Goal: Task Accomplishment & Management: Use online tool/utility

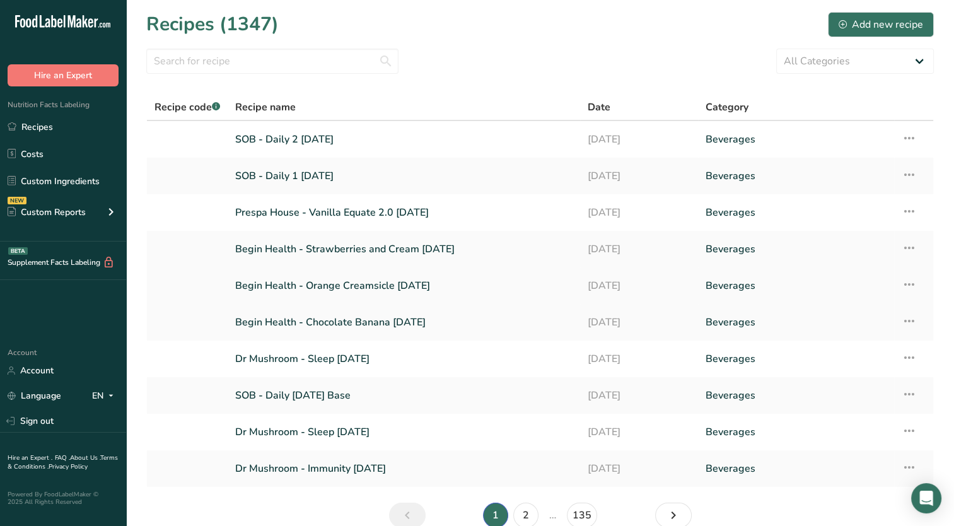
click at [378, 287] on link "Begin Health - Orange Creamsicle [DATE]" at bounding box center [403, 285] width 337 height 26
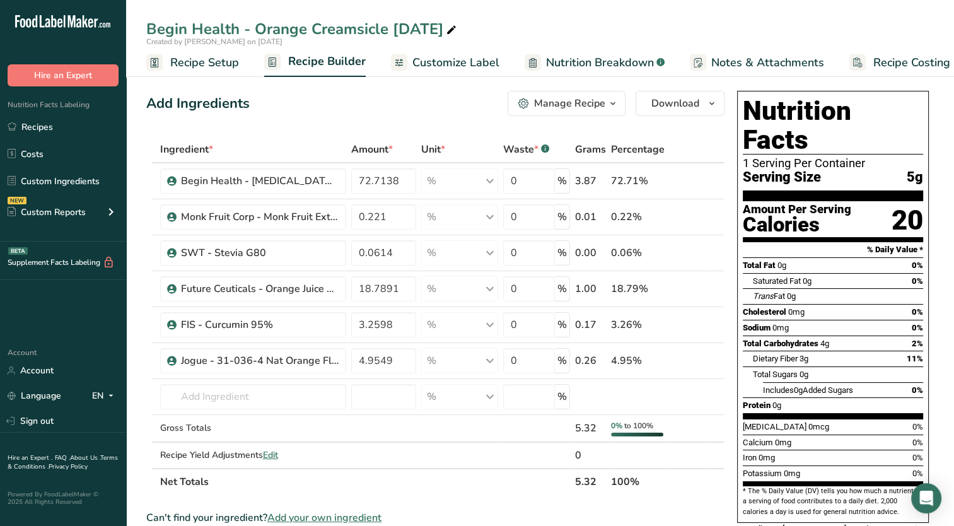
click at [570, 112] on button "Manage Recipe" at bounding box center [566, 103] width 118 height 25
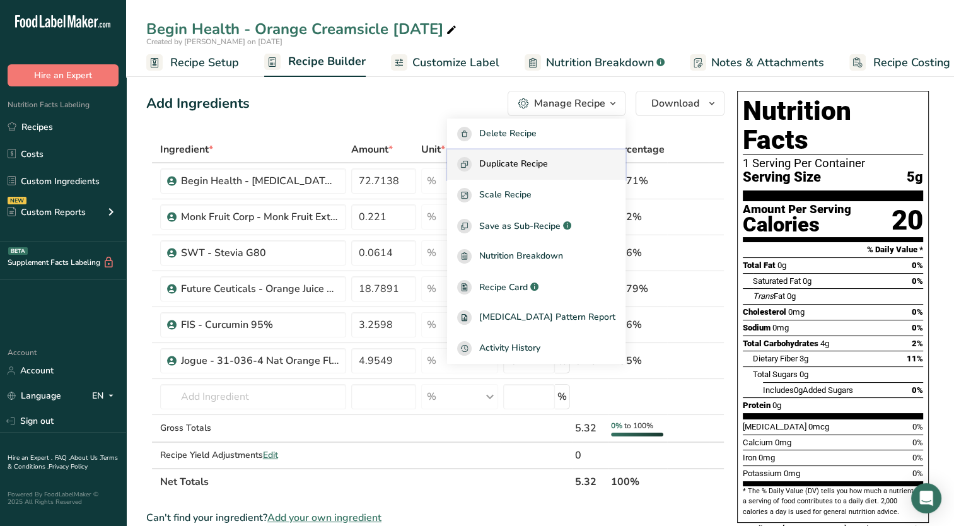
click at [581, 171] on div "Duplicate Recipe" at bounding box center [536, 164] width 158 height 14
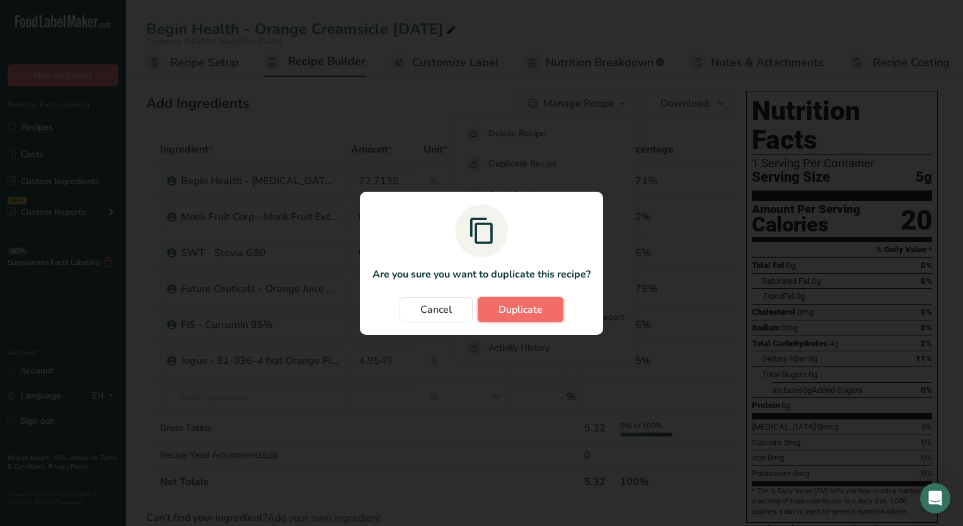
click at [524, 306] on span "Duplicate" at bounding box center [521, 309] width 44 height 15
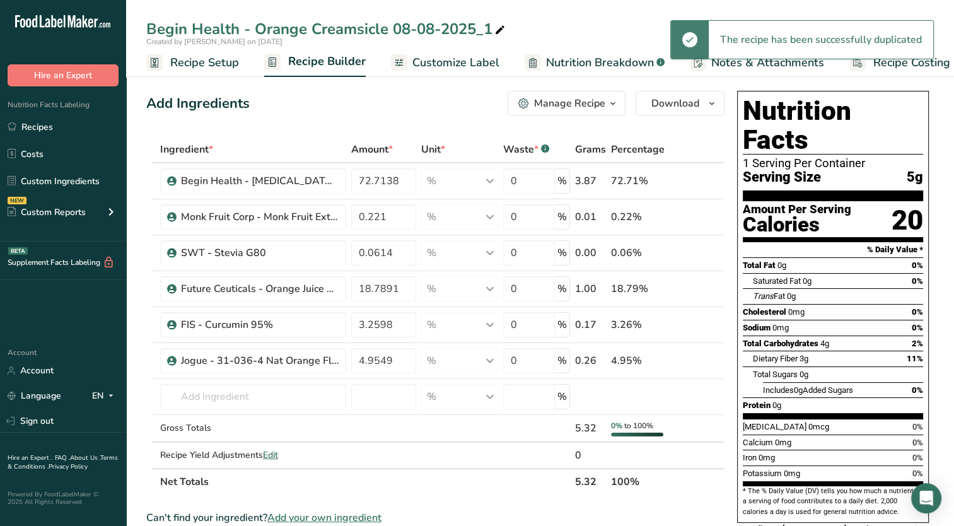
click at [504, 32] on icon at bounding box center [499, 30] width 11 height 18
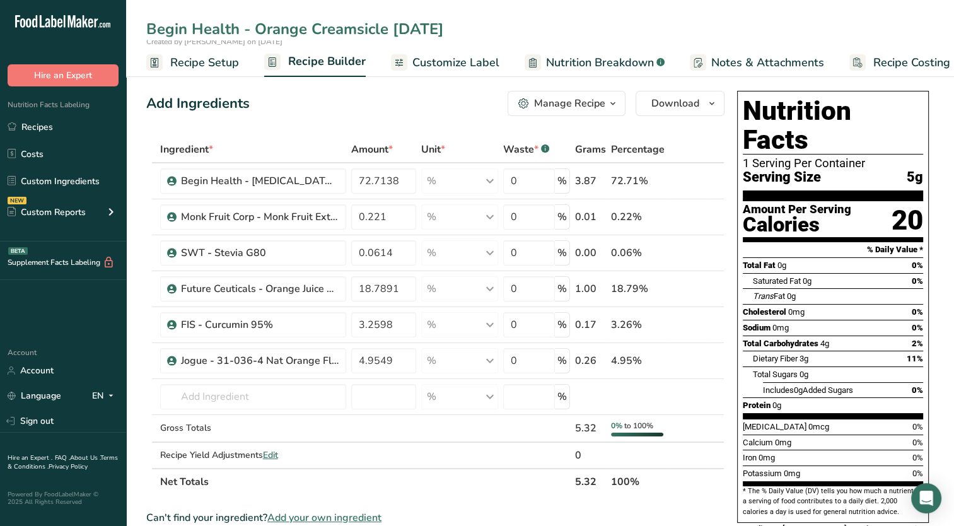
type input "Begin Health - Orange Creamsicle [DATE]"
click at [318, 107] on div "Add Ingredients Manage Recipe Delete Recipe Duplicate Recipe Scale Recipe Save …" at bounding box center [435, 103] width 578 height 25
drag, startPoint x: 366, startPoint y: 187, endPoint x: 415, endPoint y: 178, distance: 49.3
click at [415, 178] on input "72.7138" at bounding box center [383, 180] width 65 height 25
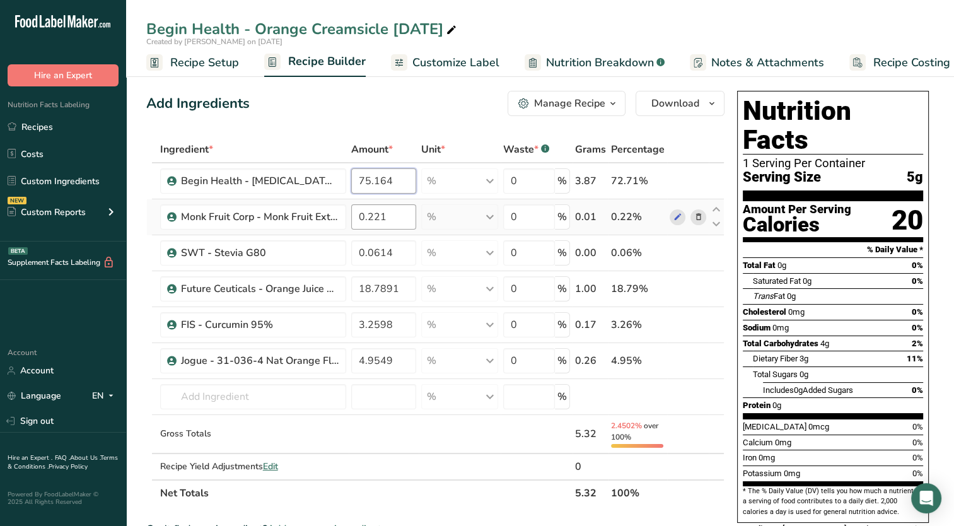
type input "75.164"
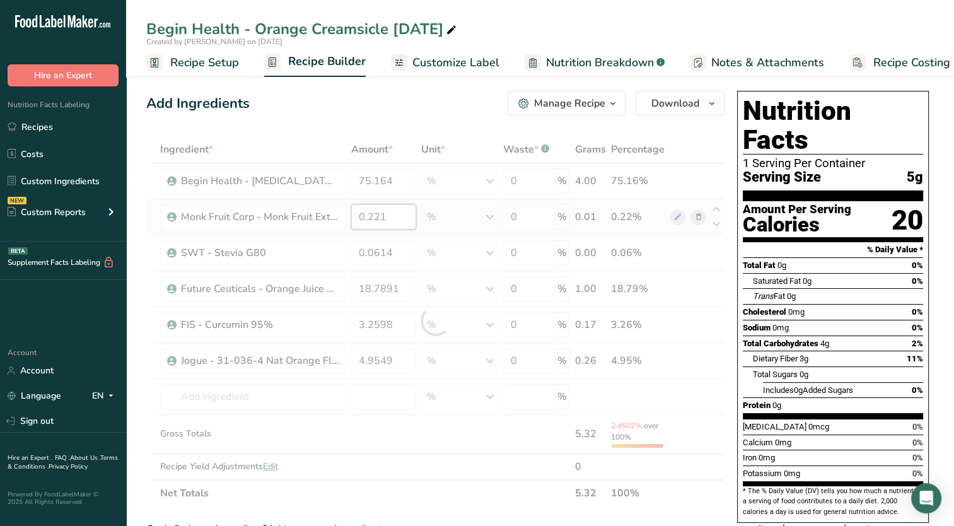
click at [389, 223] on div "Ingredient * Amount * Unit * Waste * .a-a{fill:#347362;}.b-a{fill:#fff;} Grams …" at bounding box center [435, 321] width 578 height 370
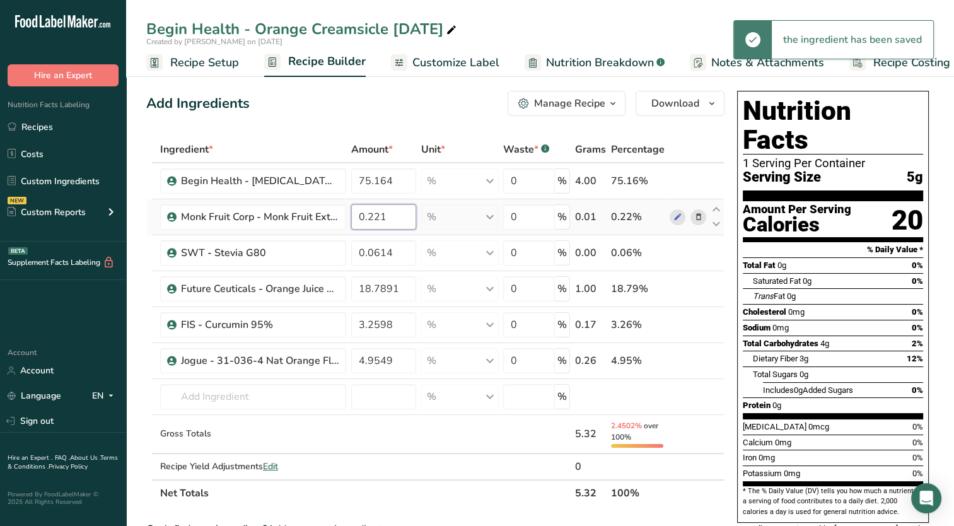
drag, startPoint x: 379, startPoint y: 217, endPoint x: 388, endPoint y: 204, distance: 15.9
click at [398, 213] on input "0.221" at bounding box center [383, 216] width 65 height 25
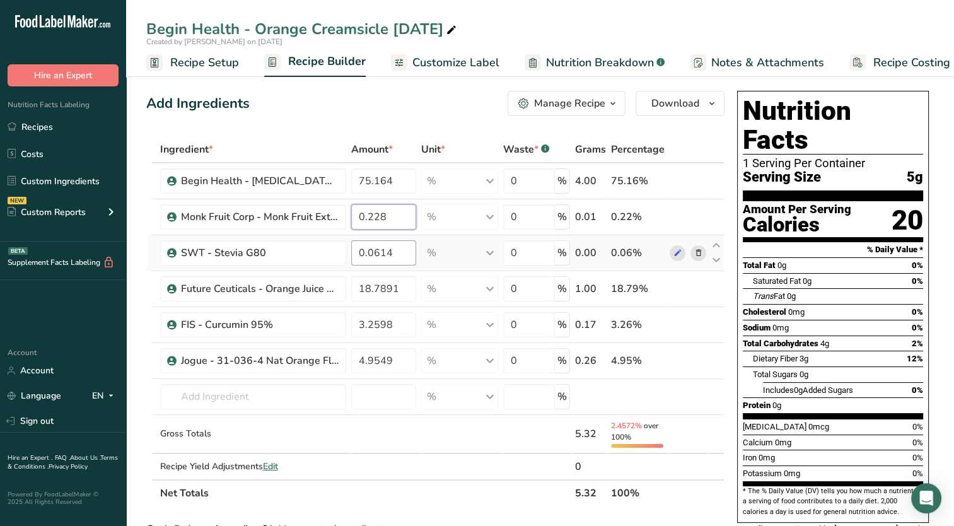
type input "0.228"
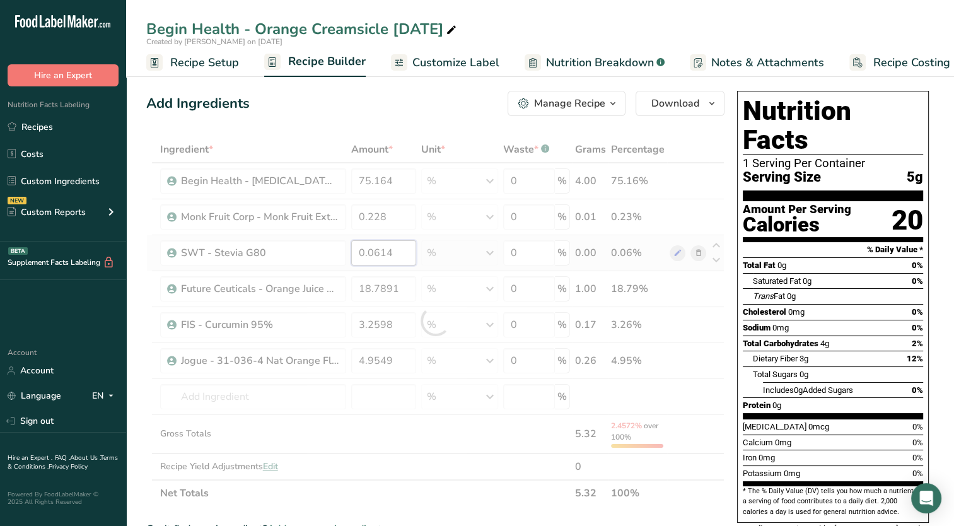
click at [393, 260] on div "Ingredient * Amount * Unit * Waste * .a-a{fill:#347362;}.b-a{fill:#fff;} Grams …" at bounding box center [435, 321] width 578 height 370
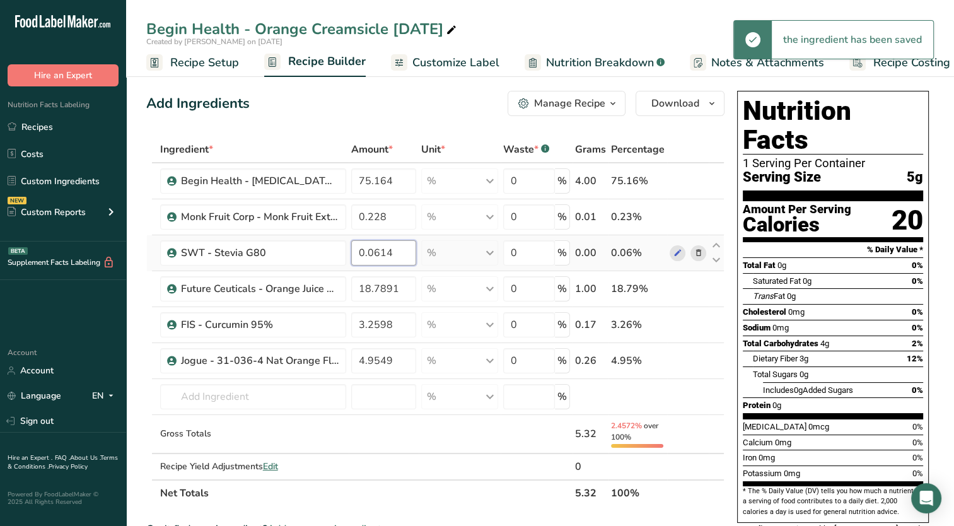
drag, startPoint x: 408, startPoint y: 251, endPoint x: 436, endPoint y: 250, distance: 27.8
click at [436, 250] on tr "SWT - Stevia G80 0.0614 % Weight Units g kg mg See more Volume Units l Volume u…" at bounding box center [435, 253] width 577 height 36
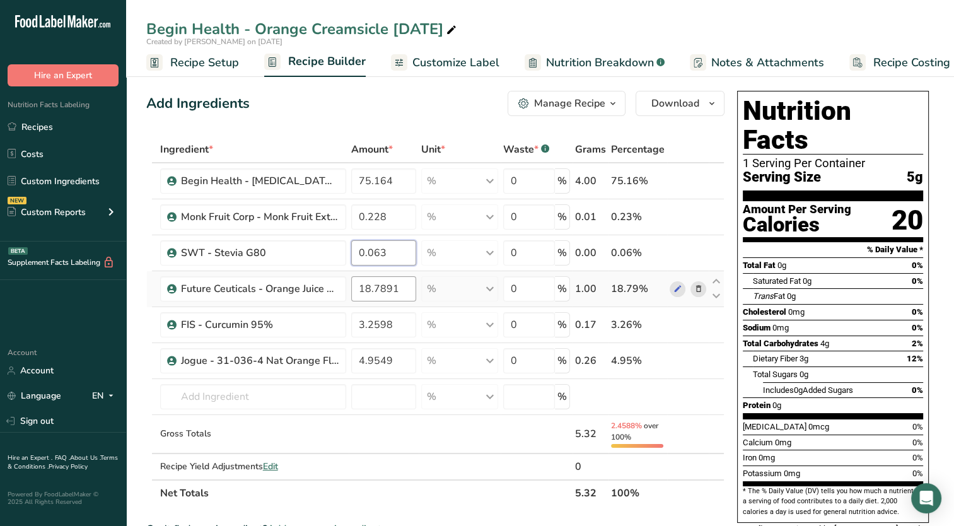
type input "0.063"
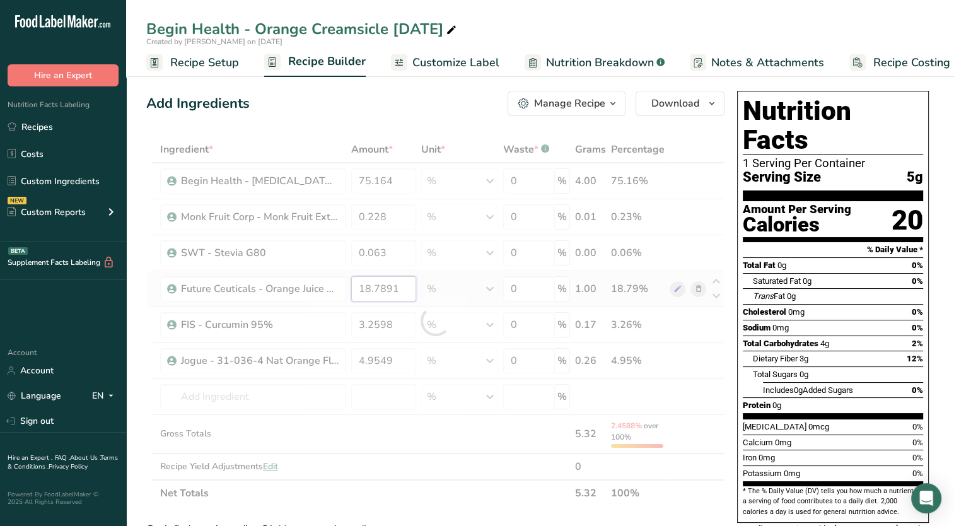
click at [400, 291] on div "Ingredient * Amount * Unit * Waste * .a-a{fill:#347362;}.b-a{fill:#fff;} Grams …" at bounding box center [435, 321] width 578 height 370
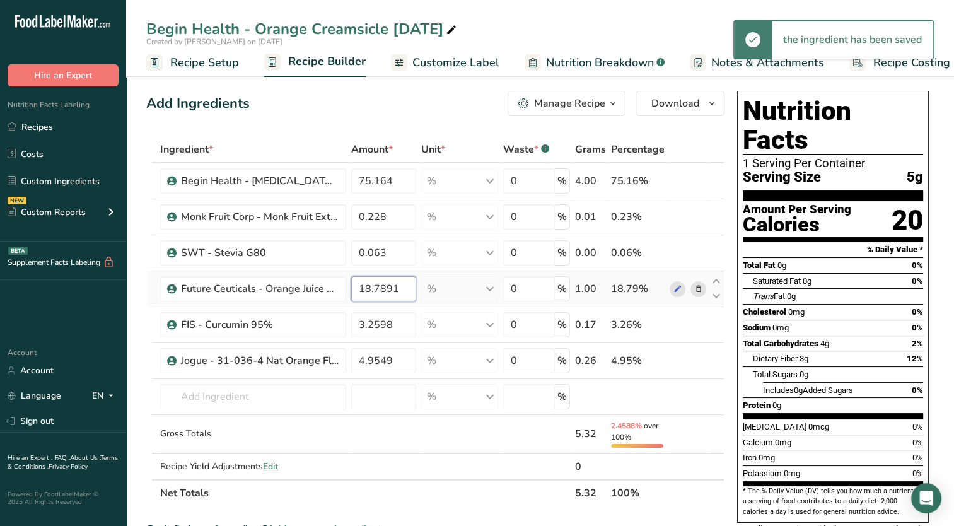
drag, startPoint x: 406, startPoint y: 287, endPoint x: 348, endPoint y: 301, distance: 59.6
click at [349, 301] on td "18.7891" at bounding box center [384, 289] width 70 height 36
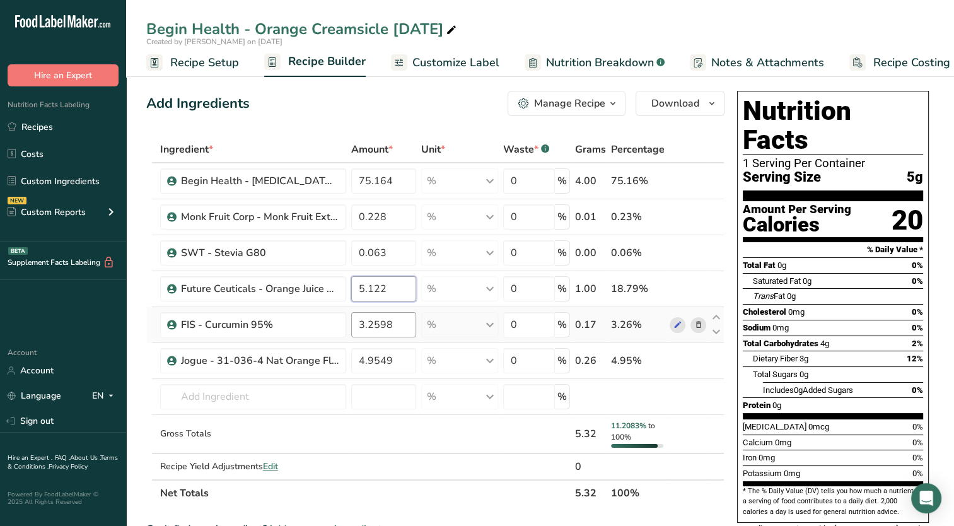
type input "5.122"
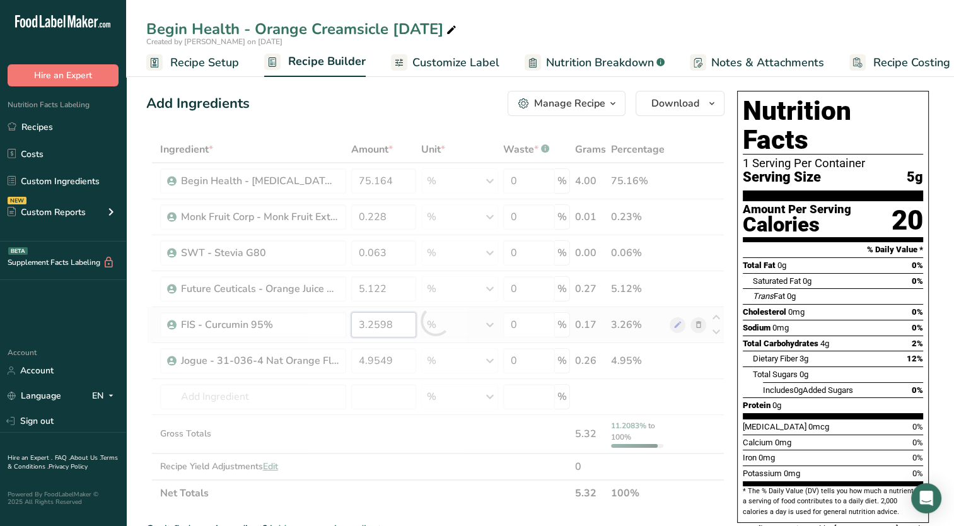
click at [400, 318] on div "Ingredient * Amount * Unit * Waste * .a-a{fill:#347362;}.b-a{fill:#fff;} Grams …" at bounding box center [435, 321] width 578 height 370
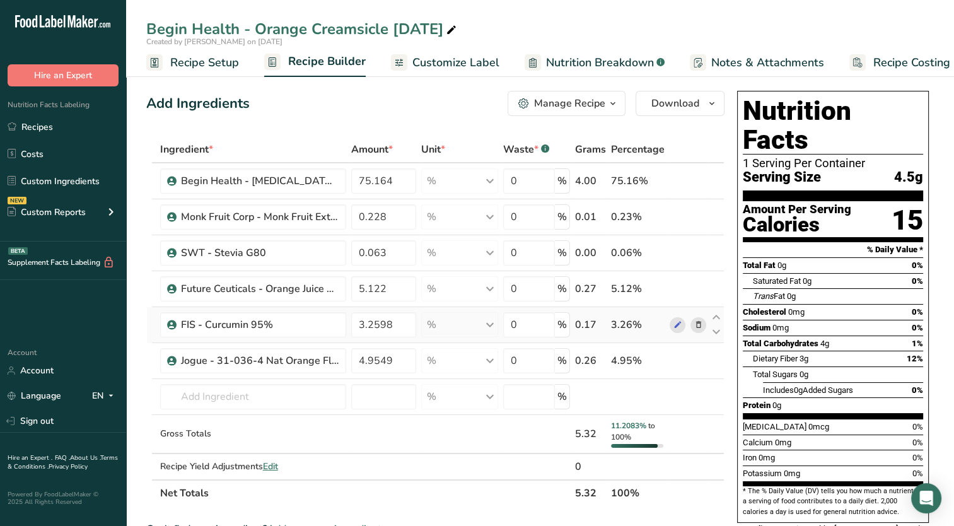
click at [698, 323] on div "Ingredient * Amount * Unit * Waste * .a-a{fill:#347362;}.b-a{fill:#fff;} Grams …" at bounding box center [435, 321] width 578 height 370
click at [695, 324] on icon at bounding box center [697, 324] width 9 height 13
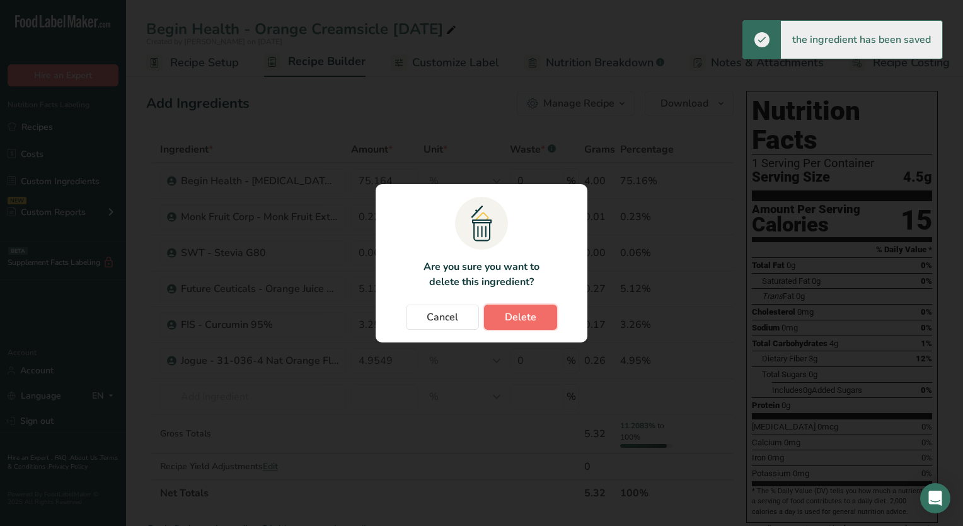
click at [548, 316] on button "Delete" at bounding box center [520, 316] width 73 height 25
type input "4.9549"
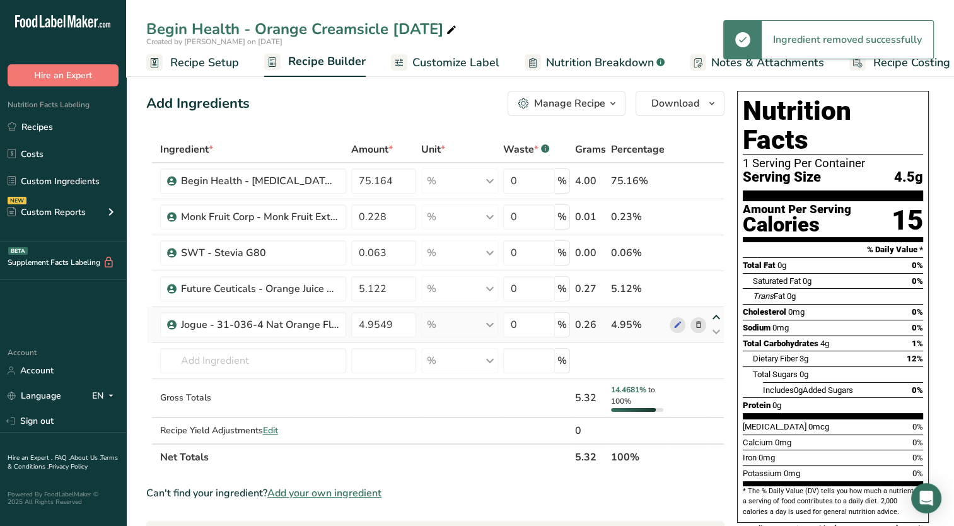
click at [719, 317] on icon at bounding box center [715, 317] width 15 height 9
type input "4.9549"
type input "5.122"
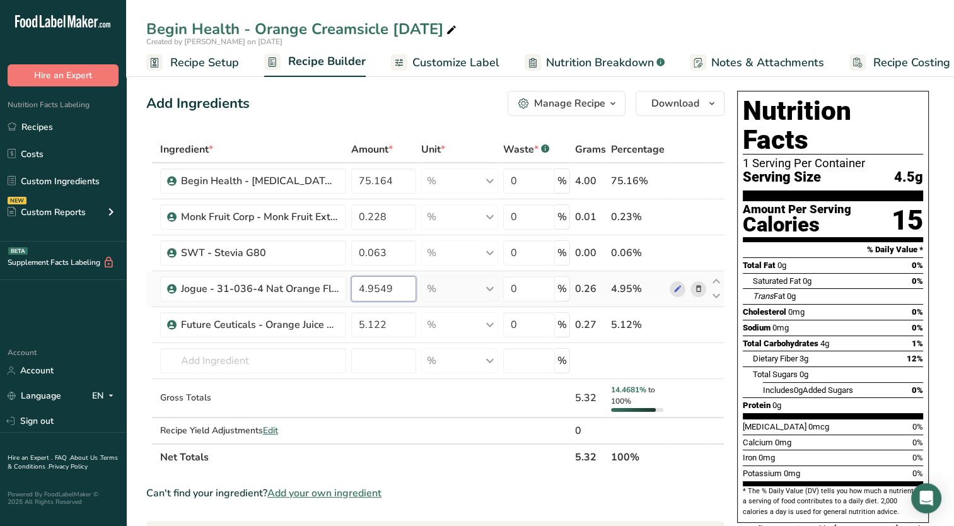
drag, startPoint x: 396, startPoint y: 290, endPoint x: 346, endPoint y: 299, distance: 51.2
click at [346, 299] on tr "Jogue - 31-036-4 Nat Orange Flavor WONF SD (Creamsicle Type) 4.9549 % Weight Un…" at bounding box center [435, 289] width 577 height 36
type input "5.122"
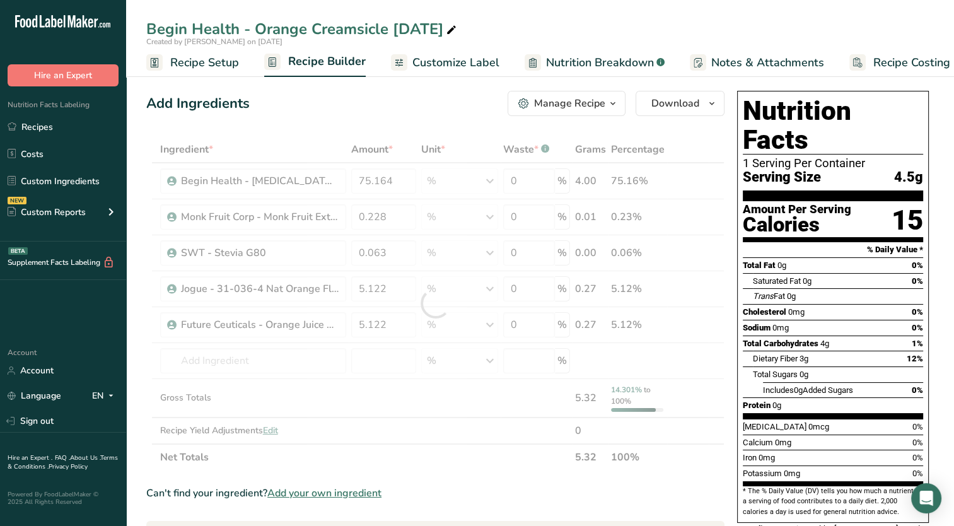
click at [654, 13] on div "Begin Health - Orange Creamsicle [DATE] Created by [PERSON_NAME] on [DATE] Reci…" at bounding box center [540, 38] width 828 height 77
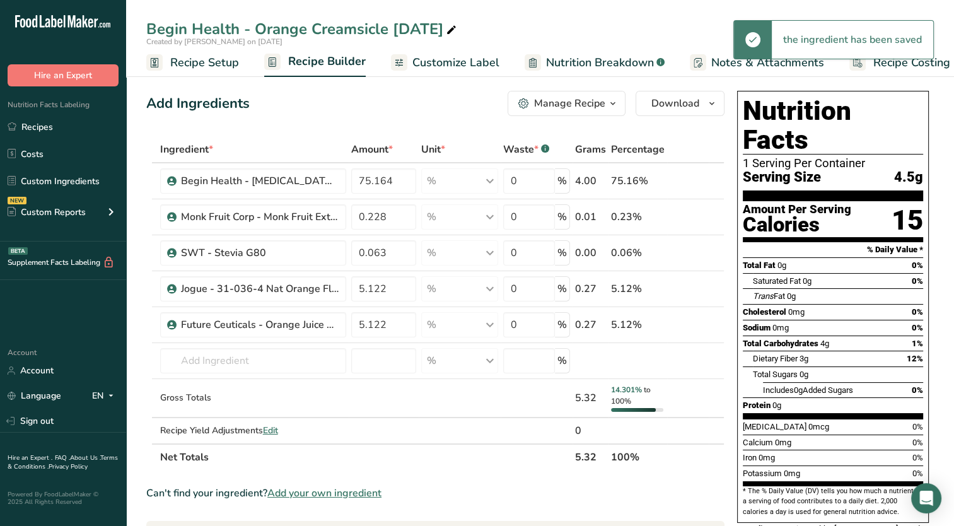
click at [510, 478] on section "Ingredient * Amount * Unit * Waste * .a-a{fill:#347362;}.b-a{fill:#fff;} Grams …" at bounding box center [435, 522] width 578 height 773
drag, startPoint x: 393, startPoint y: 332, endPoint x: 319, endPoint y: 342, distance: 74.4
click at [319, 342] on tbody "Begin Health - [MEDICAL_DATA] Powder 75.164 % Weight Units g kg mg See more Vol…" at bounding box center [435, 303] width 577 height 280
type input "19.422"
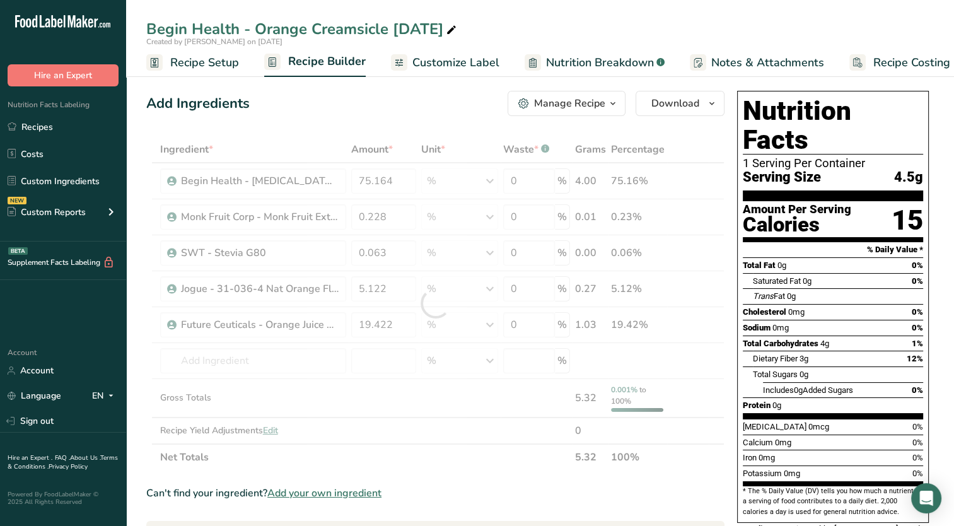
click at [415, 454] on div "Ingredient * Amount * Unit * Waste * .a-a{fill:#347362;}.b-a{fill:#fff;} Grams …" at bounding box center [435, 303] width 578 height 334
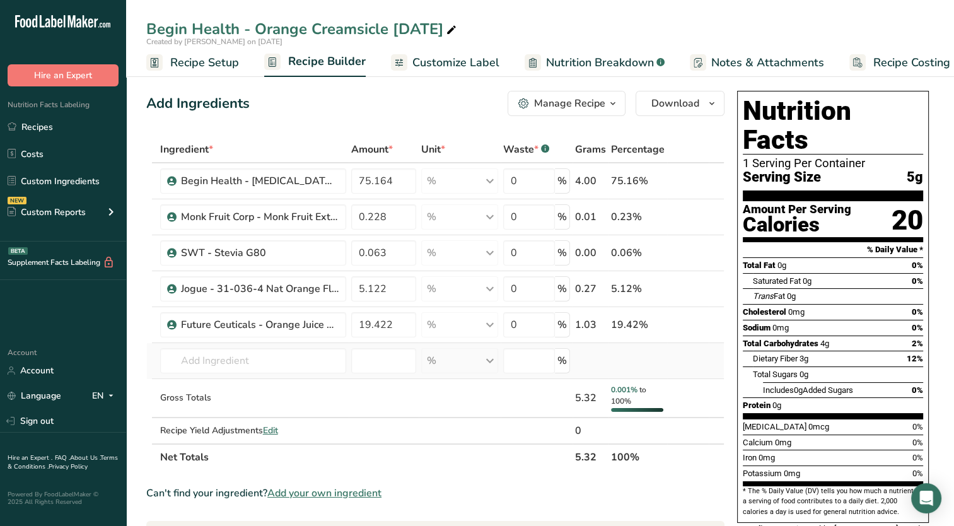
click at [250, 377] on tbody "Begin Health - [MEDICAL_DATA] Powder 75.164 % Weight Units g kg mg See more Vol…" at bounding box center [435, 303] width 577 height 280
drag, startPoint x: 250, startPoint y: 377, endPoint x: 248, endPoint y: 362, distance: 15.2
click at [248, 362] on input "text" at bounding box center [253, 360] width 186 height 25
type input "F"
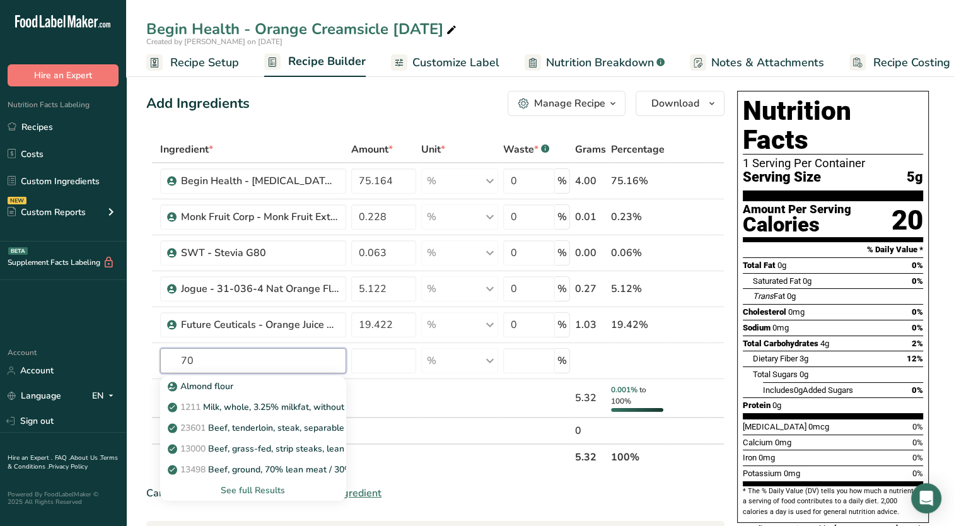
type input "702"
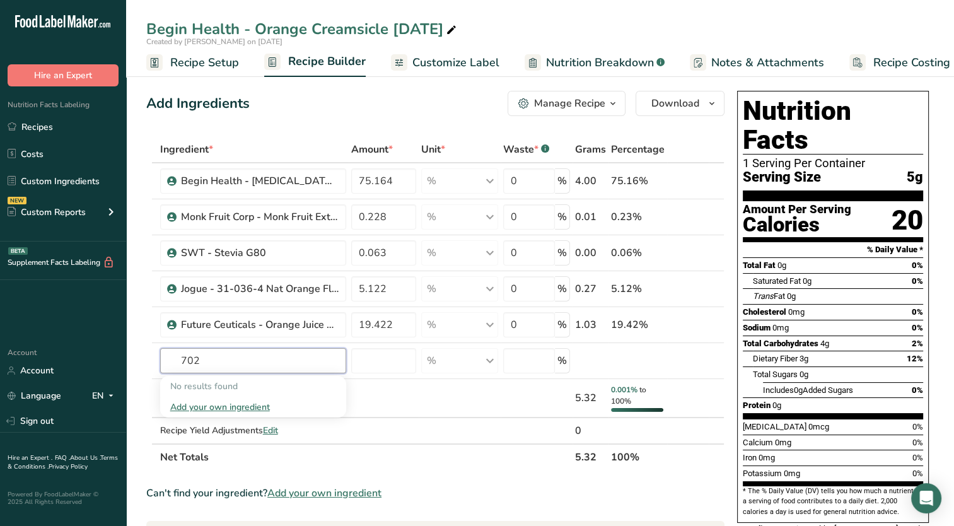
drag, startPoint x: 222, startPoint y: 365, endPoint x: 137, endPoint y: 379, distance: 86.3
click at [137, 379] on section "Add Ingredients Manage Recipe Delete Recipe Duplicate Recipe Scale Recipe Save …" at bounding box center [540, 508] width 828 height 884
click at [774, 291] on span "Trans Fat" at bounding box center [769, 295] width 32 height 9
click at [223, 66] on span "Recipe Setup" at bounding box center [204, 62] width 69 height 17
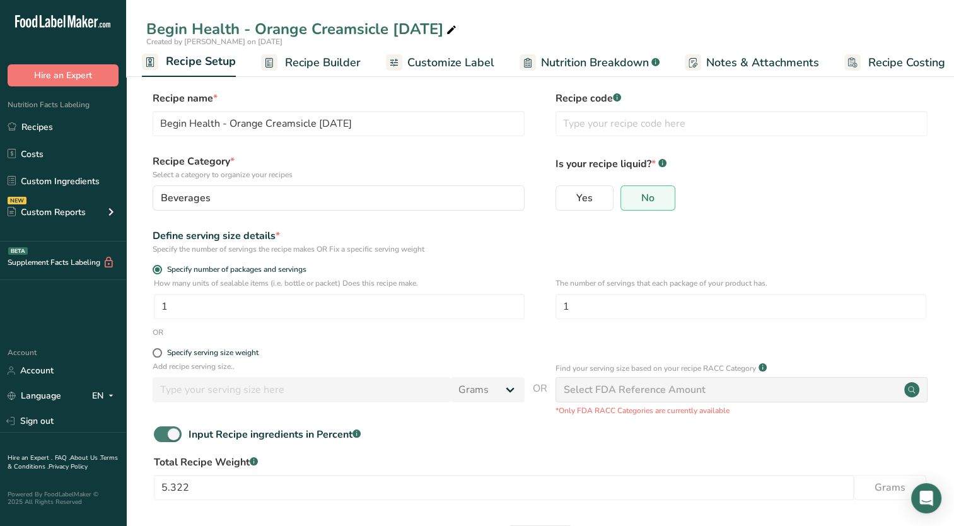
scroll to position [52, 0]
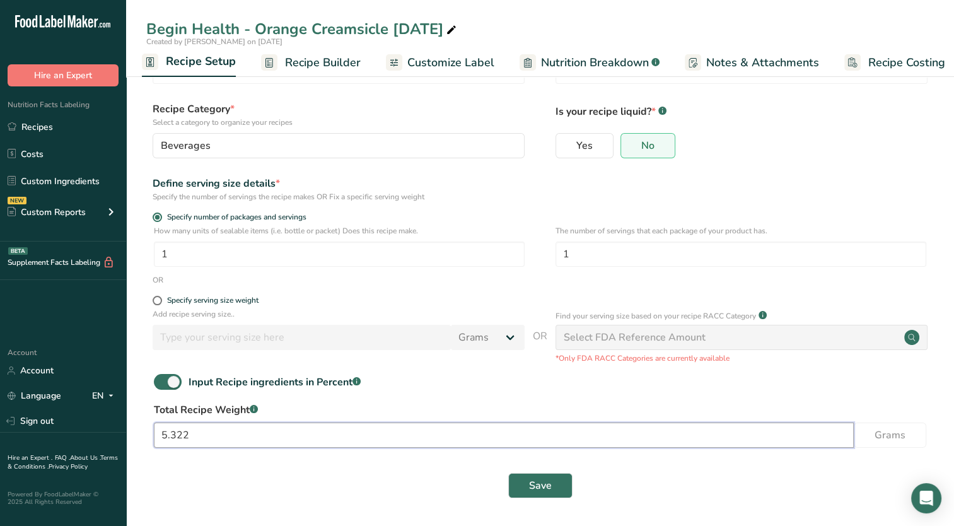
drag, startPoint x: 192, startPoint y: 434, endPoint x: 170, endPoint y: 444, distance: 23.7
click at [170, 444] on input "5.322" at bounding box center [504, 434] width 700 height 25
type input "5.479"
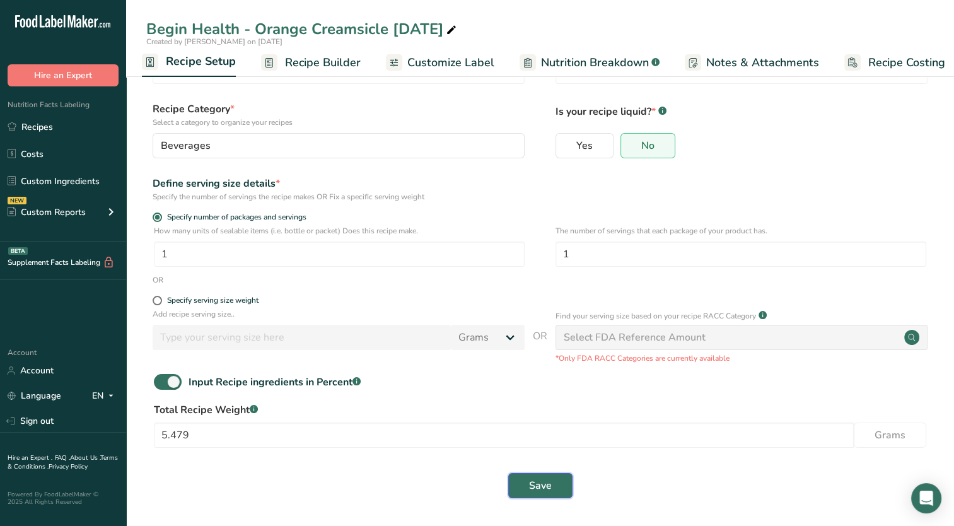
click at [533, 486] on span "Save" at bounding box center [540, 485] width 23 height 15
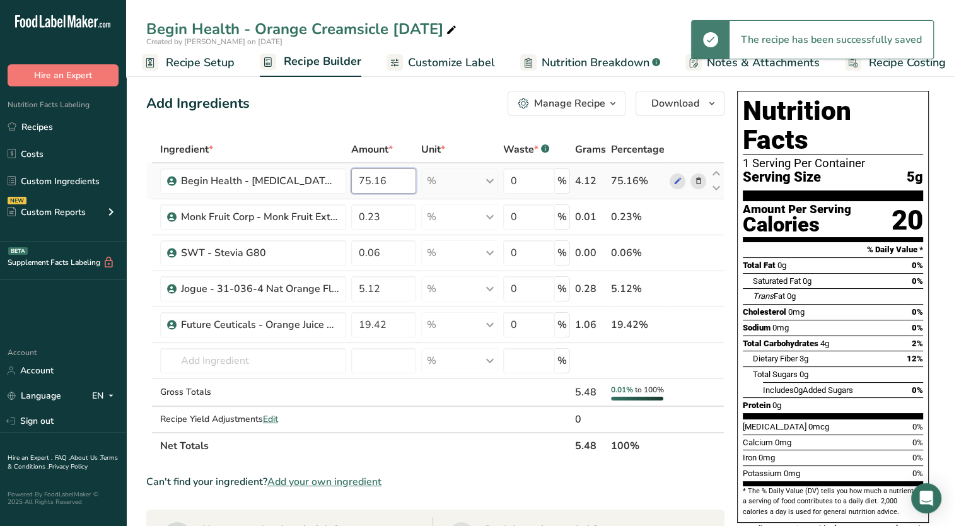
drag, startPoint x: 364, startPoint y: 182, endPoint x: 404, endPoint y: 173, distance: 41.3
click at [404, 173] on input "75.16" at bounding box center [383, 180] width 65 height 25
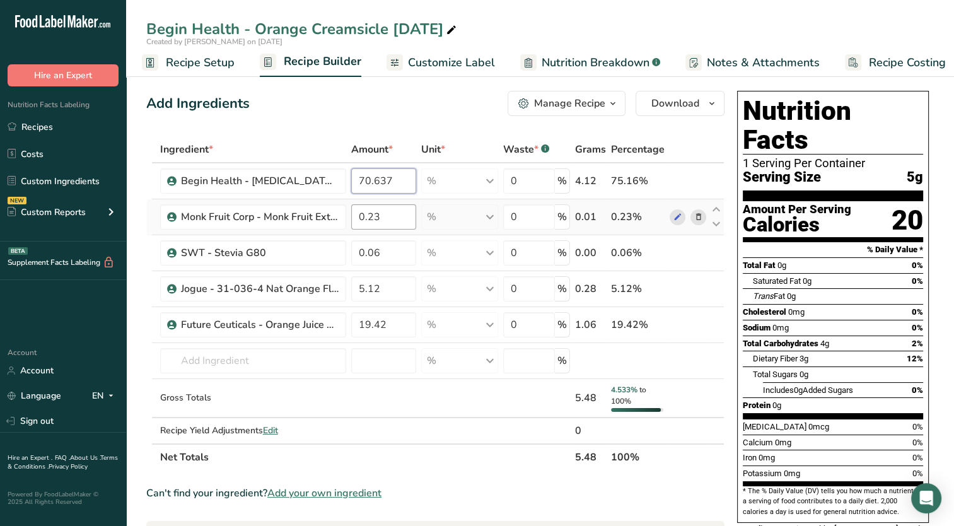
type input "70.637"
click at [381, 221] on div "Ingredient * Amount * Unit * Waste * .a-a{fill:#347362;}.b-a{fill:#fff;} Grams …" at bounding box center [435, 303] width 578 height 334
drag, startPoint x: 373, startPoint y: 218, endPoint x: 396, endPoint y: 219, distance: 23.3
click at [396, 219] on input "0.23" at bounding box center [383, 216] width 65 height 25
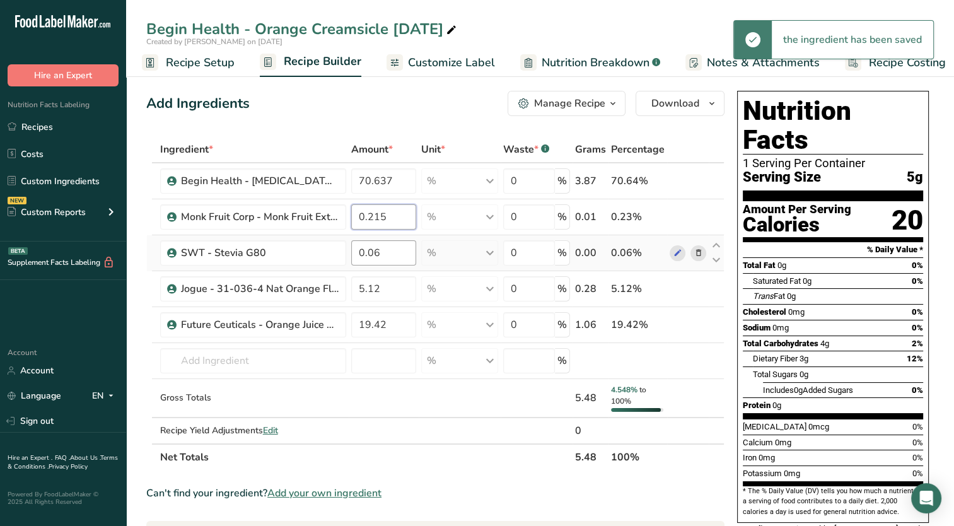
type input "0.215"
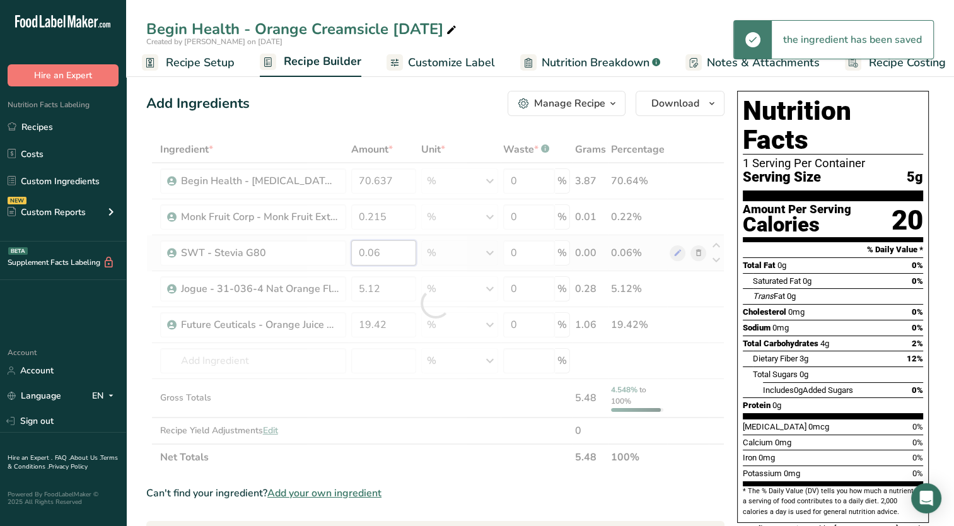
click at [400, 260] on div "Ingredient * Amount * Unit * Waste * .a-a{fill:#347362;}.b-a{fill:#fff;} Grams …" at bounding box center [435, 303] width 578 height 334
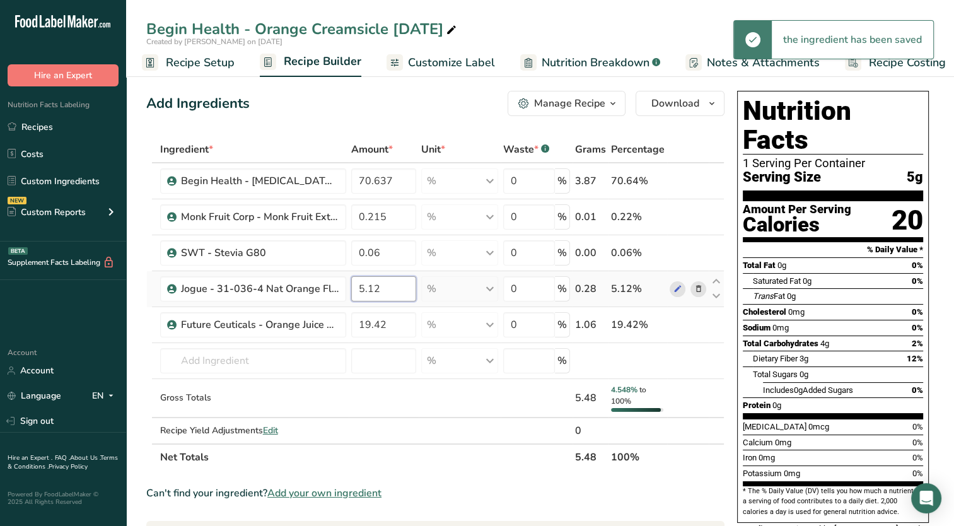
click at [390, 287] on div "Ingredient * Amount * Unit * Waste * .a-a{fill:#347362;}.b-a{fill:#fff;} Grams …" at bounding box center [435, 303] width 578 height 334
drag, startPoint x: 386, startPoint y: 291, endPoint x: 335, endPoint y: 299, distance: 51.1
click at [335, 300] on tr "Jogue - 31-036-4 Nat Orange Flavor WONF SD (Creamsicle Type) 5.12 % Weight Unit…" at bounding box center [435, 289] width 577 height 36
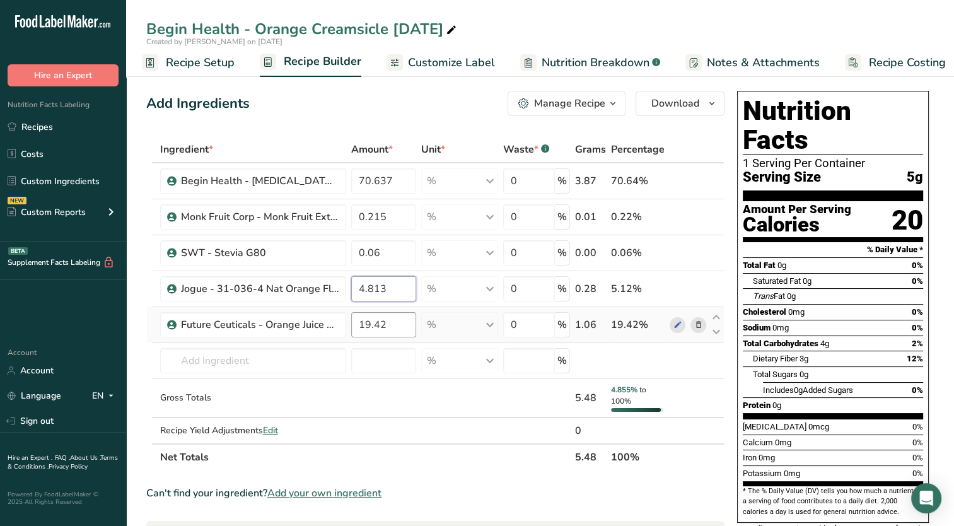
type input "4.813"
click at [362, 320] on div "Ingredient * Amount * Unit * Waste * .a-a{fill:#347362;}.b-a{fill:#fff;} Grams …" at bounding box center [435, 303] width 578 height 334
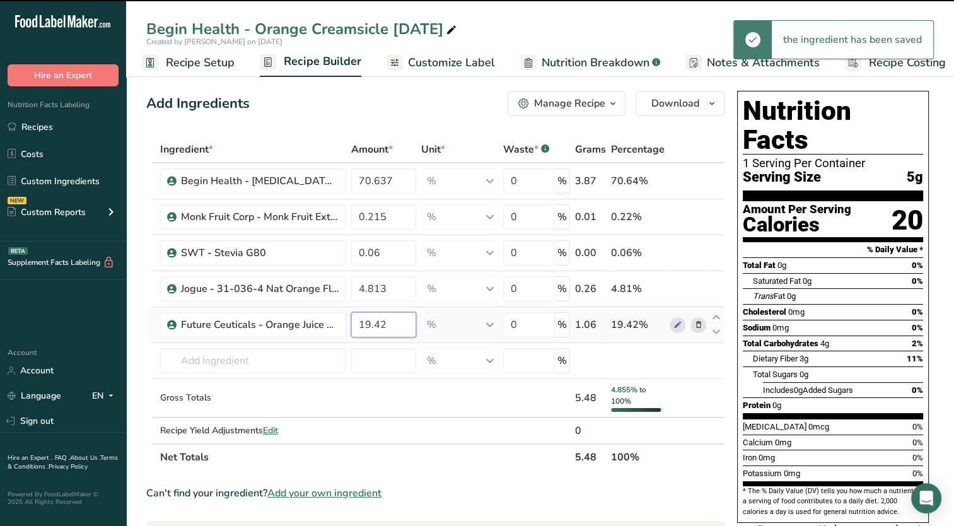
drag, startPoint x: 366, startPoint y: 326, endPoint x: 426, endPoint y: 314, distance: 61.7
click at [426, 314] on tr "Future Ceuticals - Orange Juice Powder 19.42 % Weight Units g kg mg See more Vo…" at bounding box center [435, 325] width 577 height 36
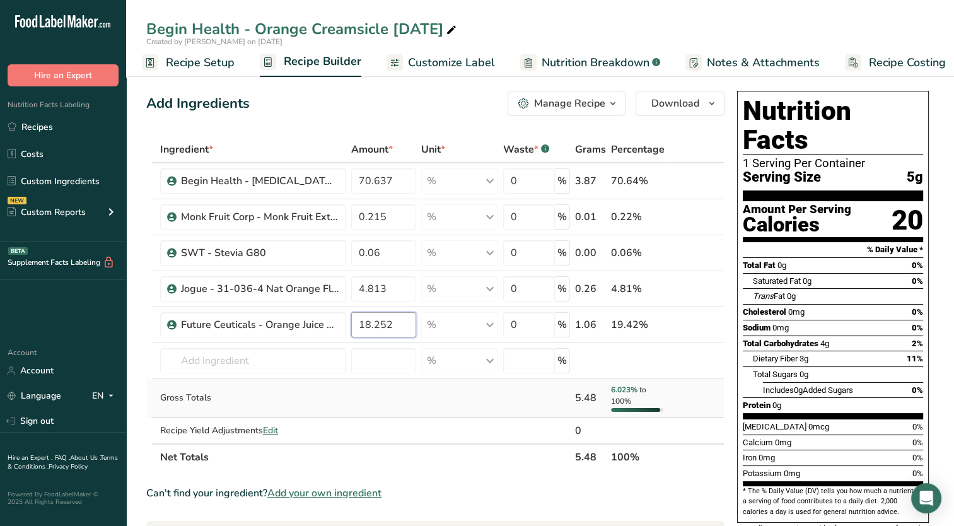
type input "18.252"
click at [396, 405] on div "Ingredient * Amount * Unit * Waste * .a-a{fill:#347362;}.b-a{fill:#fff;} Grams …" at bounding box center [435, 303] width 578 height 334
click at [303, 492] on span "Add your own ingredient" at bounding box center [324, 492] width 114 height 15
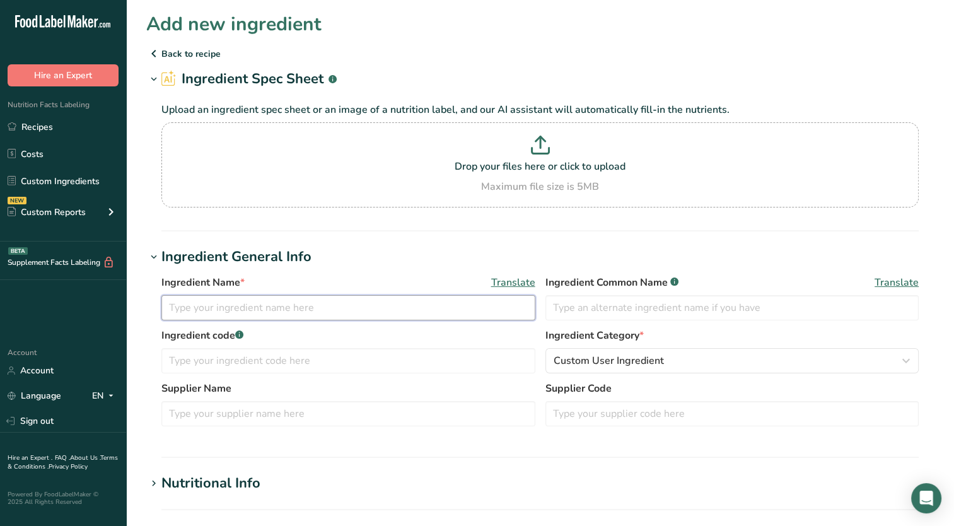
click at [240, 314] on input "text" at bounding box center [348, 307] width 374 height 25
type input "FIS - Organic Turmeric Powder 702"
click at [359, 273] on div "Ingredient Name * Translate FIS - Organic Turmeric Powder 702 Ingredient Common…" at bounding box center [539, 354] width 787 height 174
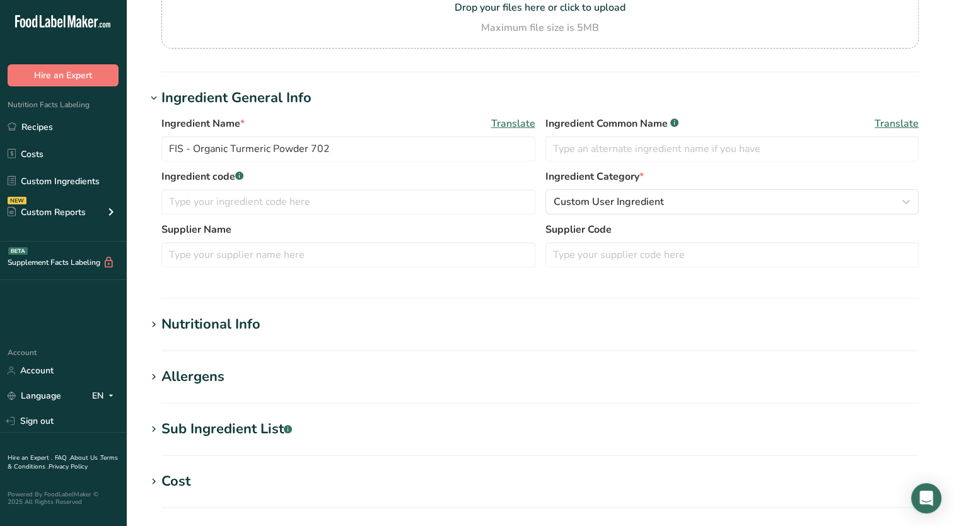
scroll to position [252, 0]
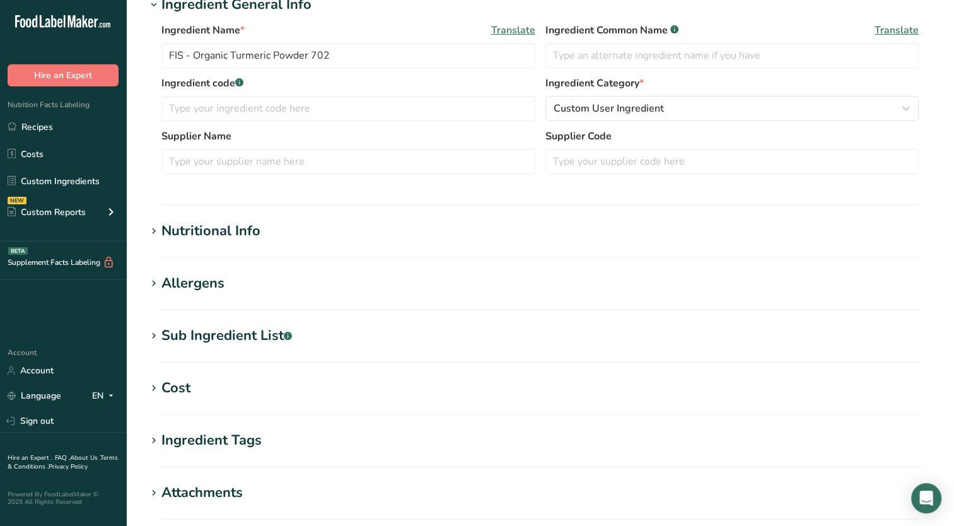
click at [151, 230] on icon at bounding box center [153, 232] width 11 height 18
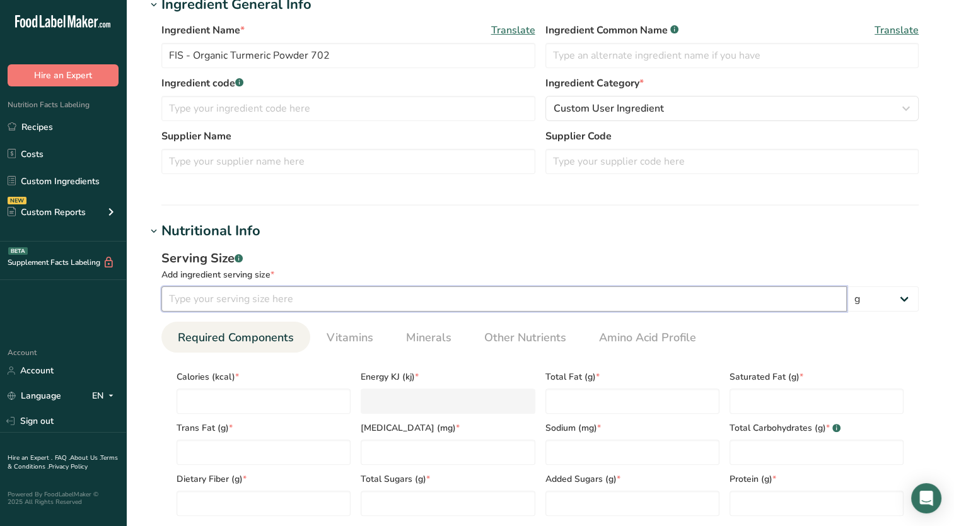
click at [222, 305] on input "number" at bounding box center [503, 298] width 685 height 25
type input "100"
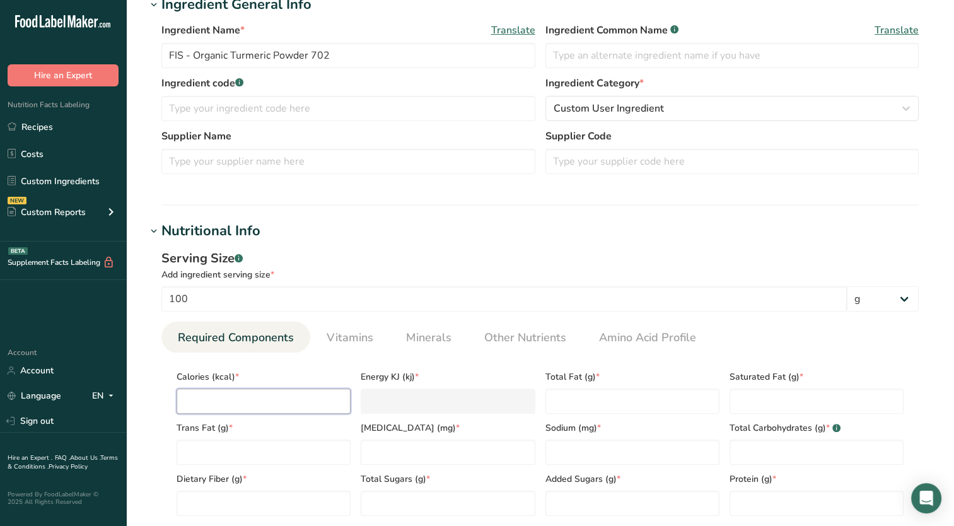
click at [224, 402] on input "number" at bounding box center [263, 400] width 174 height 25
type input "4"
type KJ "16.7"
type input "42"
type KJ "175.7"
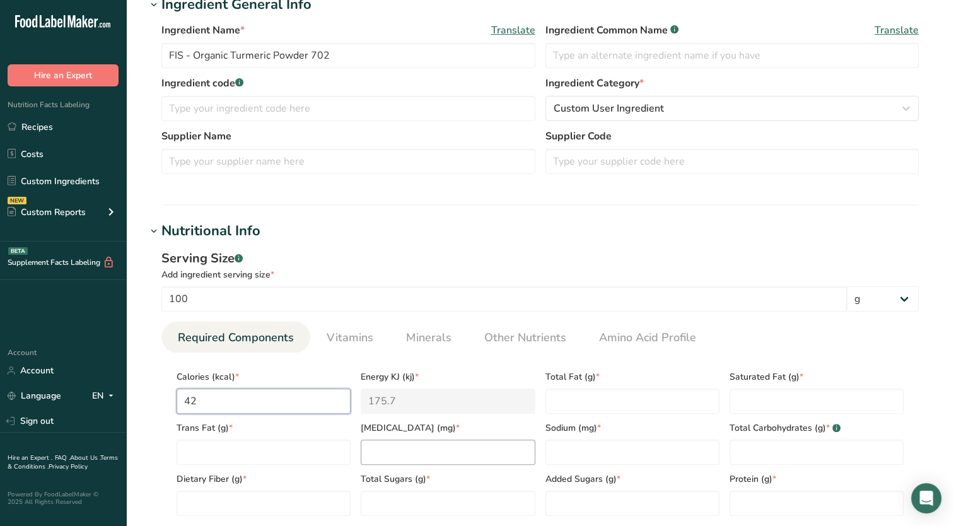
type input "422"
type KJ "1765.6"
type input "422"
click at [518, 345] on span "Other Nutrients" at bounding box center [525, 337] width 82 height 17
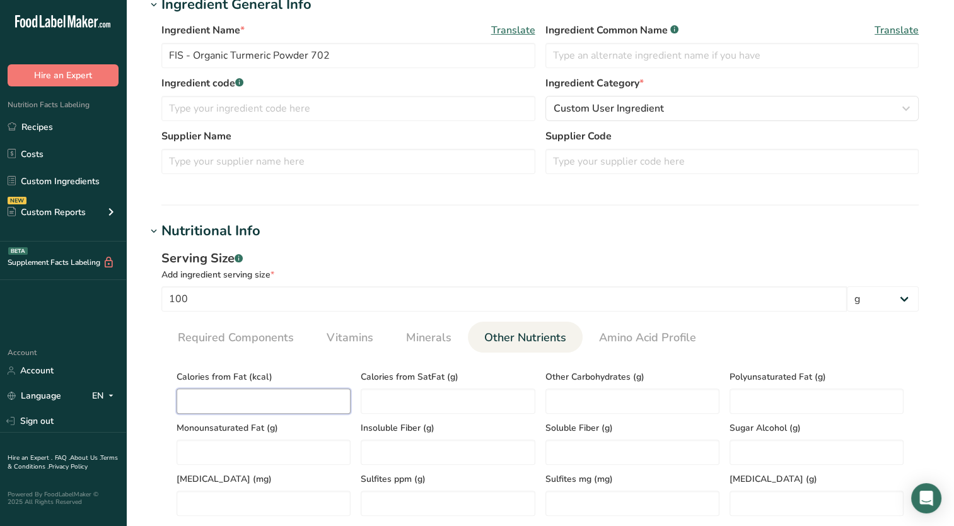
click at [277, 402] on Fat "number" at bounding box center [263, 400] width 174 height 25
type Fat "89.10"
click at [276, 340] on span "Required Components" at bounding box center [236, 337] width 116 height 17
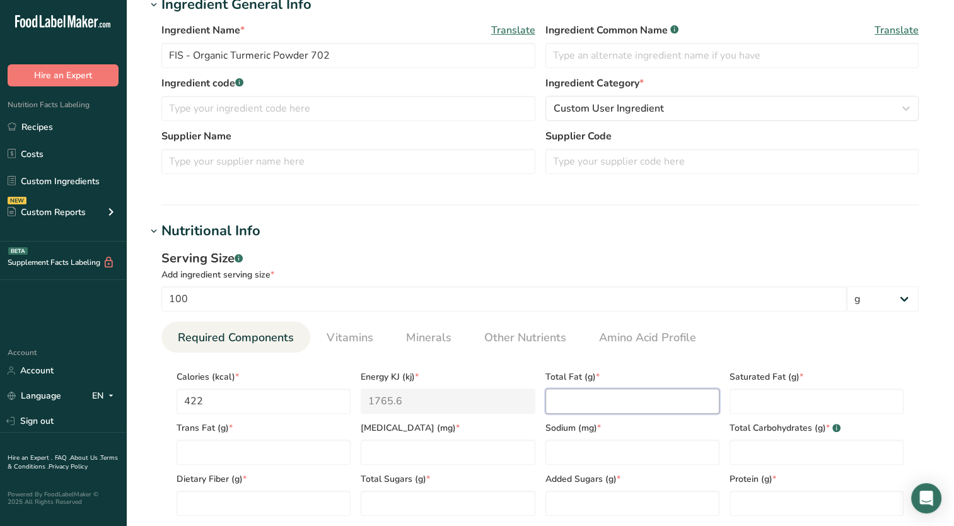
click at [590, 391] on Fat "number" at bounding box center [632, 400] width 174 height 25
type Fat "9.90"
type Fat "0"
type input "0"
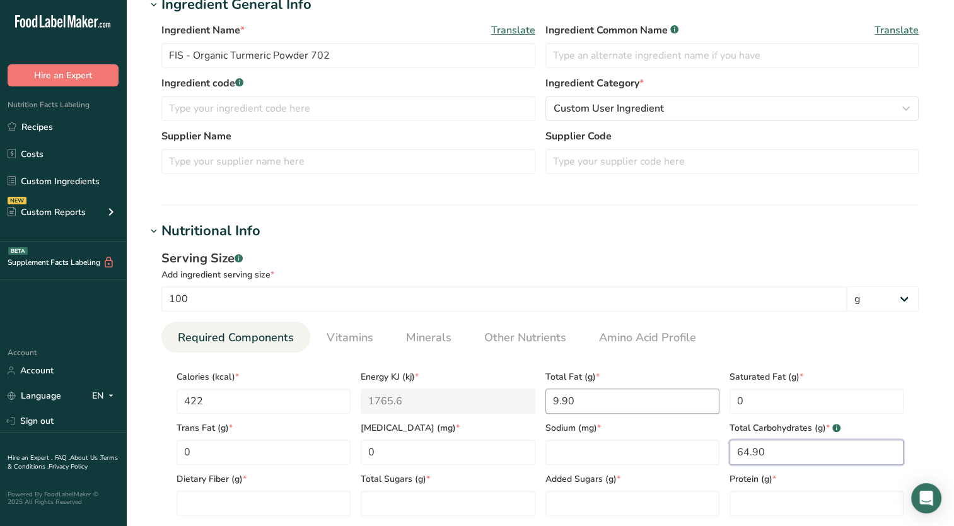
type Carbohydrates "64.90"
type Fiber "21.00"
type Sugars "5.20"
type Sugars "0"
type input "7.80"
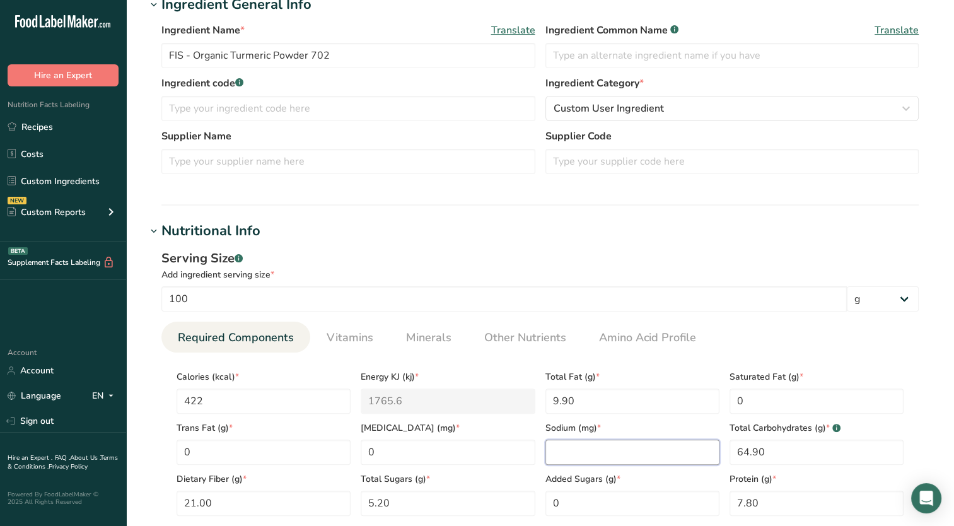
click at [572, 456] on input "number" at bounding box center [632, 451] width 174 height 25
type input "38.00"
click at [625, 246] on div "Serving Size .a-a{fill:#347362;}.b-a{fill:#fff;} Add ingredient serving size * …" at bounding box center [539, 387] width 787 height 292
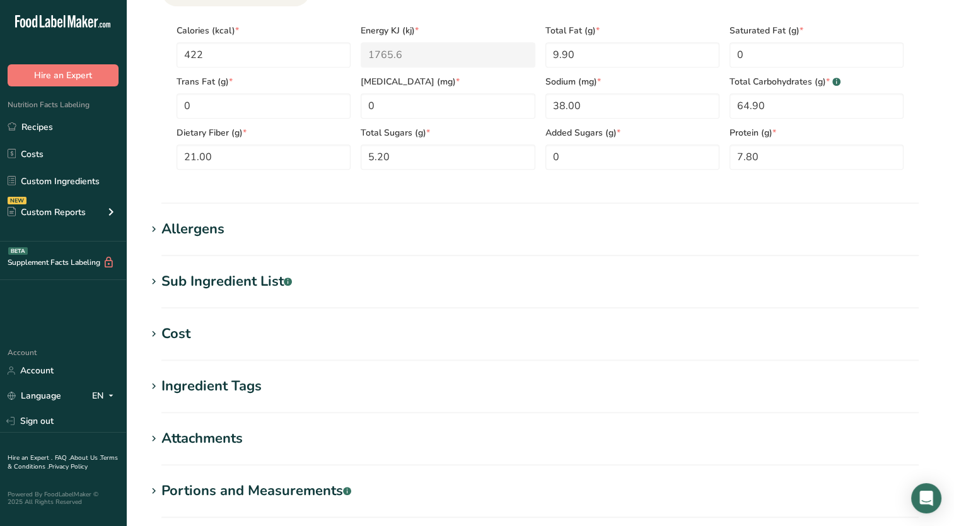
scroll to position [693, 0]
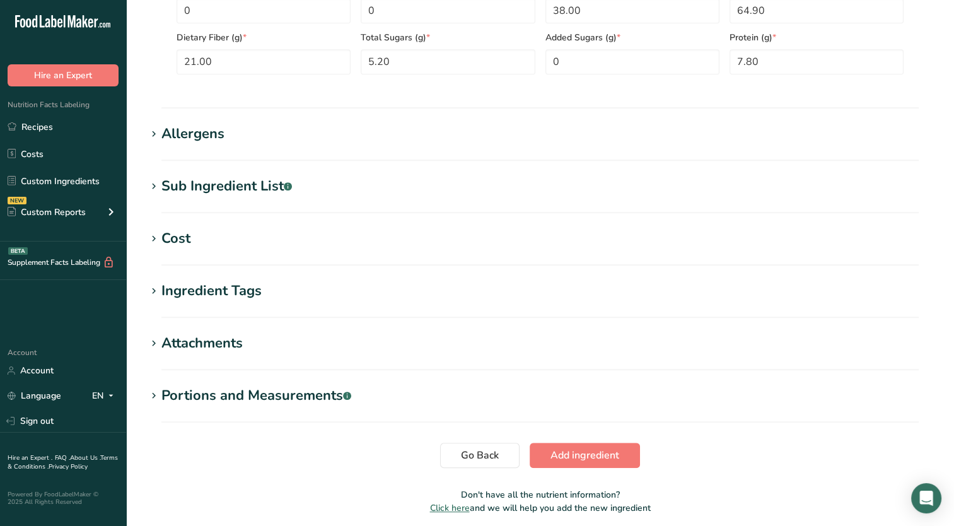
drag, startPoint x: 157, startPoint y: 186, endPoint x: 167, endPoint y: 197, distance: 15.2
click at [159, 185] on icon at bounding box center [153, 187] width 11 height 18
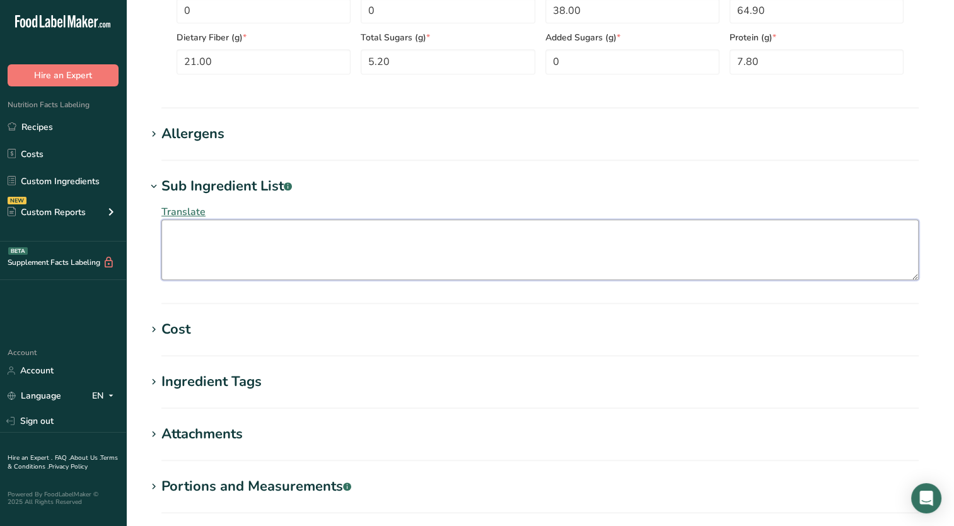
click at [218, 248] on textarea at bounding box center [539, 249] width 757 height 61
paste textarea "Organic Turmeric Oleoresin"
type textarea "Organic Turmeric Oleoresin"
click at [480, 197] on div "Translate Organic Turmeric Oleoresin" at bounding box center [539, 242] width 787 height 91
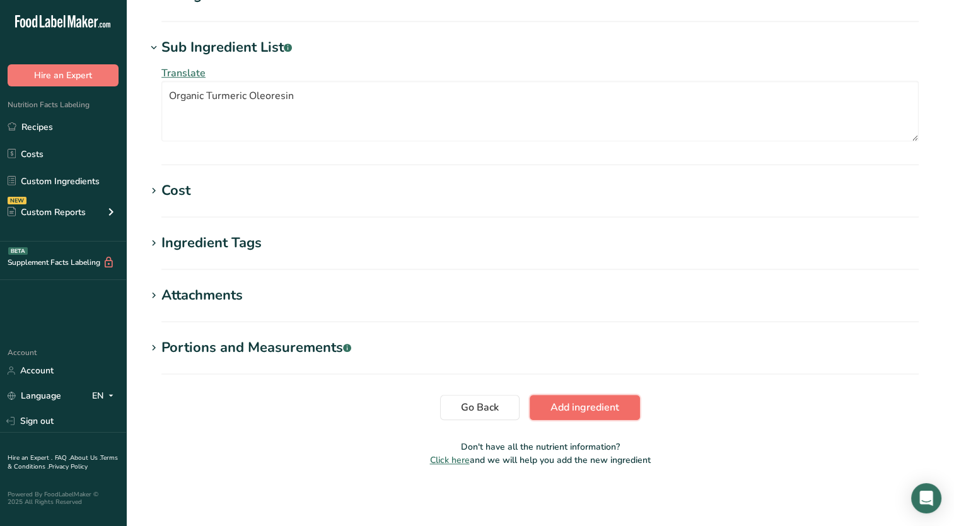
click at [598, 406] on span "Add ingredient" at bounding box center [584, 407] width 69 height 15
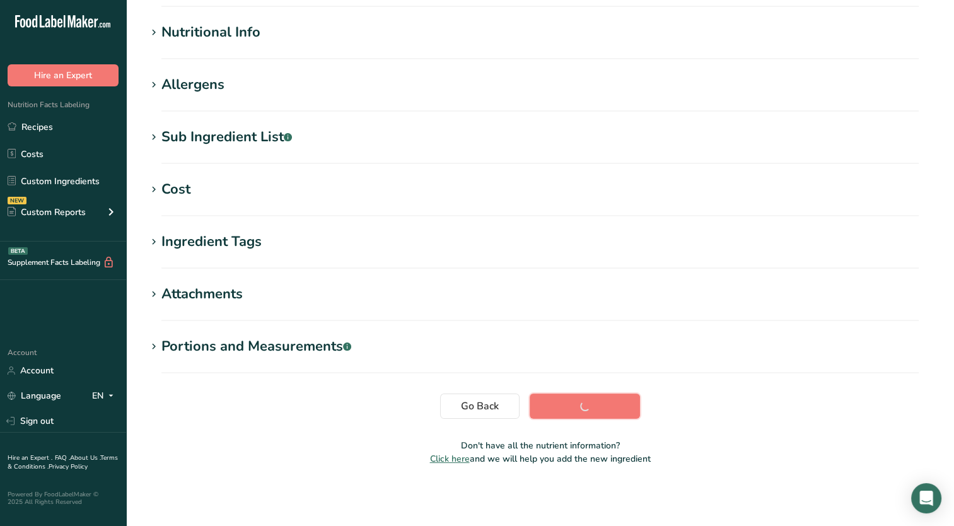
scroll to position [151, 0]
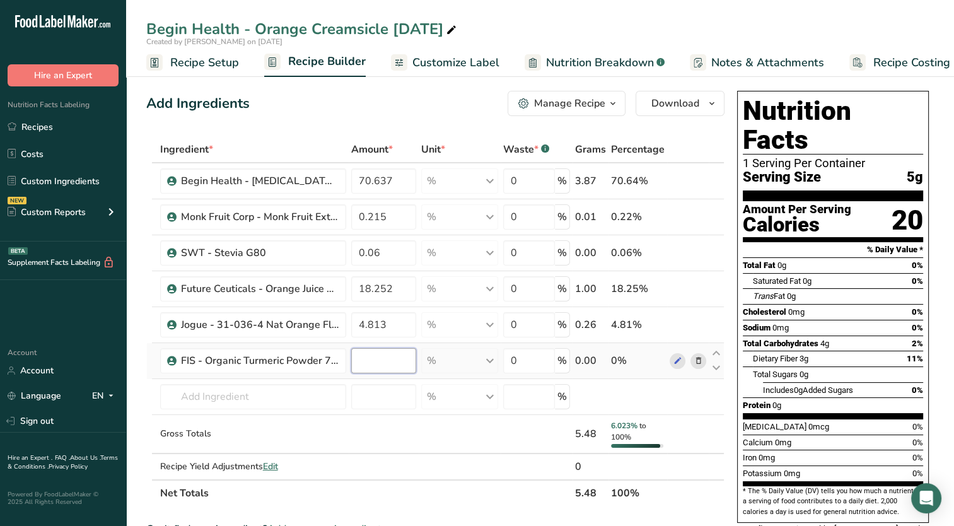
click at [363, 349] on input "number" at bounding box center [383, 360] width 65 height 25
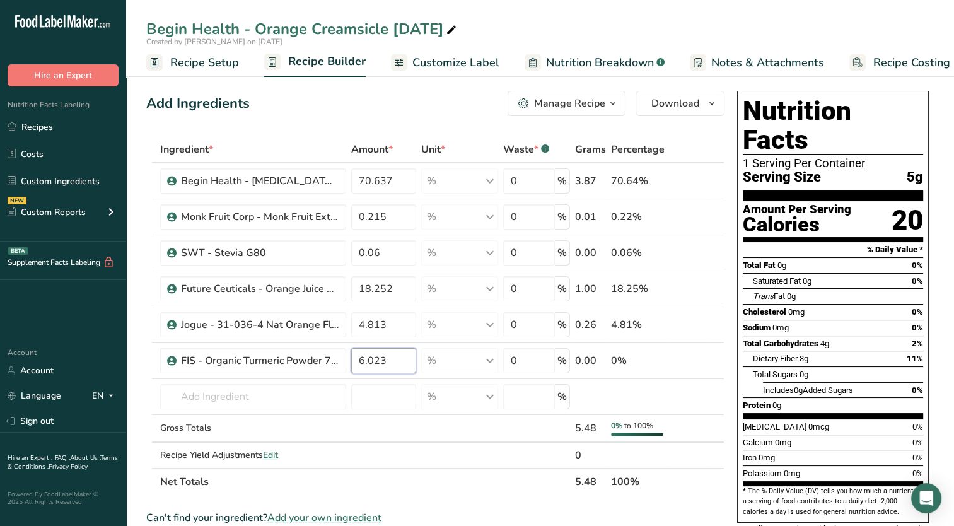
type input "6.023"
click at [354, 97] on div "Add Ingredients Manage Recipe Delete Recipe Duplicate Recipe Scale Recipe Save …" at bounding box center [435, 103] width 578 height 25
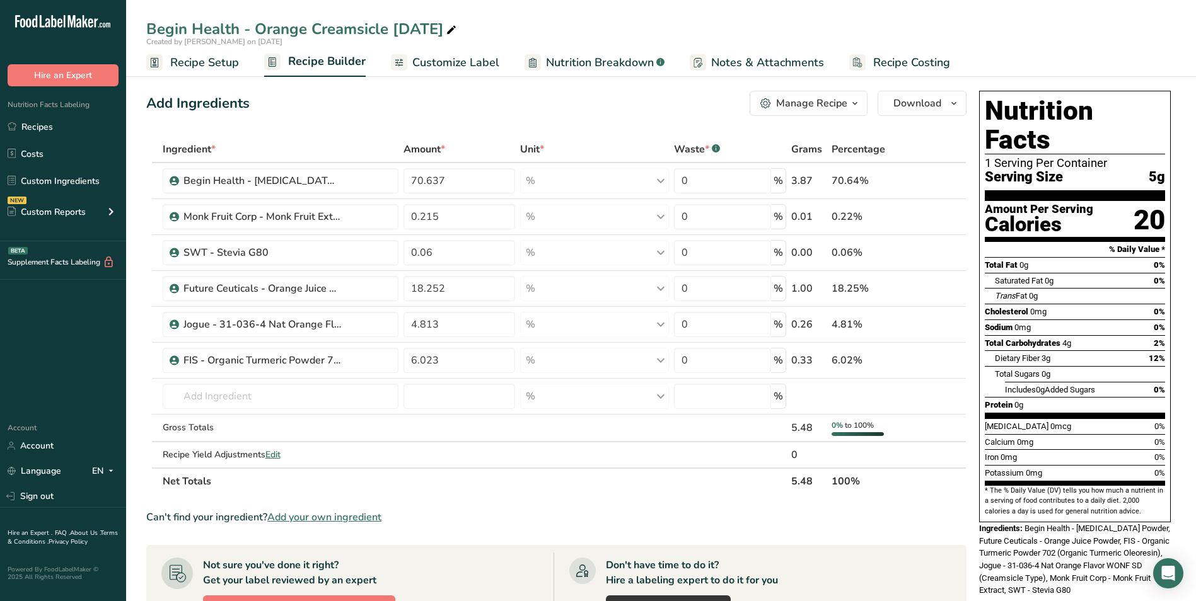
click at [461, 59] on span "Customize Label" at bounding box center [455, 62] width 87 height 17
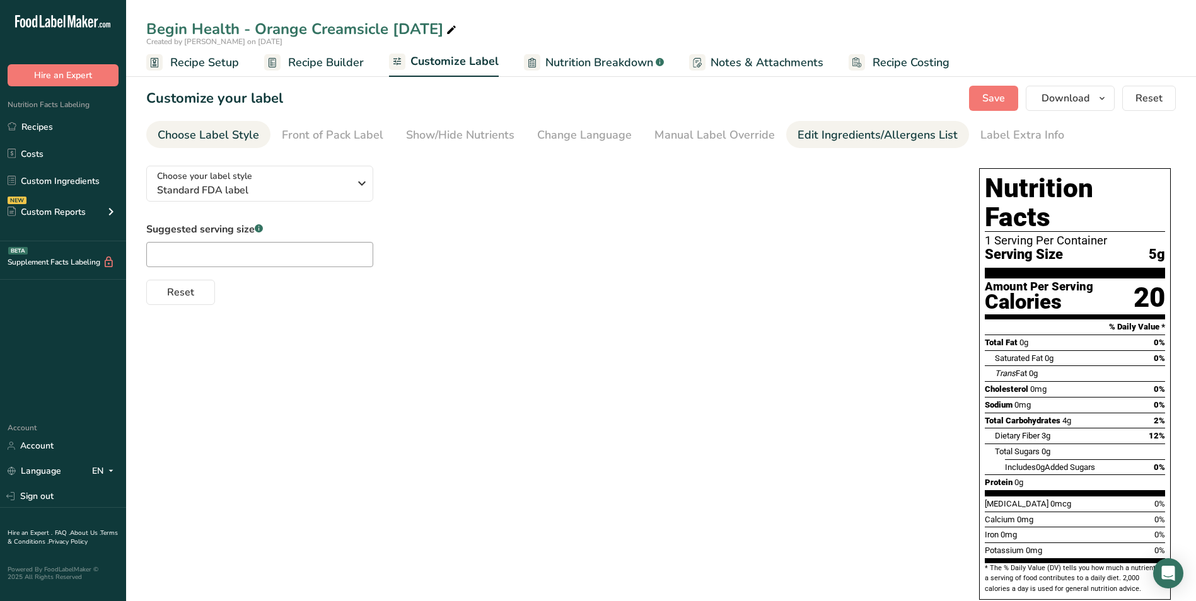
click at [830, 142] on div "Edit Ingredients/Allergens List" at bounding box center [877, 135] width 160 height 17
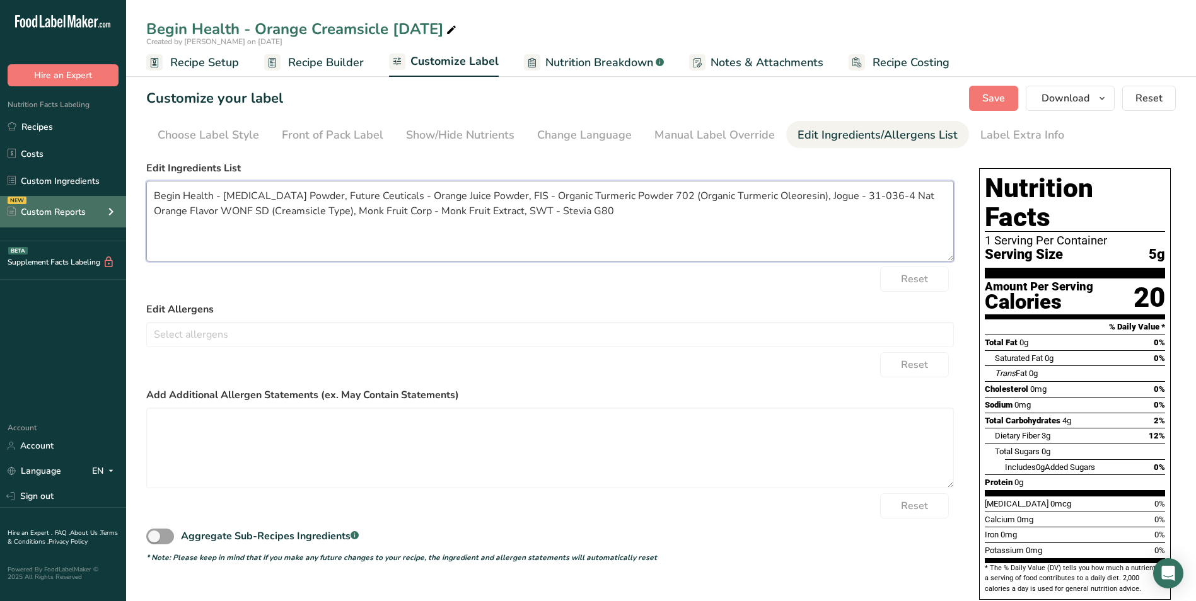
drag, startPoint x: 222, startPoint y: 195, endPoint x: 120, endPoint y: 205, distance: 102.6
click at [120, 205] on div ".a-20{fill:#fff;} Hire an Expert Nutrition Facts Labeling Recipes Costs Custom …" at bounding box center [598, 353] width 1196 height 707
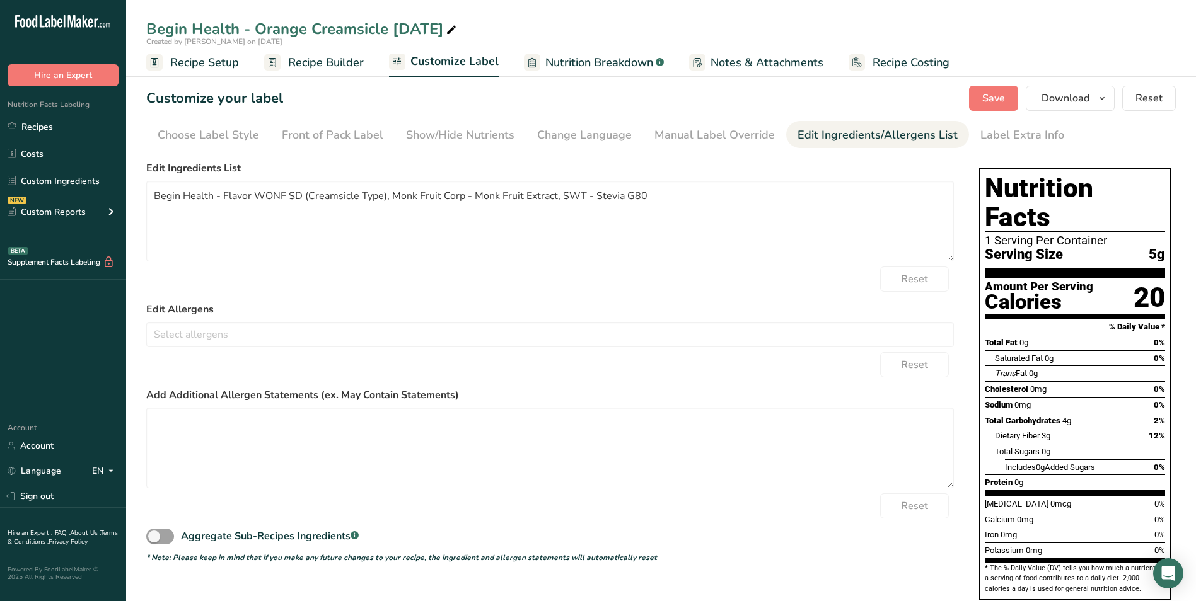
click at [847, 311] on label "Edit Allergens" at bounding box center [549, 309] width 807 height 15
click at [765, 217] on textarea "Begin Health - Flavor WONF SD (Creamsicle Type), Monk Fruit Corp - Monk Fruit E…" at bounding box center [549, 221] width 807 height 81
click at [953, 100] on span "Save" at bounding box center [993, 98] width 23 height 15
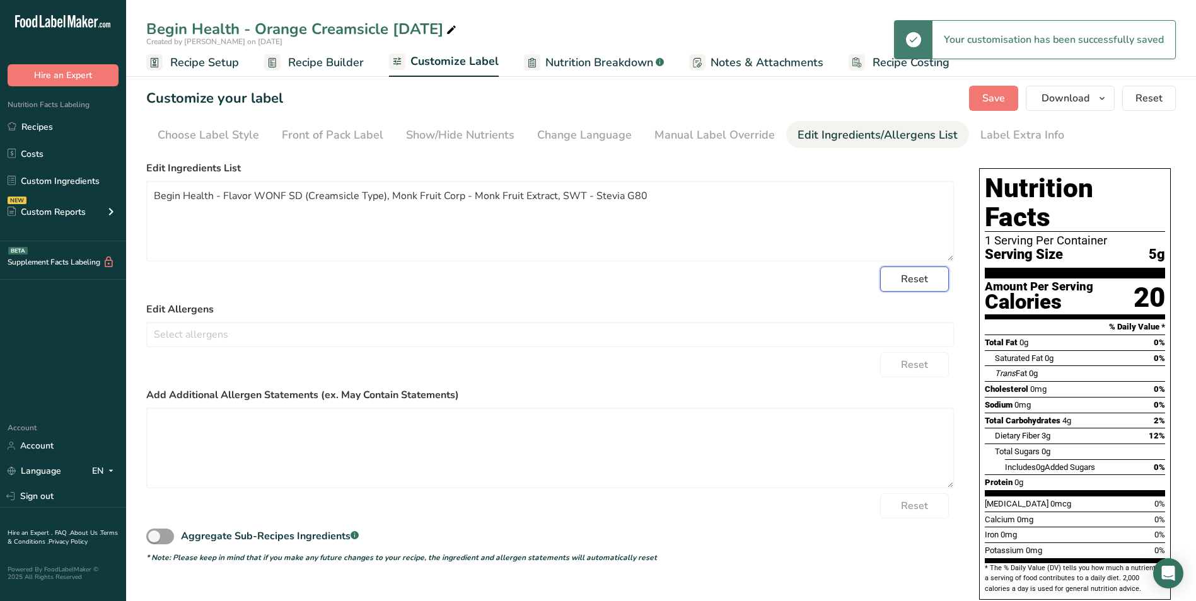
click at [920, 275] on span "Reset" at bounding box center [914, 279] width 27 height 15
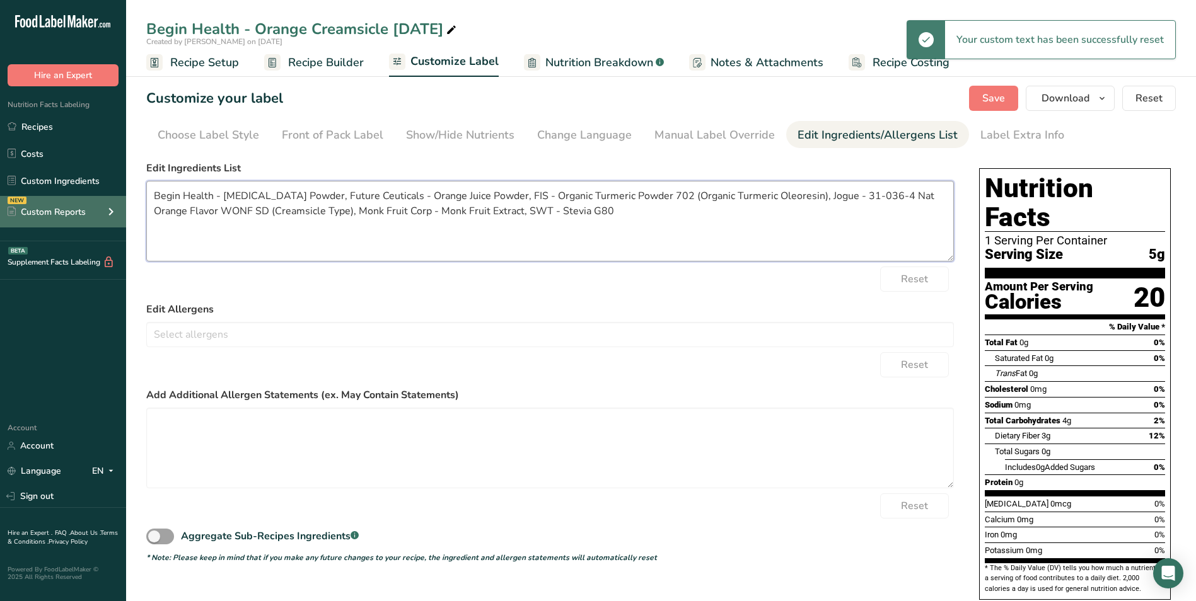
drag, startPoint x: 224, startPoint y: 197, endPoint x: 113, endPoint y: 203, distance: 110.5
click at [113, 203] on div ".a-20{fill:#fff;} Hire an Expert Nutrition Facts Labeling Recipes Costs Custom …" at bounding box center [598, 353] width 1196 height 707
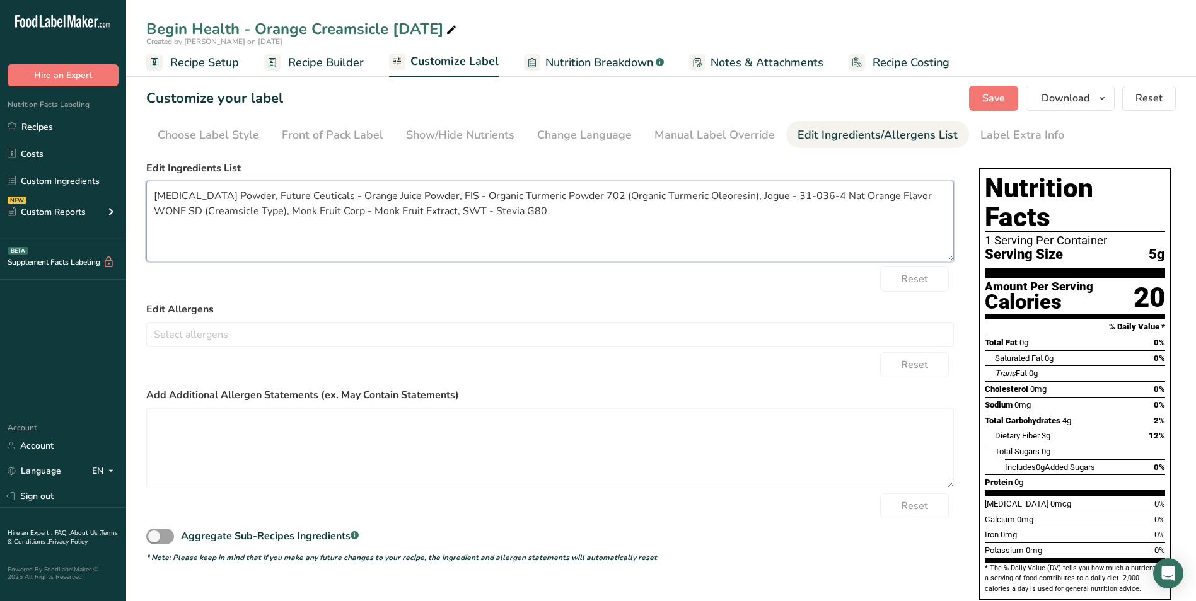
drag, startPoint x: 319, startPoint y: 195, endPoint x: 237, endPoint y: 199, distance: 82.0
click at [237, 199] on textarea "[MEDICAL_DATA] Powder, Future Ceuticals - Orange Juice Powder, FIS - Organic Tu…" at bounding box center [549, 221] width 807 height 81
drag, startPoint x: 500, startPoint y: 194, endPoint x: 336, endPoint y: 202, distance: 164.1
click at [336, 202] on textarea "[MEDICAL_DATA] Powder, Orange Juice Powder, FIS - Organic Turmeric Powder 702 (…" at bounding box center [549, 221] width 807 height 81
click at [458, 197] on textarea "[MEDICAL_DATA] Powder, Orange Juice Powder, Organic Turmeric Oleoresin), Jogue …" at bounding box center [549, 221] width 807 height 81
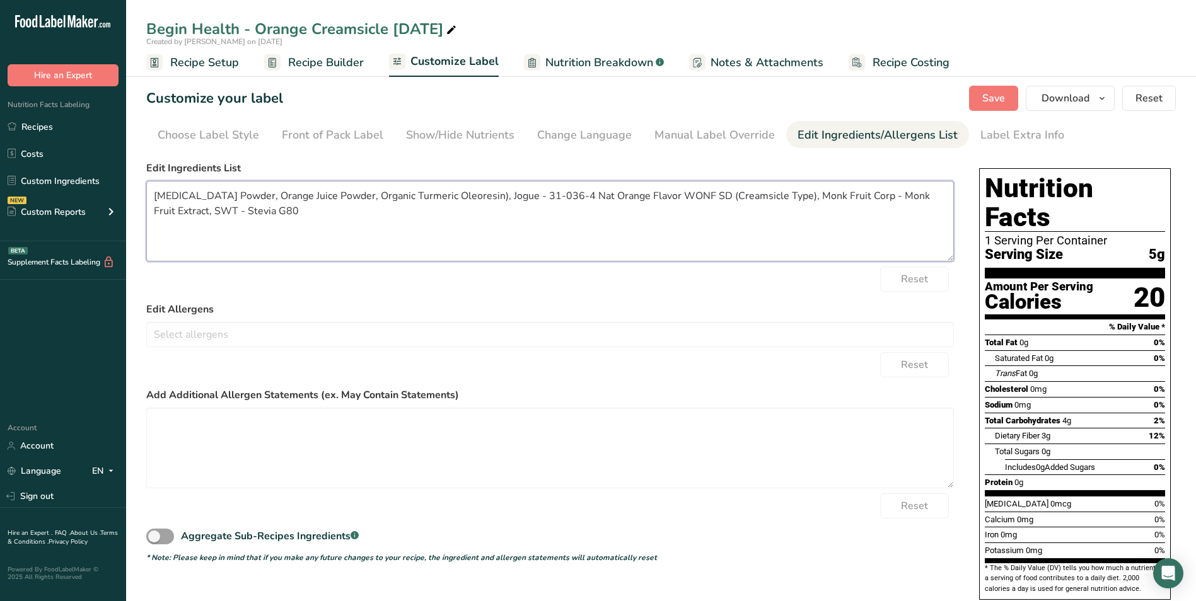
click at [460, 197] on textarea "[MEDICAL_DATA] Powder, Orange Juice Powder, Organic Turmeric Oleoresin), Jogue …" at bounding box center [549, 221] width 807 height 81
click at [463, 197] on textarea "[MEDICAL_DATA] Powder, Orange Juice Powder, Organic Turmeric Oleoresin), Jogue …" at bounding box center [549, 221] width 807 height 81
drag, startPoint x: 465, startPoint y: 197, endPoint x: 763, endPoint y: 195, distance: 297.5
click at [763, 195] on textarea "[MEDICAL_DATA] Powder, Orange Juice Powder, Organic Turmeric Oleoresin, Jogue -…" at bounding box center [549, 221] width 807 height 81
type textarea "[MEDICAL_DATA] Powder, Orange Juice Powder, Organic Turmeric Oleoresin, Natural…"
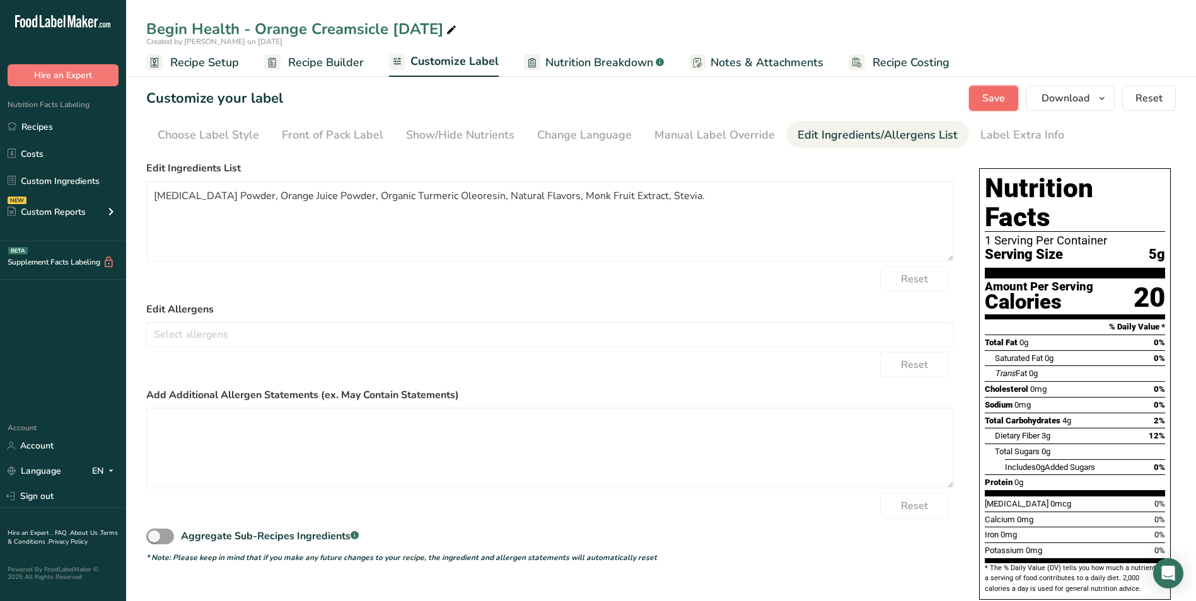
click at [953, 95] on button "Save" at bounding box center [993, 98] width 49 height 25
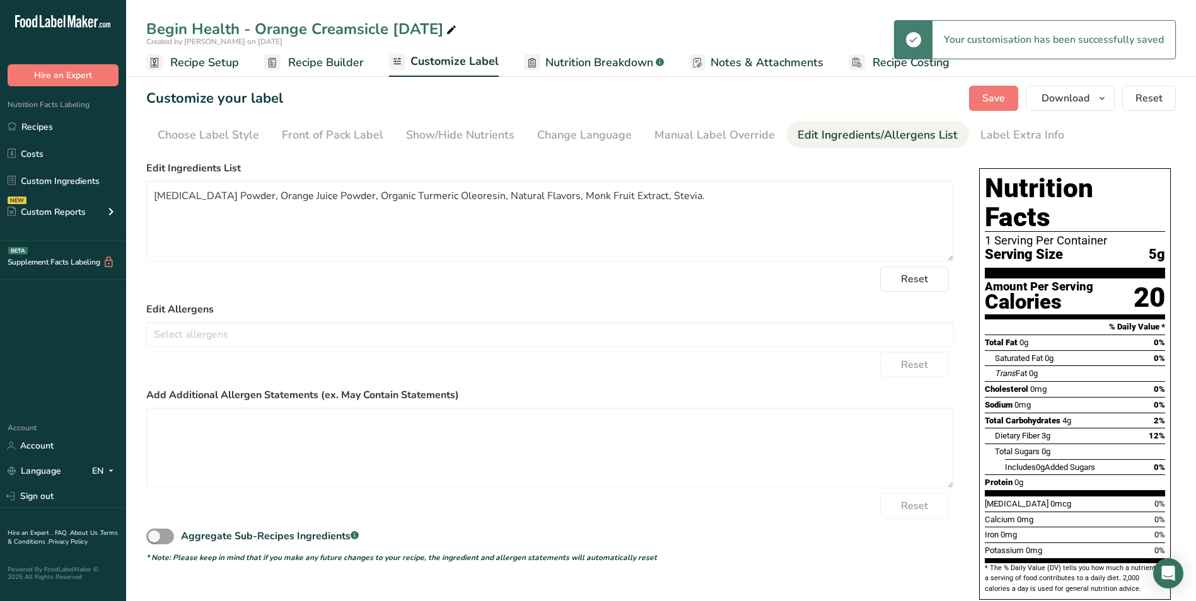
click at [326, 62] on span "Recipe Builder" at bounding box center [326, 62] width 76 height 17
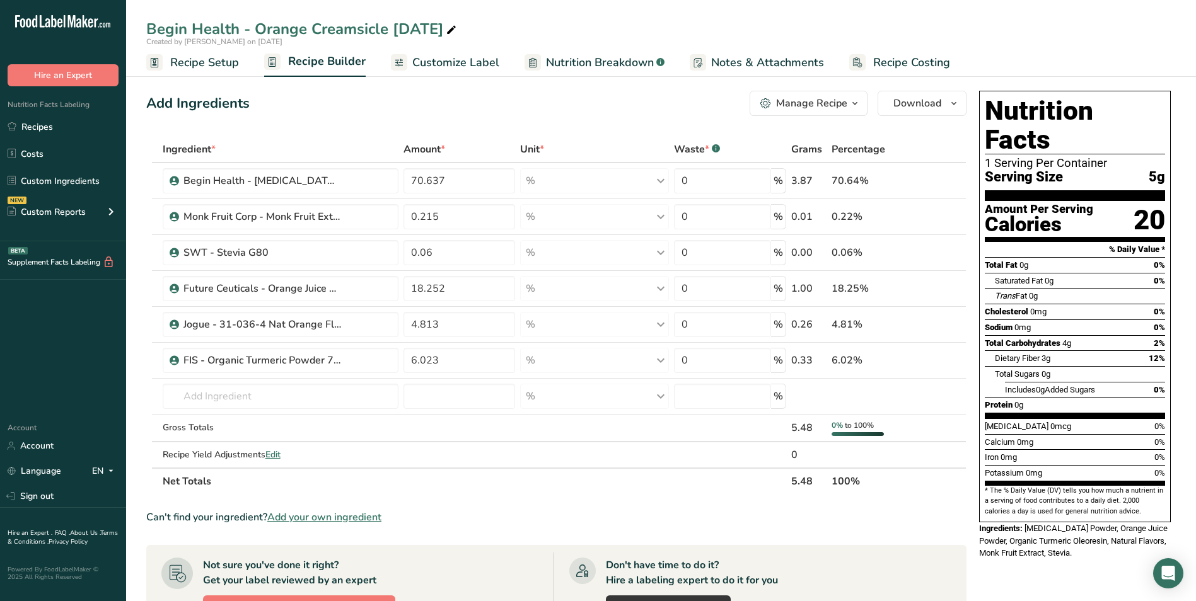
click at [226, 72] on link "Recipe Setup" at bounding box center [192, 63] width 93 height 28
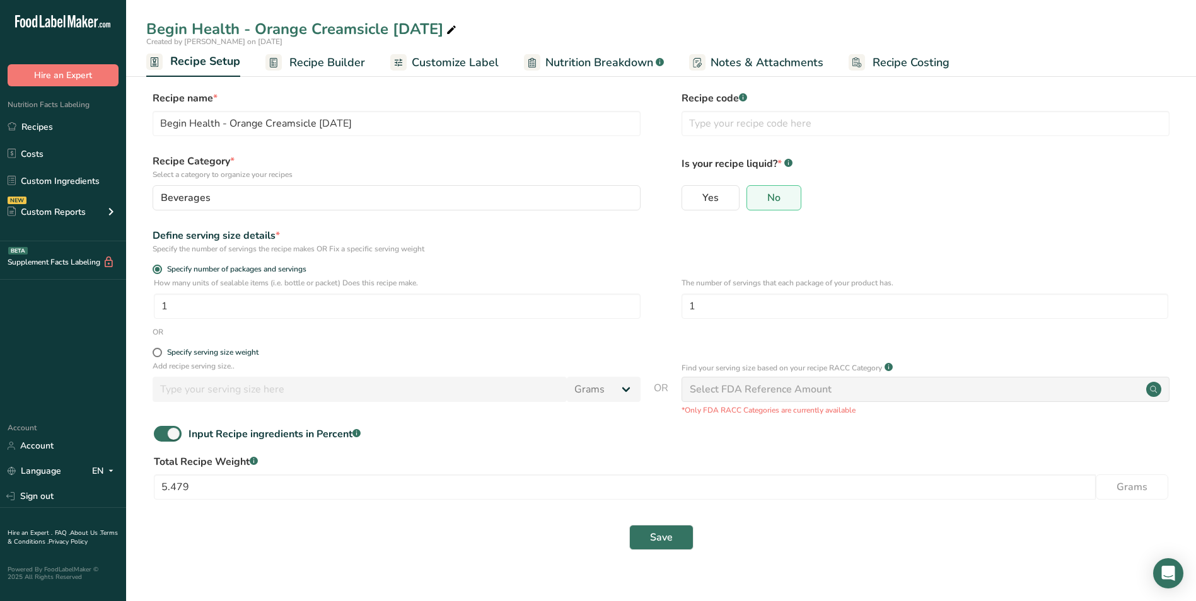
click at [304, 67] on span "Recipe Builder" at bounding box center [327, 62] width 76 height 17
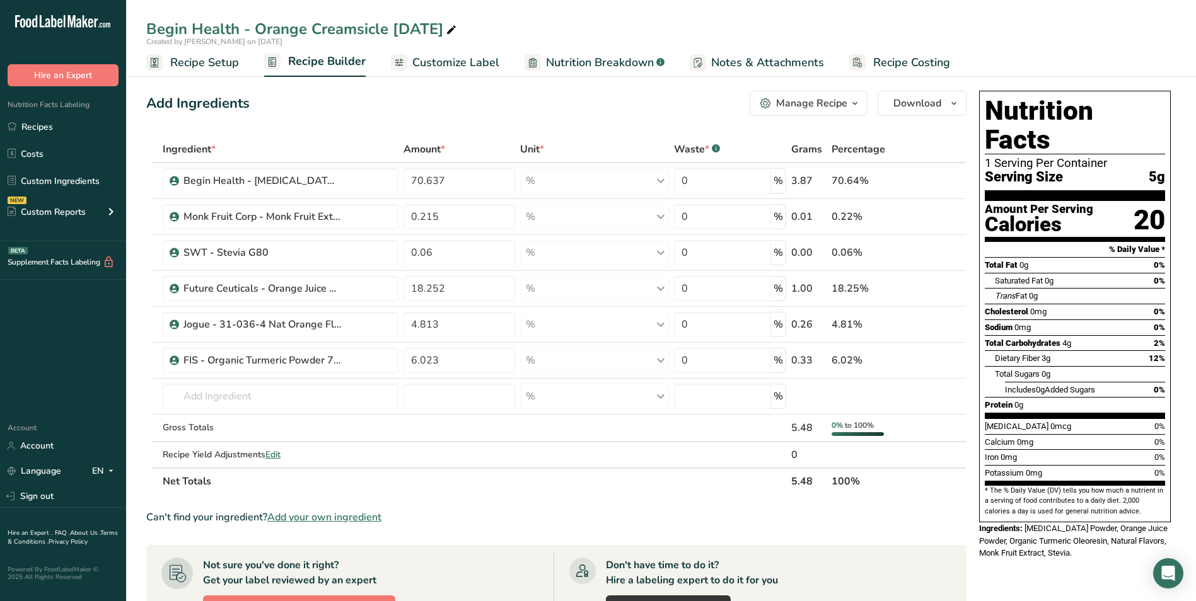
click at [458, 62] on span "Customize Label" at bounding box center [455, 62] width 87 height 17
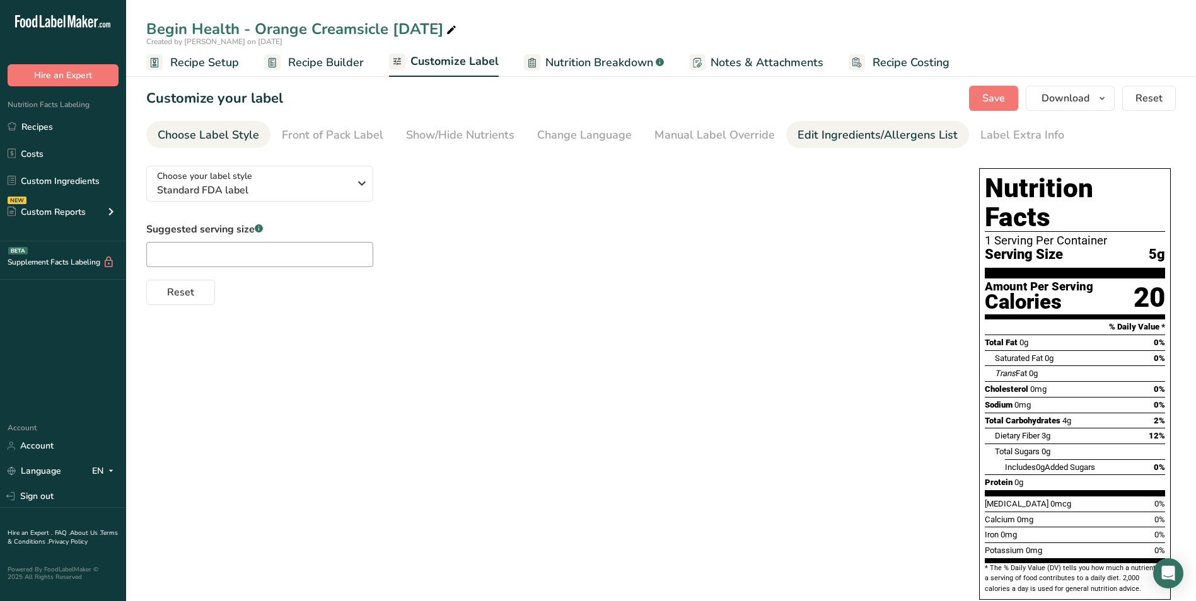
click at [801, 129] on div "Edit Ingredients/Allergens List" at bounding box center [877, 135] width 160 height 17
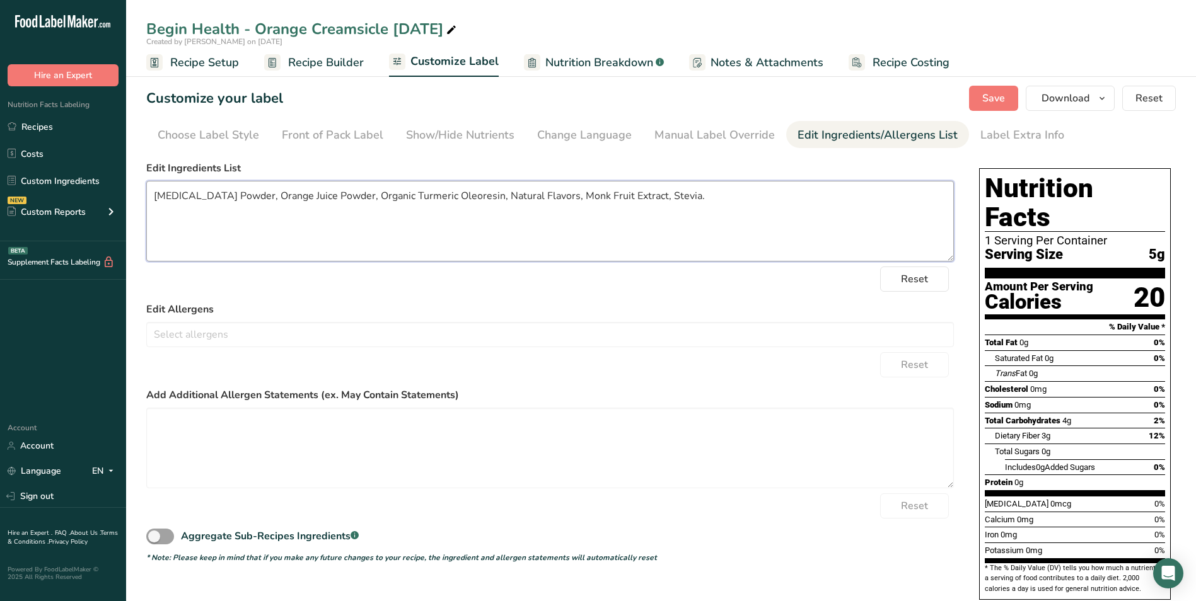
drag, startPoint x: 671, startPoint y: 200, endPoint x: 450, endPoint y: 219, distance: 221.4
click at [200, 226] on textarea "[MEDICAL_DATA] Powder, Orange Juice Powder, Organic Turmeric Oleoresin, Natural…" at bounding box center [549, 221] width 807 height 81
click at [673, 196] on textarea "[MEDICAL_DATA] Powder, Orange Juice Powder, Organic Turmeric Oleoresin, Natural…" at bounding box center [549, 221] width 807 height 81
drag, startPoint x: 674, startPoint y: 200, endPoint x: 129, endPoint y: 216, distance: 544.8
click at [129, 216] on section "Customize your label Save Download Choose what to show on your downloaded label…" at bounding box center [661, 368] width 1070 height 604
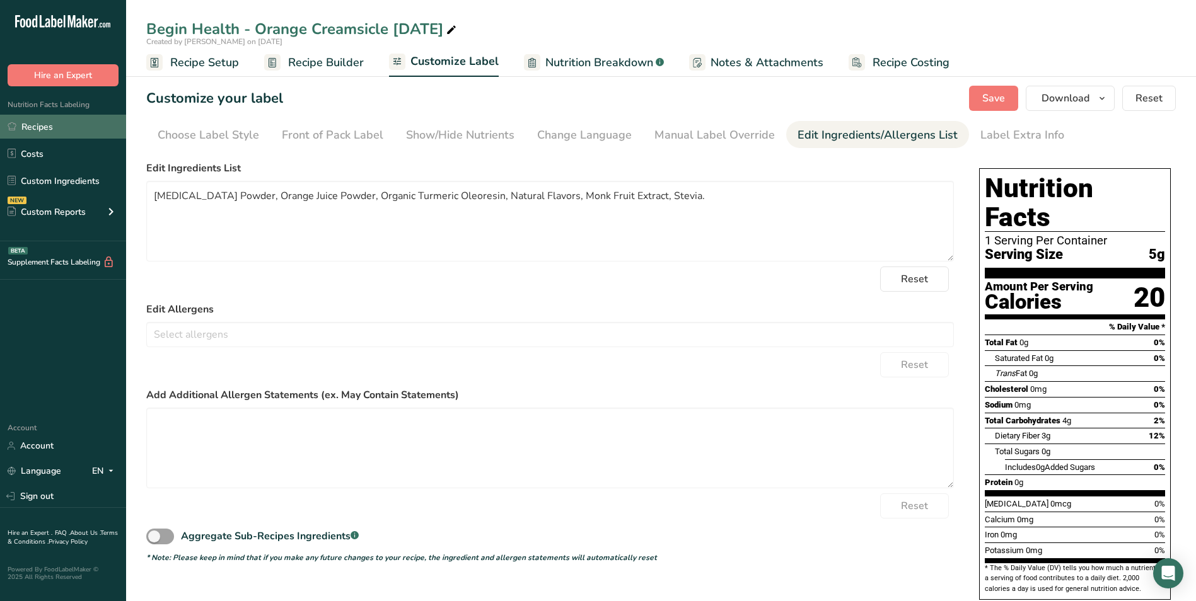
click at [62, 134] on link "Recipes" at bounding box center [63, 127] width 126 height 24
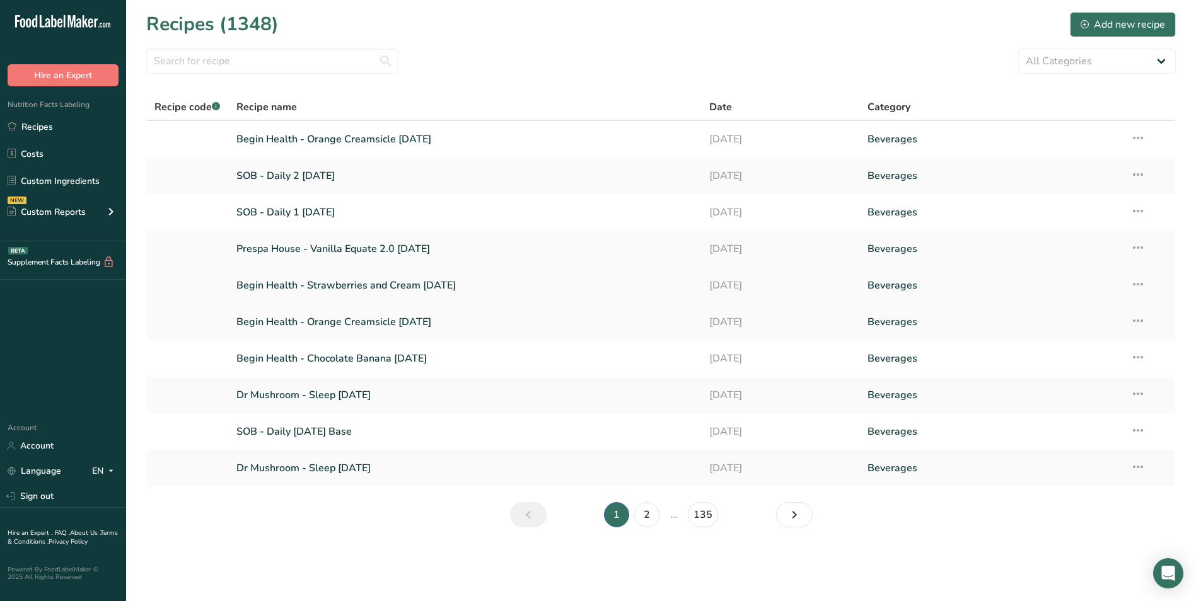
click at [338, 289] on link "Begin Health - Strawberries and Cream [DATE]" at bounding box center [465, 285] width 458 height 26
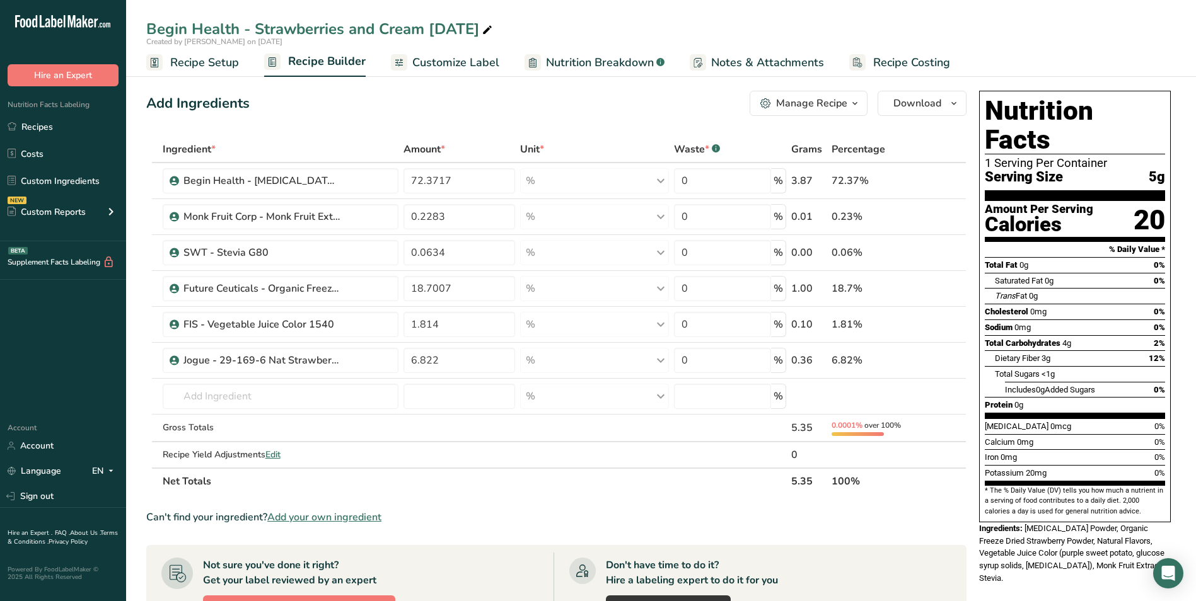
click at [493, 32] on icon at bounding box center [487, 30] width 11 height 18
type input "Begin Health - Strawberries and Cream [DATE]"
click at [556, 136] on table "Ingredient * Amount * Unit * Waste * .a-a{fill:#347362;}.b-a{fill:#fff;} Grams …" at bounding box center [556, 315] width 820 height 359
drag, startPoint x: 418, startPoint y: 180, endPoint x: 482, endPoint y: 176, distance: 64.4
click at [482, 176] on input "72.3717" at bounding box center [459, 180] width 112 height 25
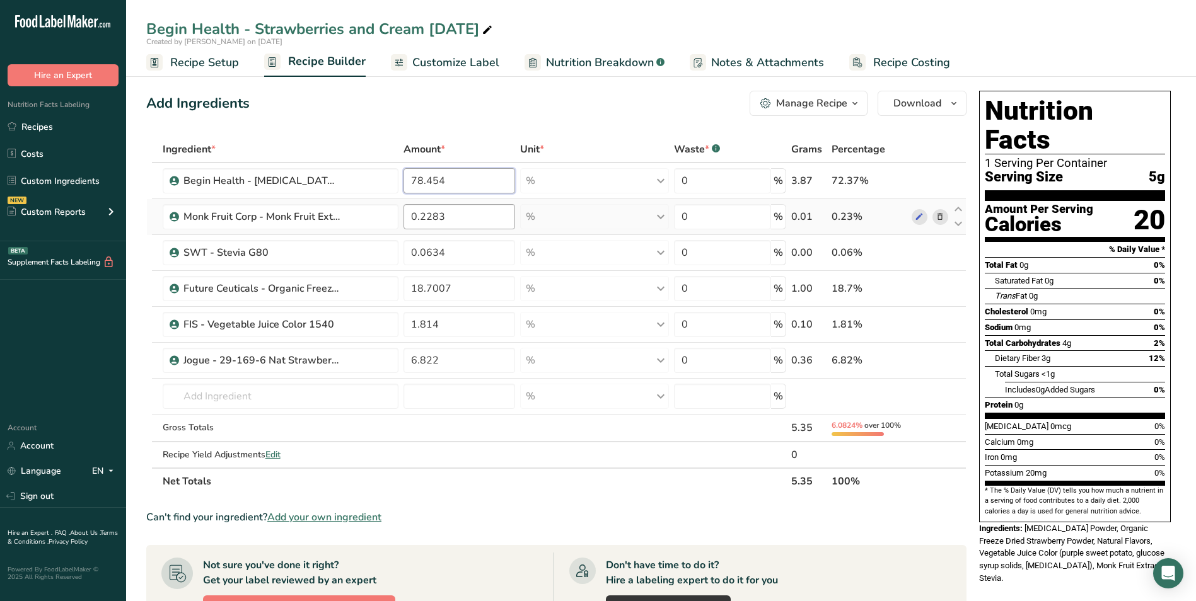
type input "78.454"
click at [462, 223] on div "Ingredient * Amount * Unit * Waste * .a-a{fill:#347362;}.b-a{fill:#fff;} Grams …" at bounding box center [556, 315] width 820 height 359
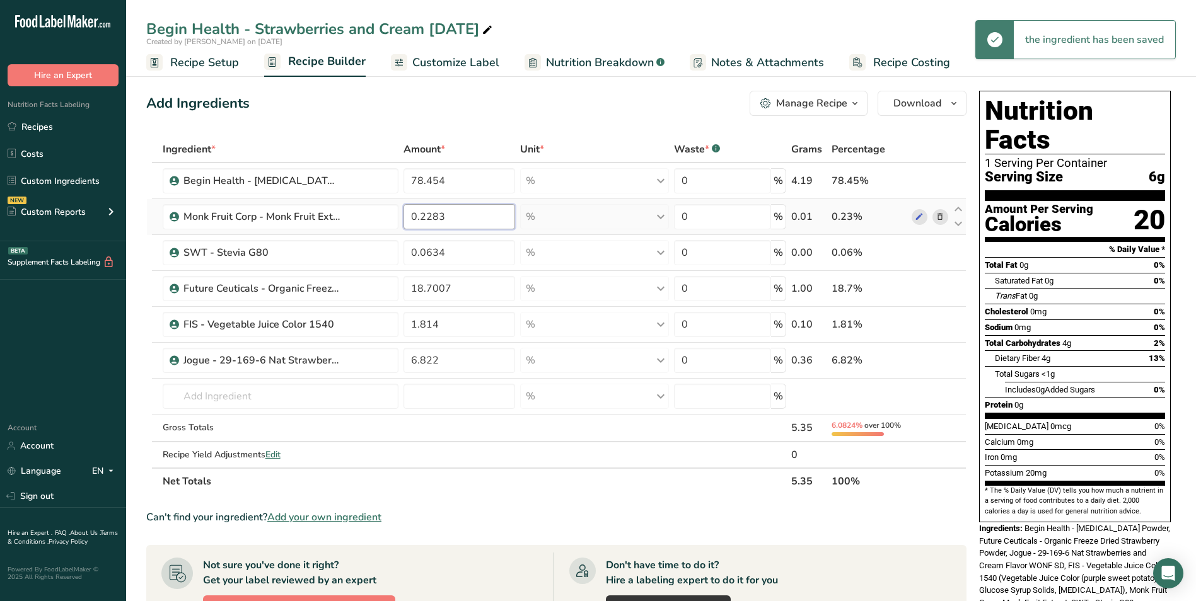
drag, startPoint x: 428, startPoint y: 218, endPoint x: 474, endPoint y: 222, distance: 46.2
click at [474, 222] on input "0.2283" at bounding box center [459, 216] width 112 height 25
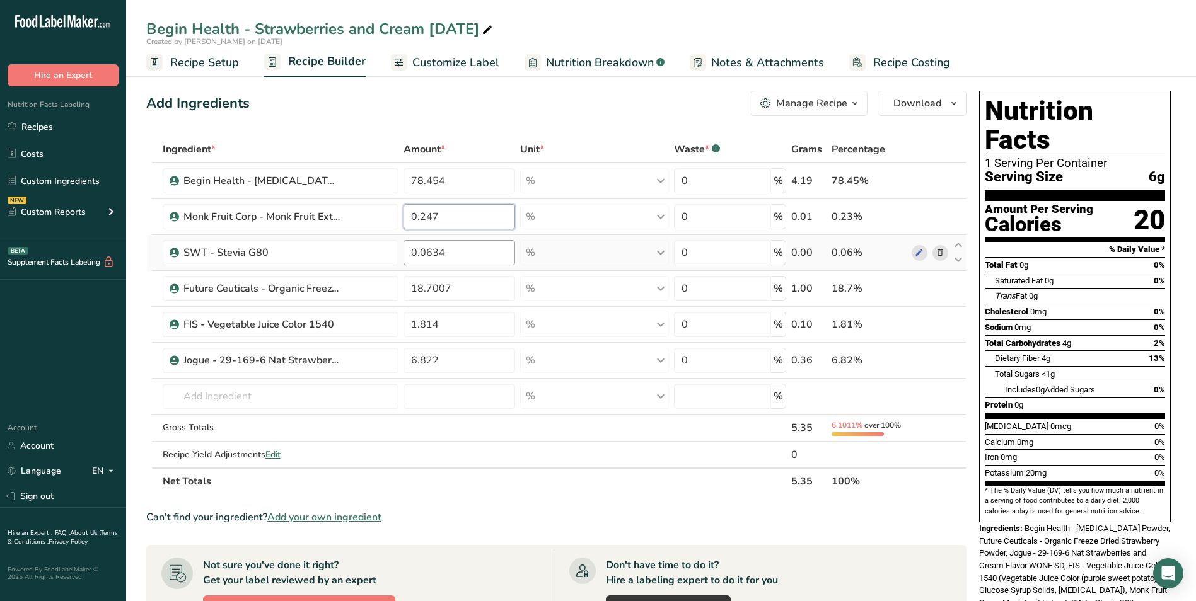
type input "0.247"
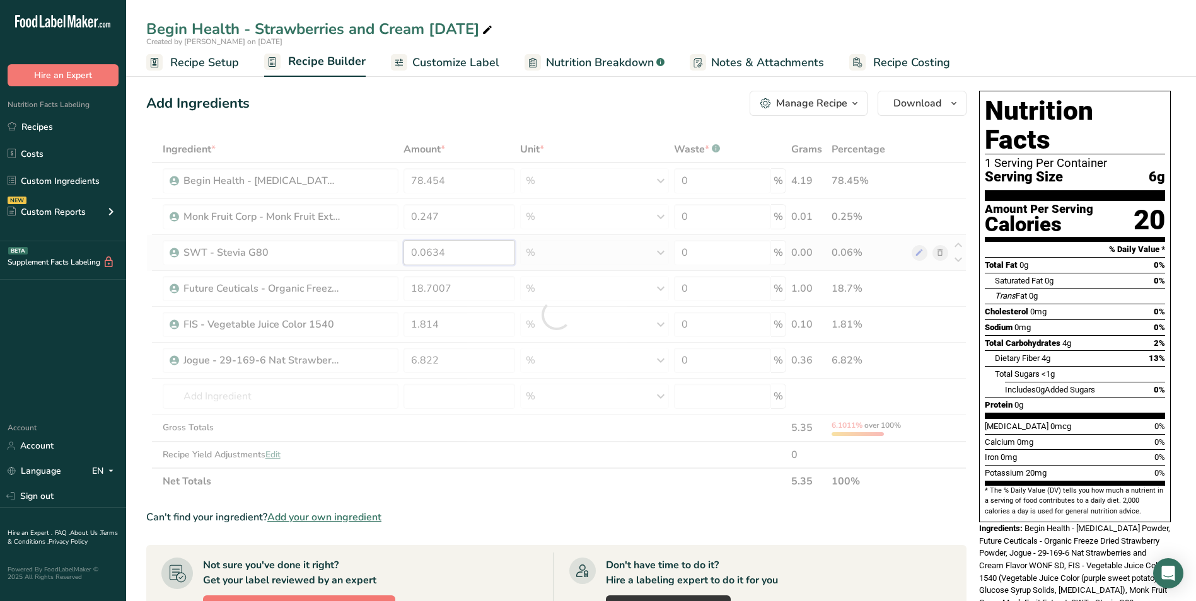
click at [459, 250] on div "Ingredient * Amount * Unit * Waste * .a-a{fill:#347362;}.b-a{fill:#fff;} Grams …" at bounding box center [556, 315] width 820 height 359
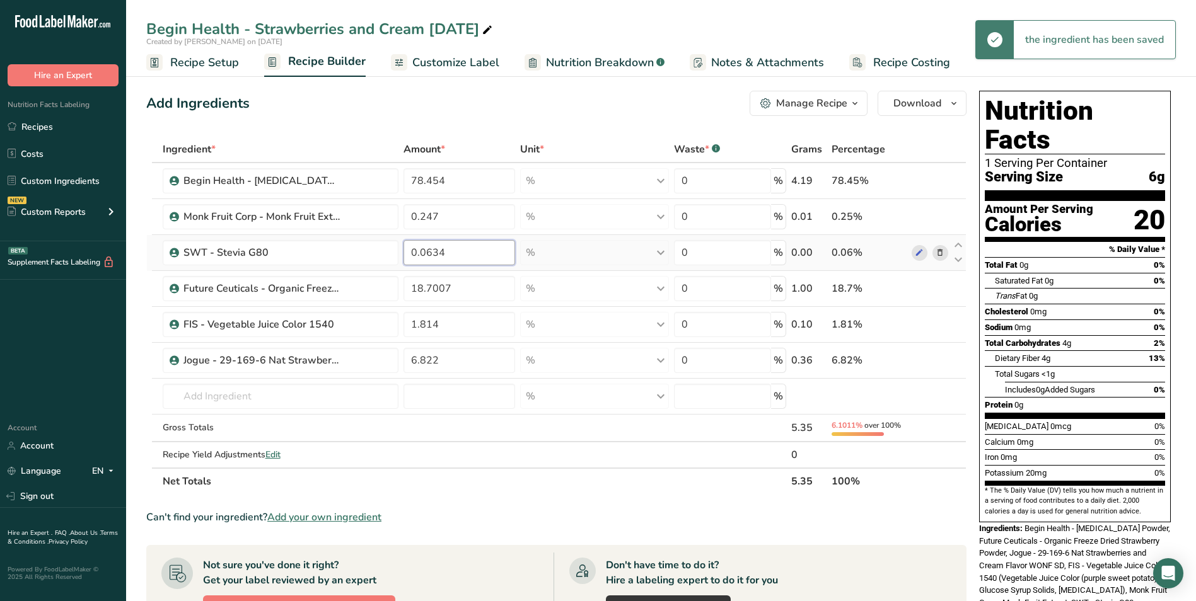
drag, startPoint x: 433, startPoint y: 257, endPoint x: 466, endPoint y: 257, distance: 32.8
click at [466, 257] on input "0.0634" at bounding box center [459, 252] width 112 height 25
type input "0.069"
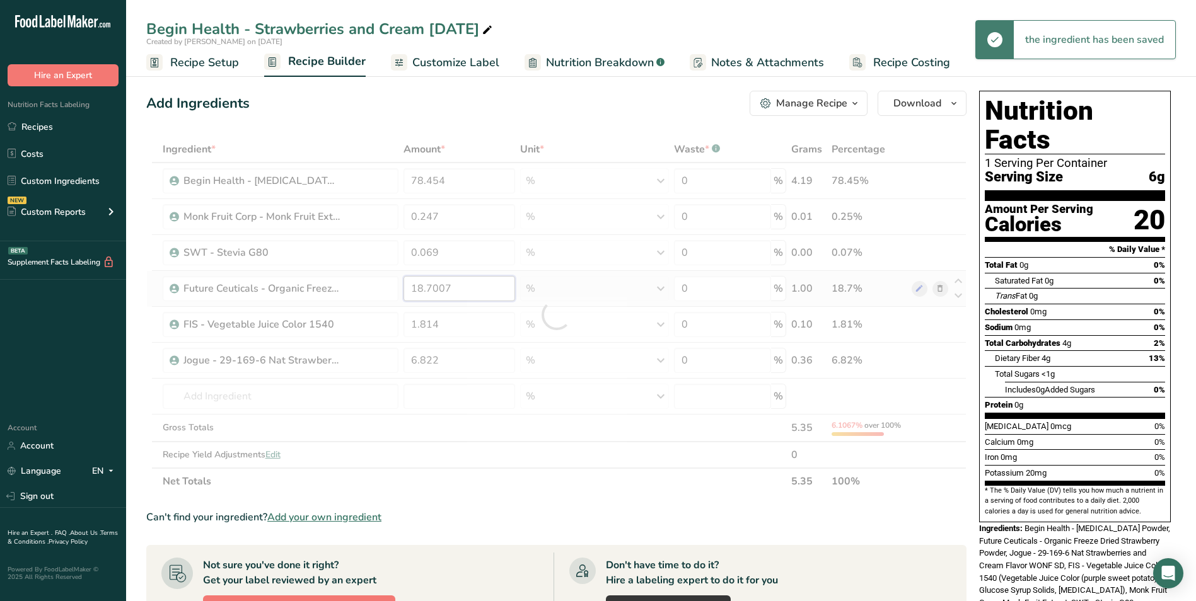
click at [469, 296] on div "Ingredient * Amount * Unit * Waste * .a-a{fill:#347362;}.b-a{fill:#fff;} Grams …" at bounding box center [556, 315] width 820 height 359
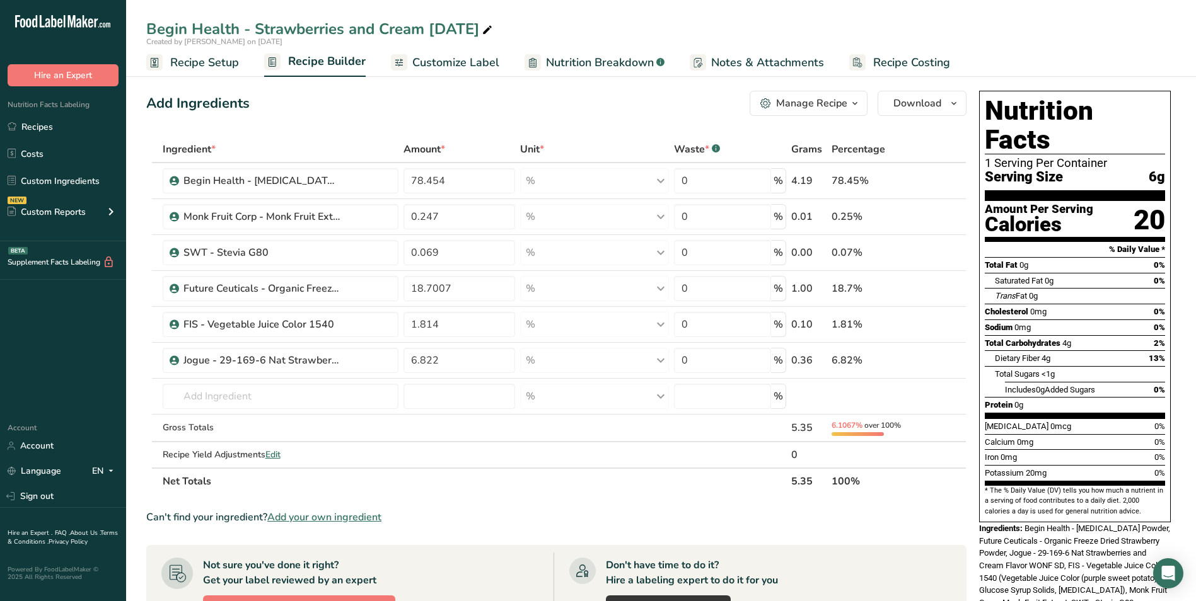
click at [680, 485] on div "Ingredient * Amount * Unit * Waste * .a-a{fill:#347362;}.b-a{fill:#fff;} Grams …" at bounding box center [556, 315] width 820 height 359
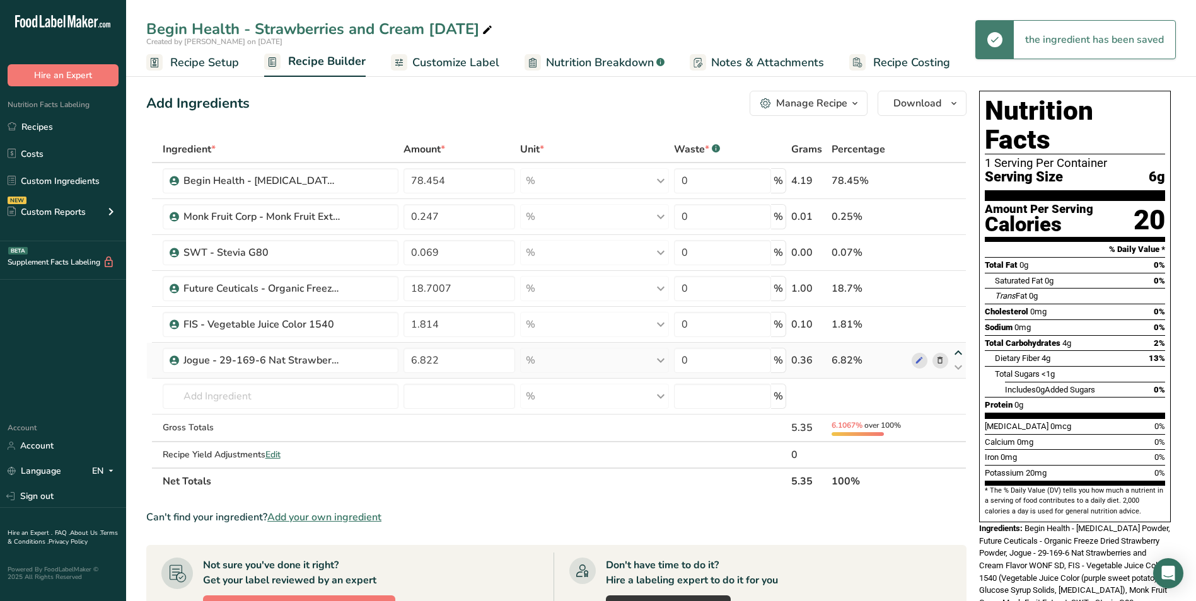
click at [953, 352] on icon at bounding box center [958, 353] width 15 height 9
type input "6.822"
type input "1.814"
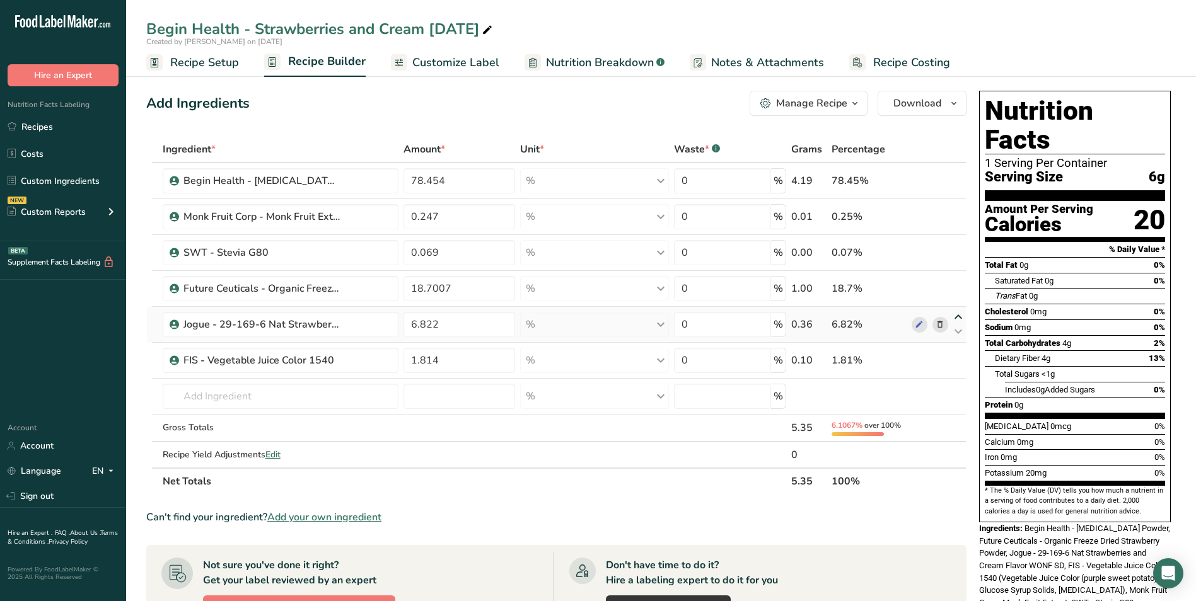
click at [953, 316] on icon at bounding box center [958, 317] width 15 height 9
type input "6.822"
type input "18.7007"
drag, startPoint x: 440, startPoint y: 292, endPoint x: 407, endPoint y: 299, distance: 33.5
click at [407, 299] on input "6.822" at bounding box center [459, 288] width 112 height 25
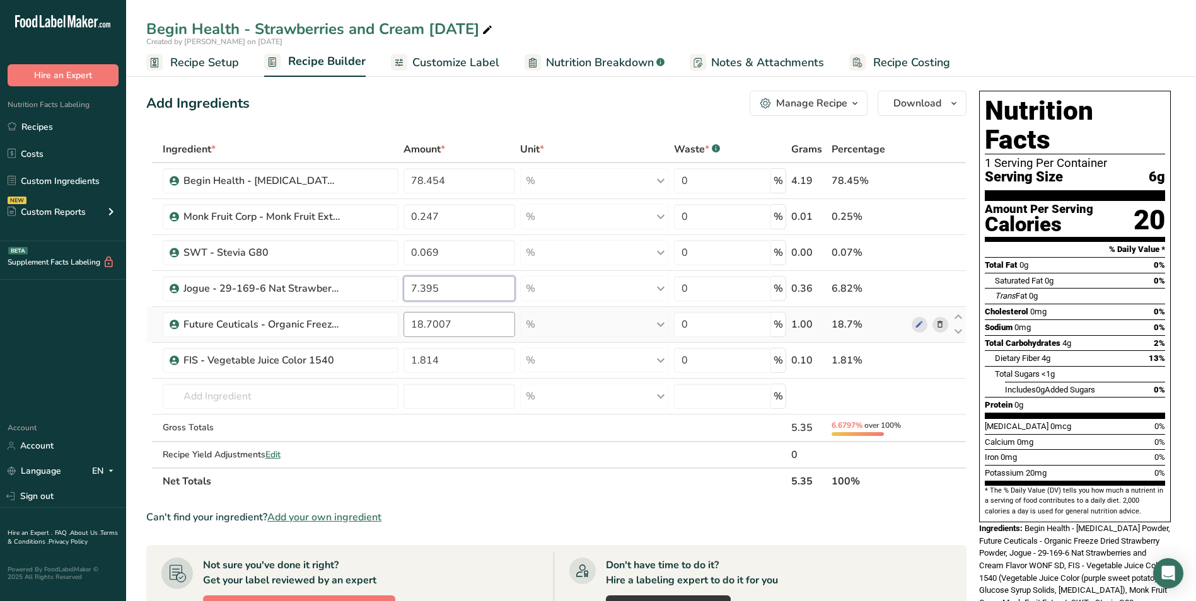
type input "7.395"
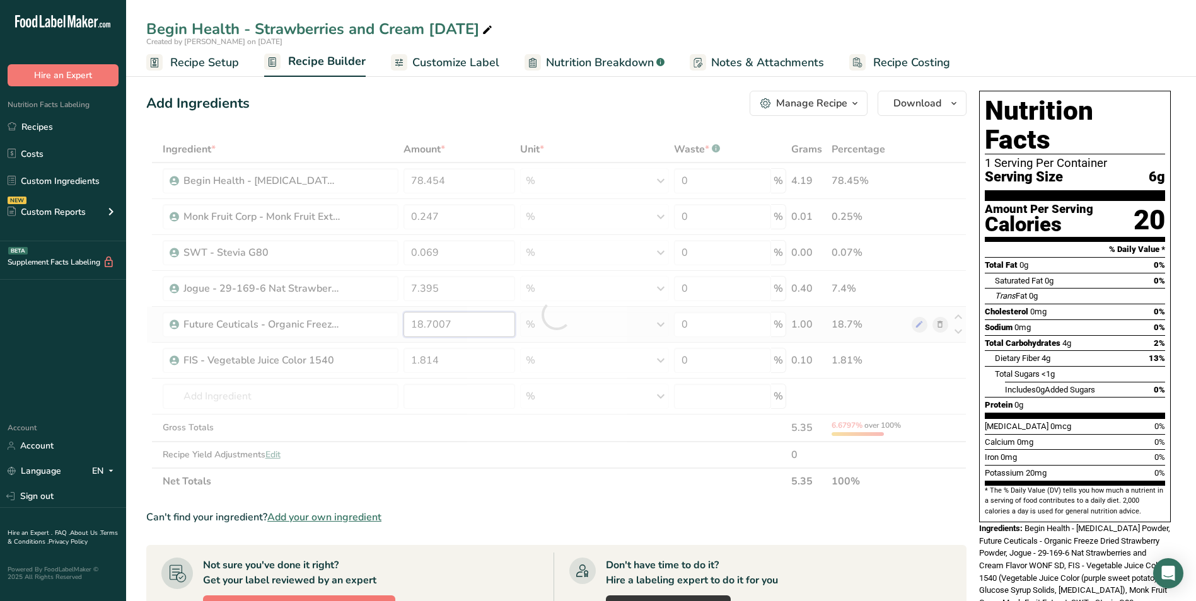
click at [475, 327] on div "Ingredient * Amount * Unit * Waste * .a-a{fill:#347362;}.b-a{fill:#fff;} Grams …" at bounding box center [556, 315] width 820 height 359
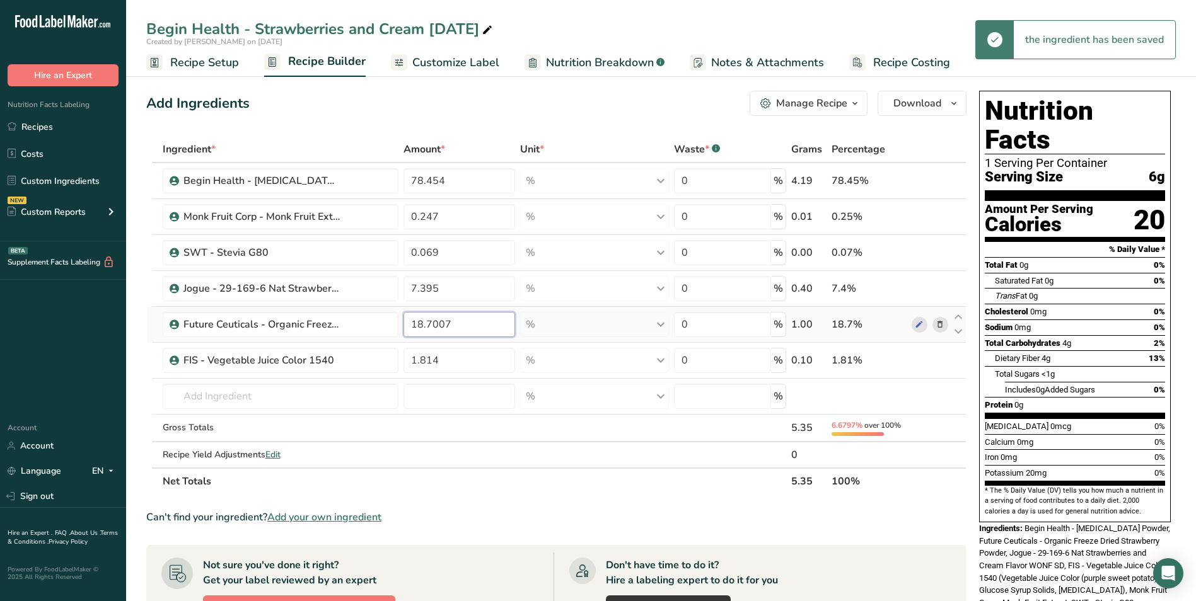
drag, startPoint x: 454, startPoint y: 329, endPoint x: 403, endPoint y: 340, distance: 52.3
click at [403, 340] on td "18.7007" at bounding box center [459, 325] width 117 height 36
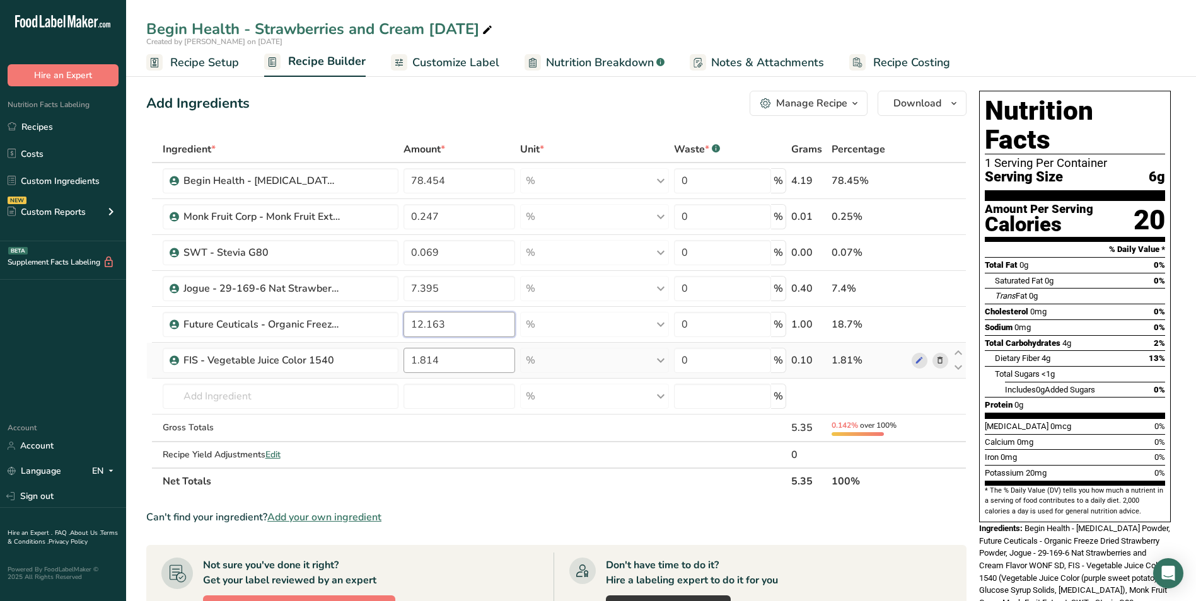
type input "12.163"
click at [442, 368] on div "Ingredient * Amount * Unit * Waste * .a-a{fill:#347362;}.b-a{fill:#fff;} Grams …" at bounding box center [556, 315] width 820 height 359
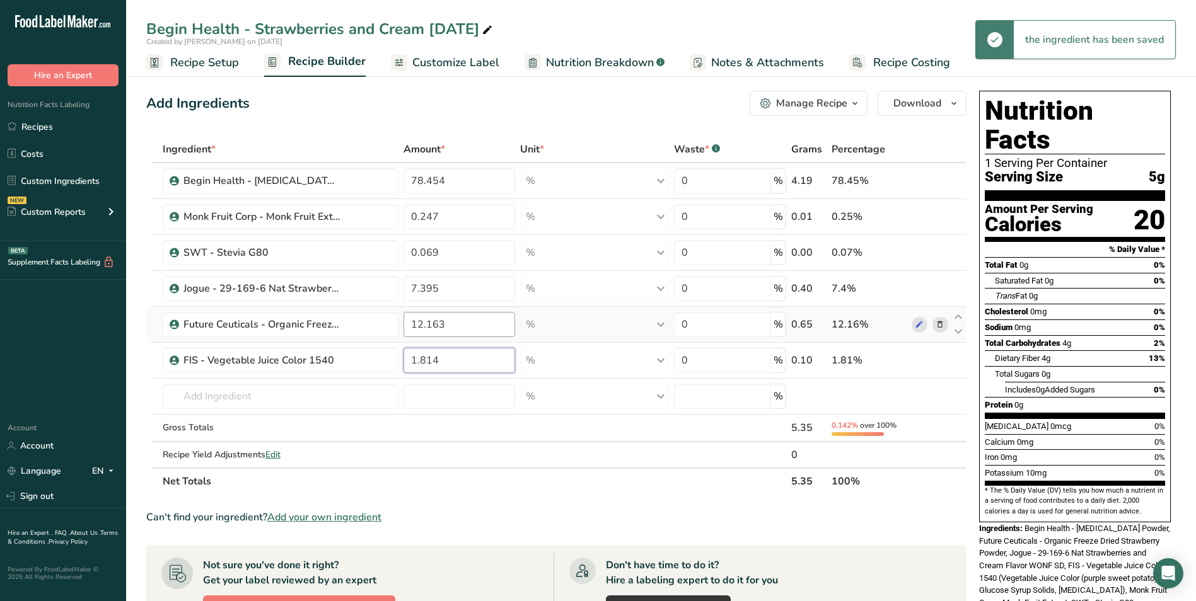
drag, startPoint x: 422, startPoint y: 362, endPoint x: 435, endPoint y: 336, distance: 29.3
click at [468, 362] on input "1.814" at bounding box center [459, 360] width 112 height 25
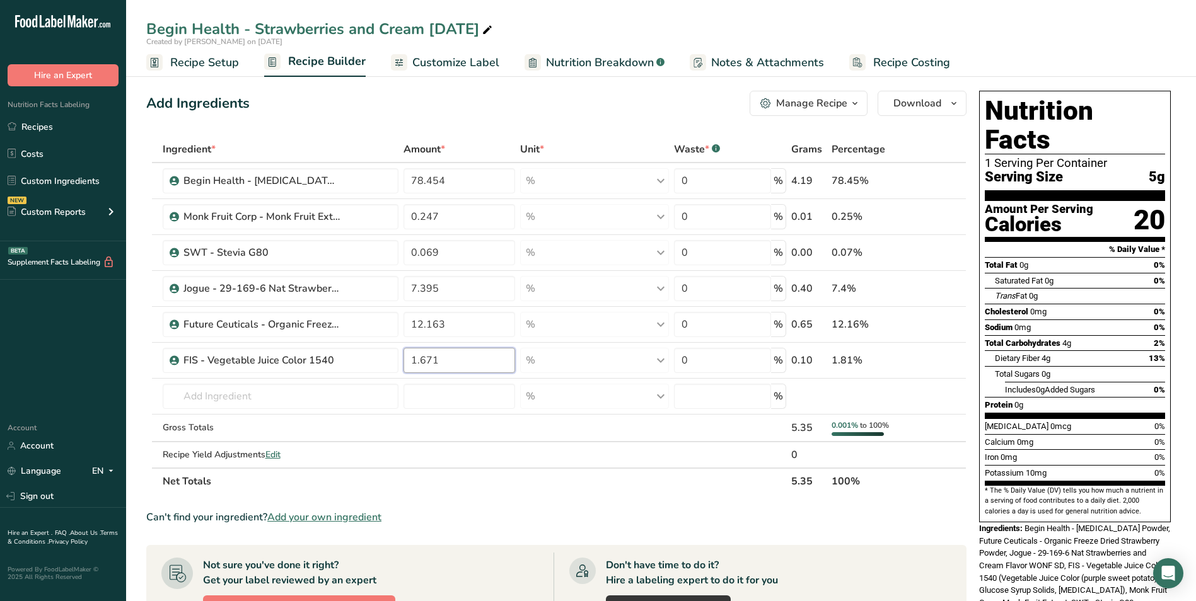
type input "1.671"
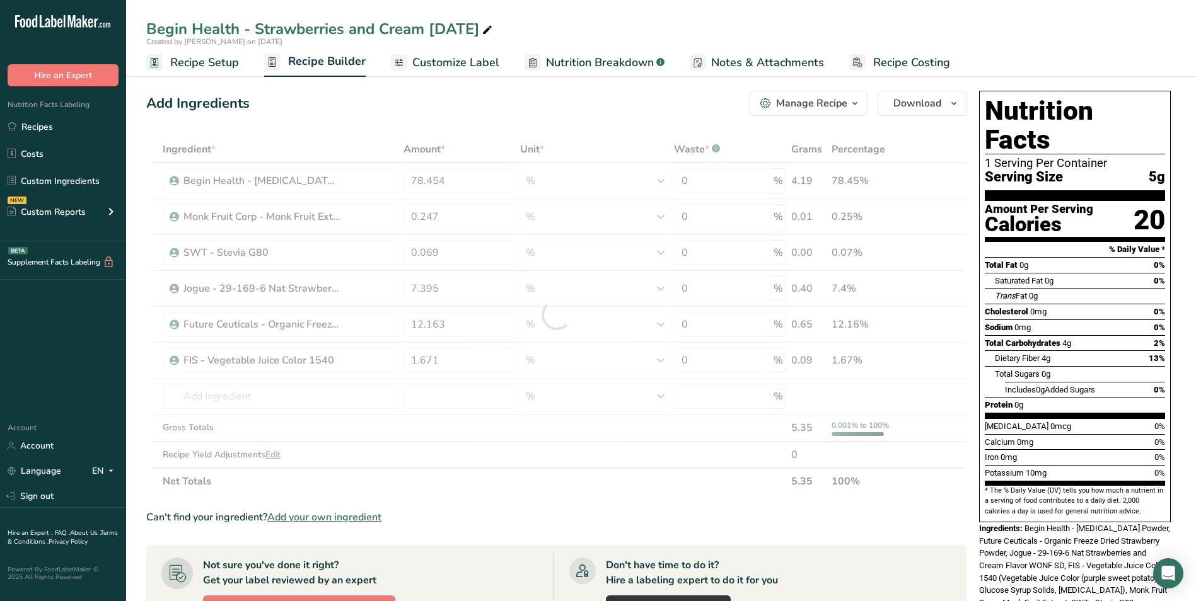
click at [497, 499] on section "Ingredient * Amount * Unit * Waste * .a-a{fill:#347362;}.b-a{fill:#fff;} Grams …" at bounding box center [556, 528] width 820 height 785
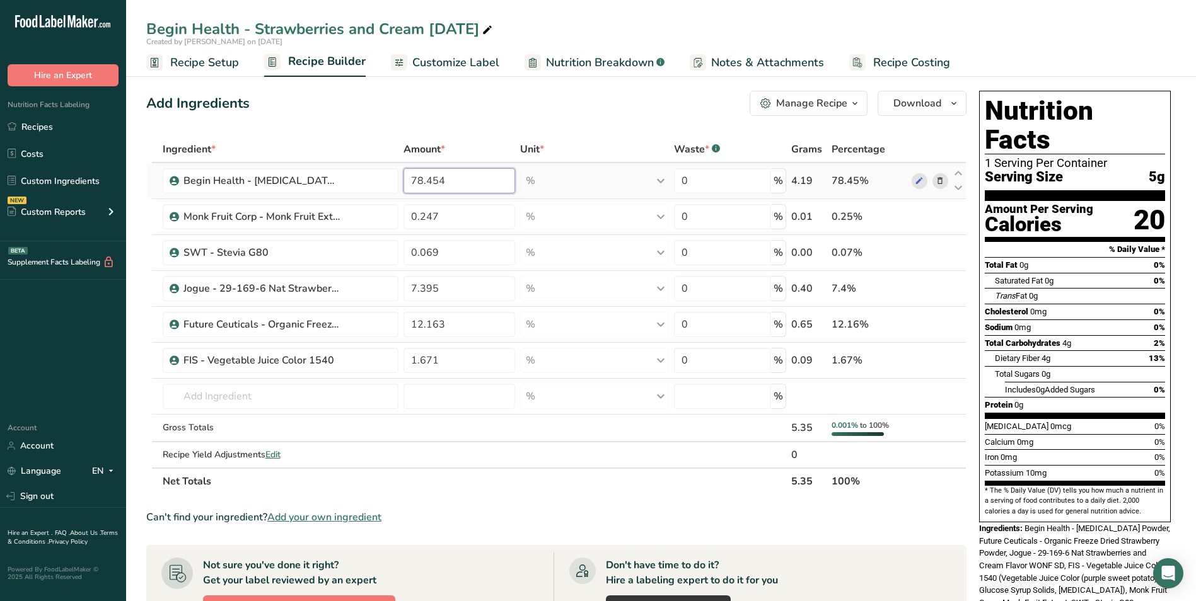
click at [447, 177] on input "78.454" at bounding box center [459, 180] width 112 height 25
drag, startPoint x: 438, startPoint y: 183, endPoint x: 452, endPoint y: 182, distance: 13.9
click at [452, 182] on input "78.454" at bounding box center [459, 180] width 112 height 25
type input "78.4537"
click at [455, 218] on div "Ingredient * Amount * Unit * Waste * .a-a{fill:#347362;}.b-a{fill:#fff;} Grams …" at bounding box center [556, 315] width 820 height 359
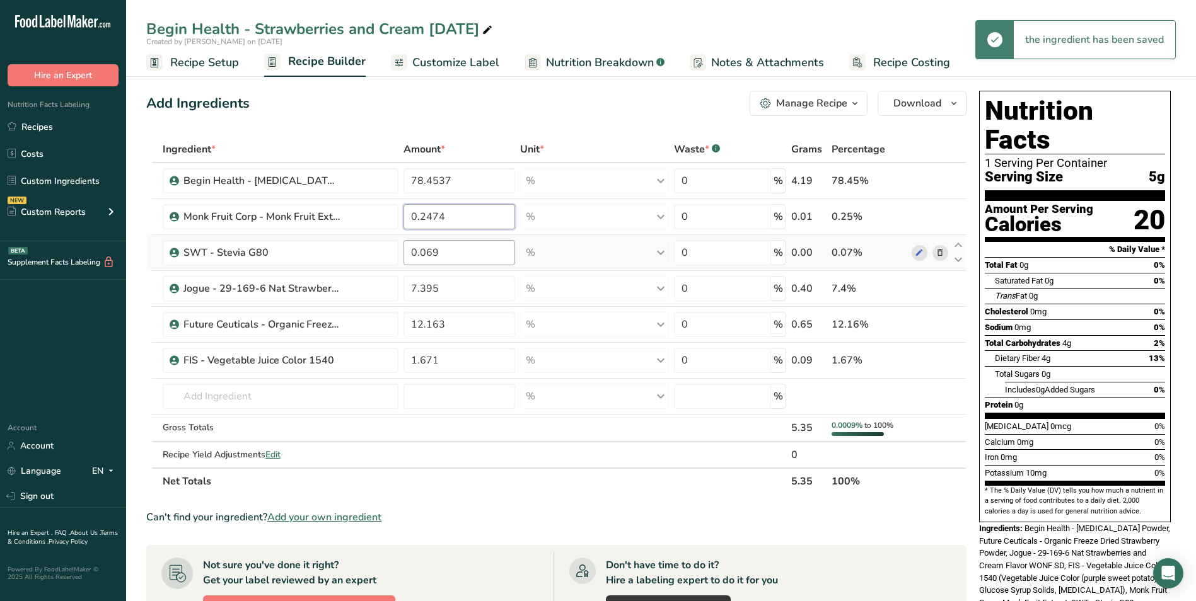
type input "0.2474"
click at [451, 252] on div "Ingredient * Amount * Unit * Waste * .a-a{fill:#347362;}.b-a{fill:#fff;} Grams …" at bounding box center [556, 315] width 820 height 359
drag, startPoint x: 432, startPoint y: 253, endPoint x: 470, endPoint y: 257, distance: 38.1
click at [470, 257] on input "0.069" at bounding box center [459, 252] width 112 height 25
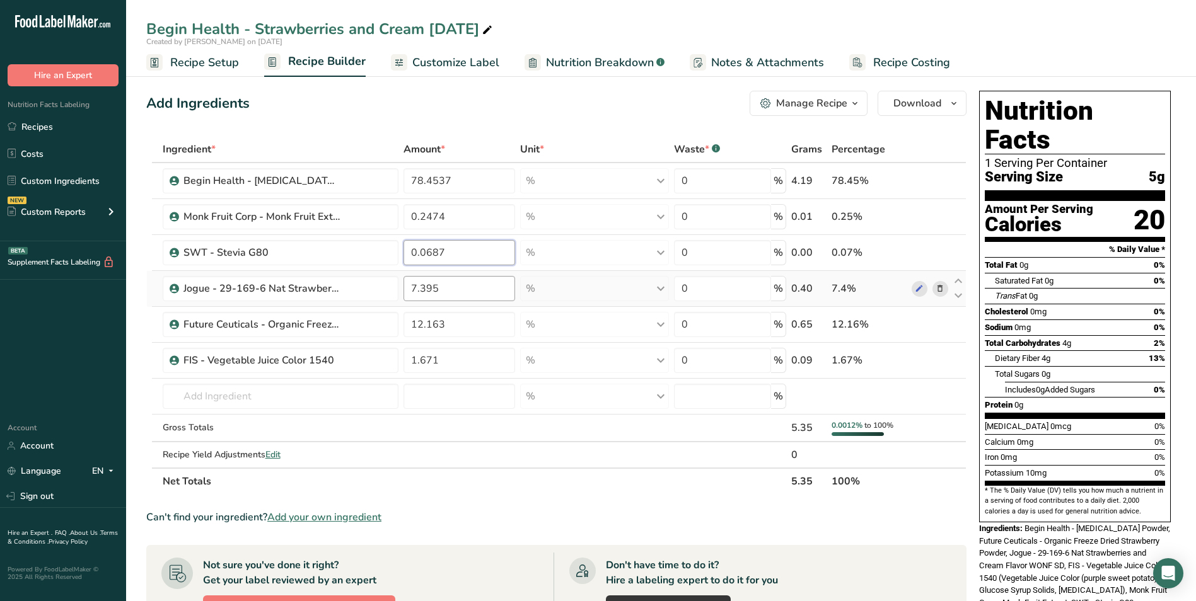
type input "0.0687"
click at [465, 290] on div "Ingredient * Amount * Unit * Waste * .a-a{fill:#347362;}.b-a{fill:#fff;} Grams …" at bounding box center [556, 315] width 820 height 359
type input "7.3953"
click at [448, 323] on div "Ingredient * Amount * Unit * Waste * .a-a{fill:#347362;}.b-a{fill:#fff;} Grams …" at bounding box center [556, 315] width 820 height 359
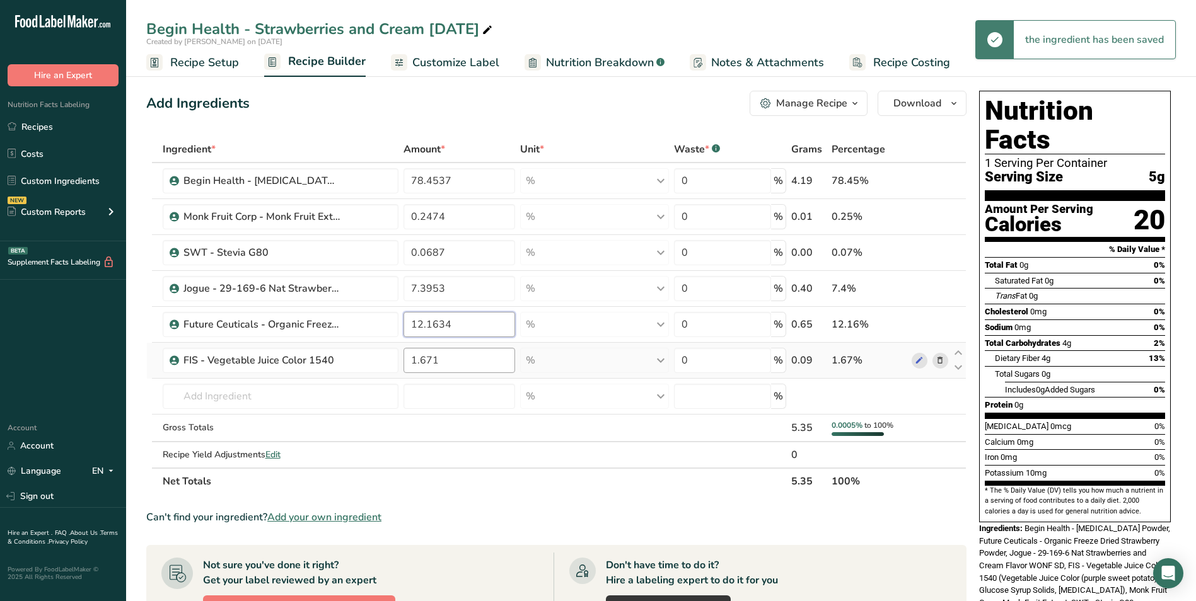
type input "12.1634"
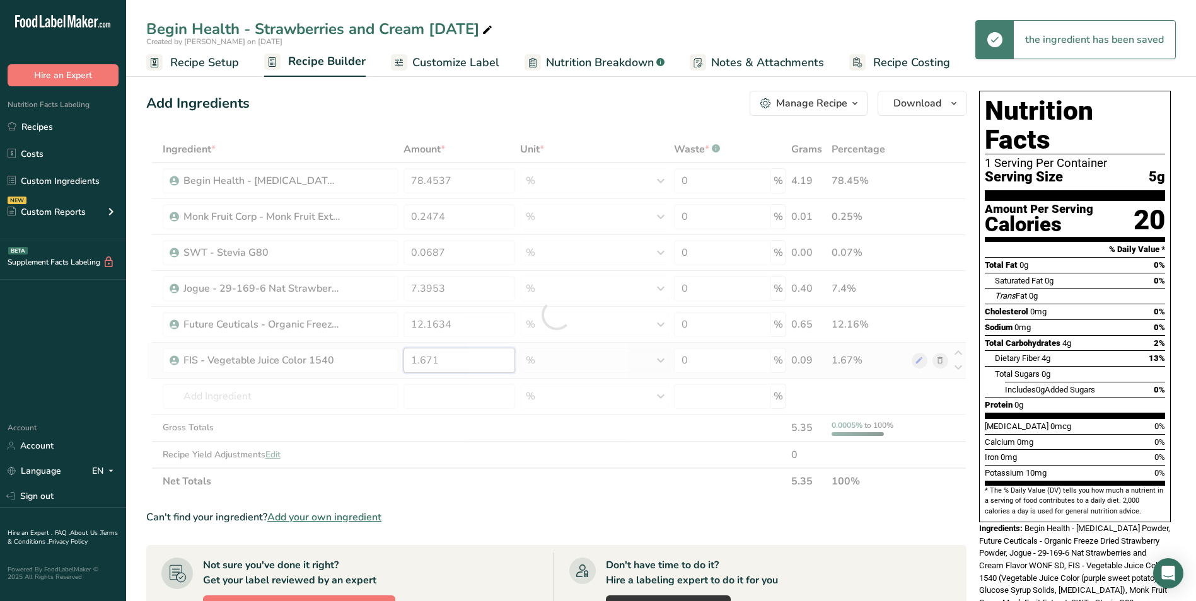
click at [446, 358] on div "Ingredient * Amount * Unit * Waste * .a-a{fill:#347362;}.b-a{fill:#fff;} Grams …" at bounding box center [556, 315] width 820 height 359
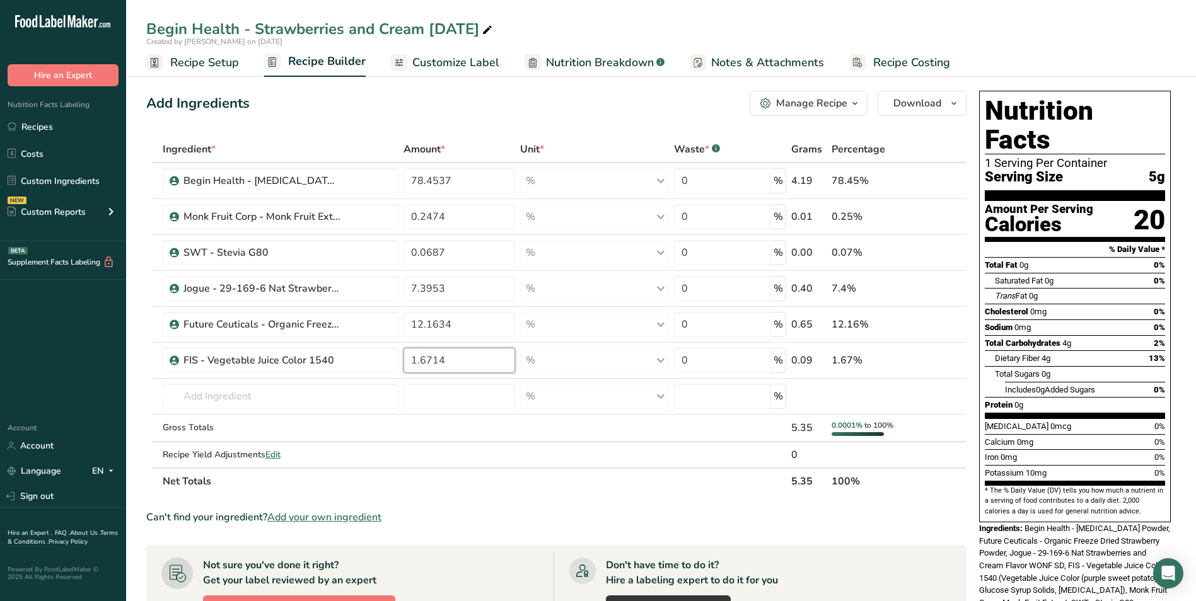
type input "1.6714"
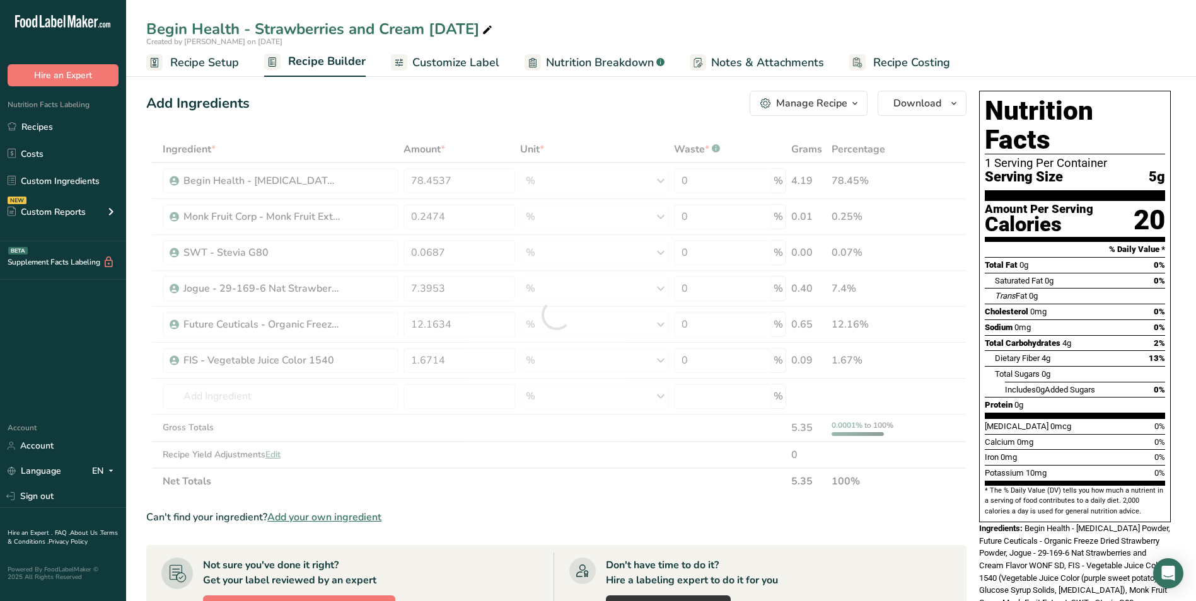
drag, startPoint x: 538, startPoint y: 499, endPoint x: 544, endPoint y: 495, distance: 7.2
click at [539, 498] on section "Ingredient * Amount * Unit * Waste * .a-a{fill:#347362;}.b-a{fill:#fff;} Grams …" at bounding box center [556, 528] width 820 height 785
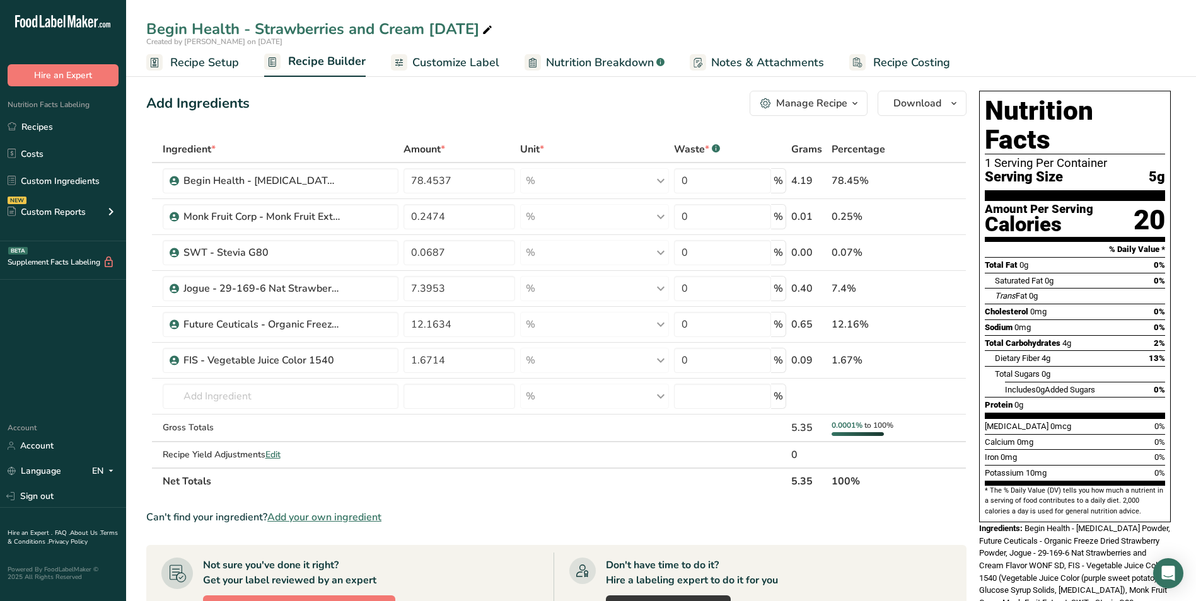
click at [195, 60] on span "Recipe Setup" at bounding box center [204, 62] width 69 height 17
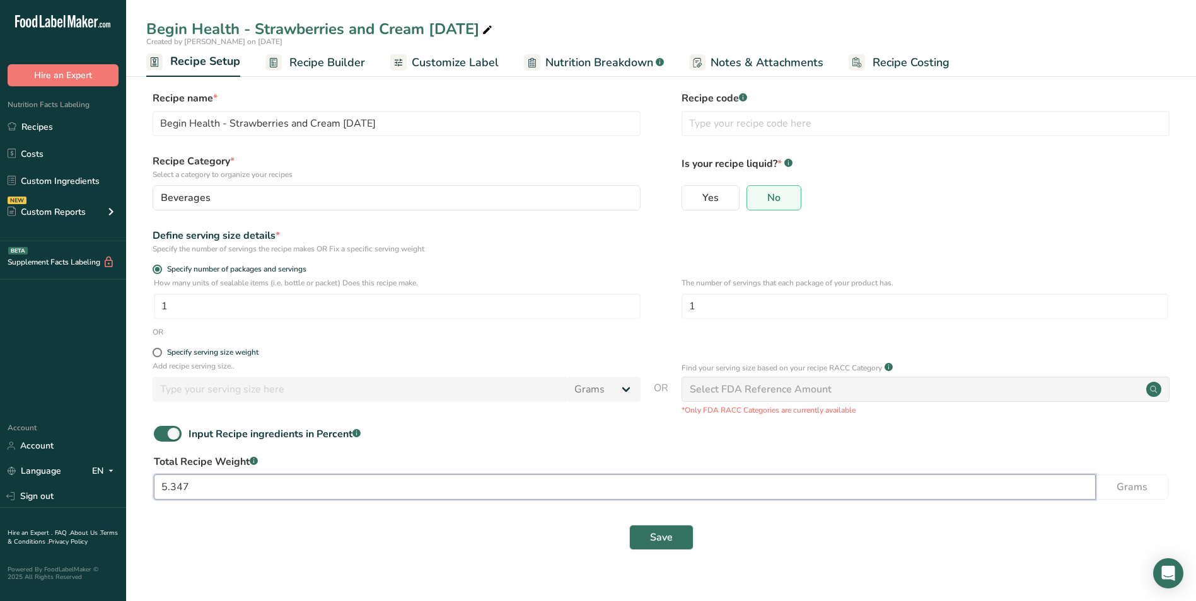
drag, startPoint x: 204, startPoint y: 492, endPoint x: 139, endPoint y: 500, distance: 65.4
click at [139, 500] on section "Recipe name * Begin Health - Strawberries and Cream [DATE] Recipe code .a-a{fil…" at bounding box center [661, 322] width 1070 height 512
type input "4.933"
click at [668, 525] on span "Save" at bounding box center [661, 537] width 23 height 15
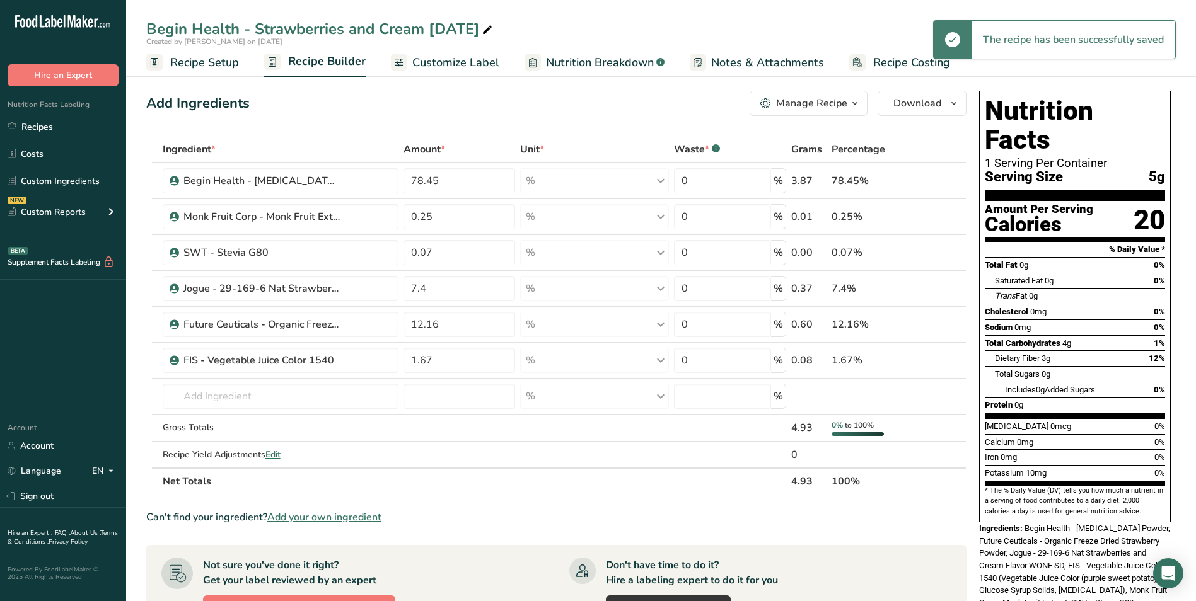
drag, startPoint x: 459, startPoint y: 62, endPoint x: 472, endPoint y: 68, distance: 14.4
click at [460, 62] on span "Customize Label" at bounding box center [455, 62] width 87 height 17
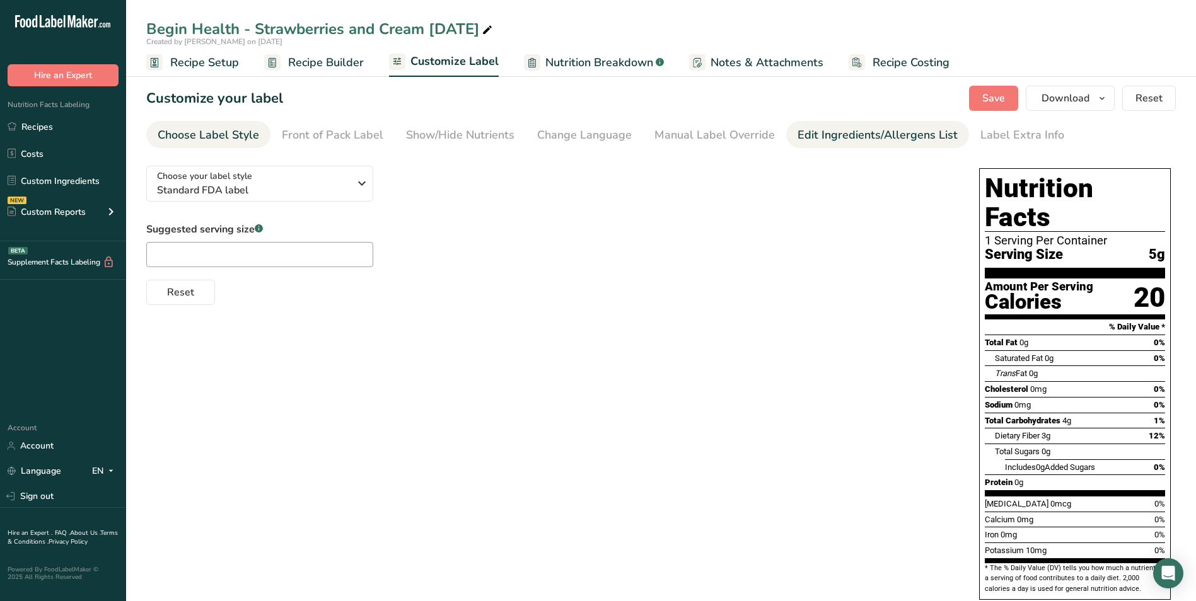
click at [874, 123] on link "Edit Ingredients/Allergens List" at bounding box center [877, 135] width 160 height 28
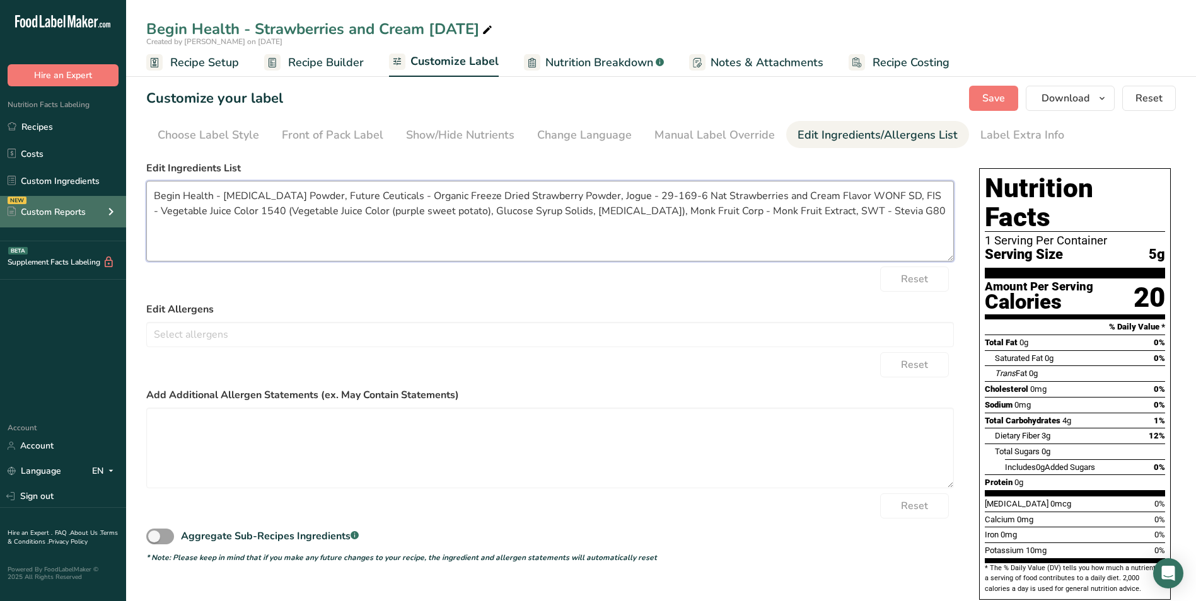
drag, startPoint x: 221, startPoint y: 197, endPoint x: 85, endPoint y: 200, distance: 136.2
click at [85, 200] on div ".a-20{fill:#fff;} Hire an Expert Nutrition Facts Labeling Recipes Costs Custom …" at bounding box center [598, 360] width 1196 height 720
drag, startPoint x: 319, startPoint y: 198, endPoint x: 238, endPoint y: 193, distance: 81.5
click at [238, 193] on textarea "[MEDICAL_DATA] Powder, Future Ceuticals - Organic Freeze Dried Strawberry Powde…" at bounding box center [549, 221] width 807 height 81
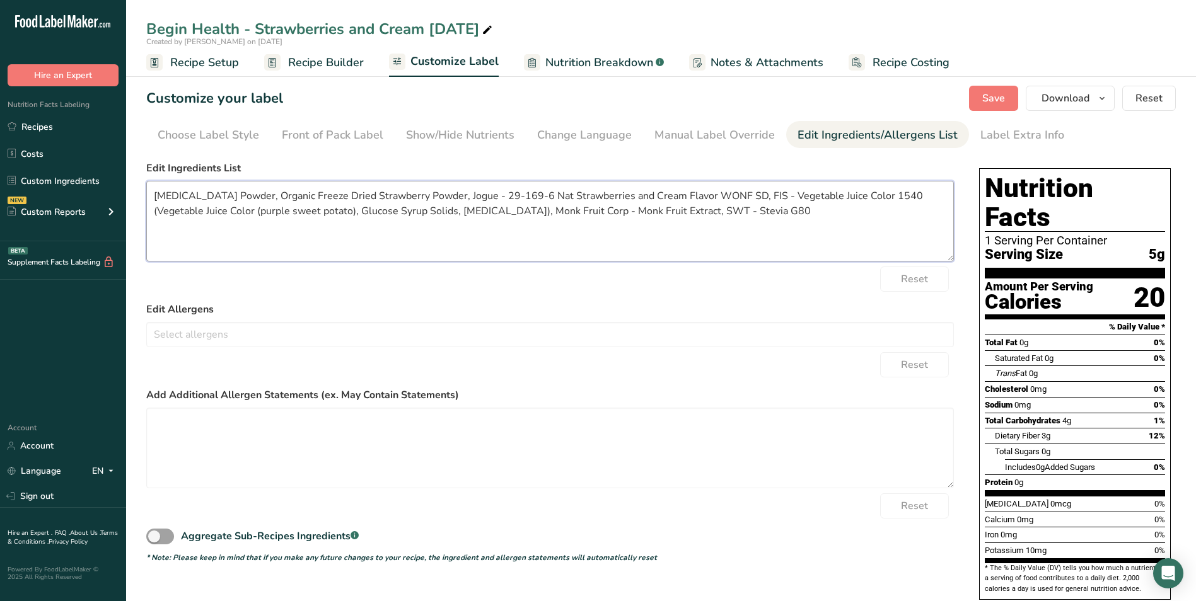
drag, startPoint x: 425, startPoint y: 197, endPoint x: 718, endPoint y: 187, distance: 292.7
click at [718, 187] on textarea "[MEDICAL_DATA] Powder, Organic Freeze Dried Strawberry Powder, Jogue - 29-169-6…" at bounding box center [549, 221] width 807 height 81
click at [525, 193] on textarea "[MEDICAL_DATA] Powder, Organic Freeze Dried Strawberry Powder, Natural Flavors,…" at bounding box center [549, 221] width 807 height 81
drag, startPoint x: 656, startPoint y: 194, endPoint x: 500, endPoint y: 193, distance: 155.1
click at [500, 193] on textarea "[MEDICAL_DATA] Powder, Organic Freeze Dried Strawberry Powder, Natural Flavors,…" at bounding box center [549, 221] width 807 height 81
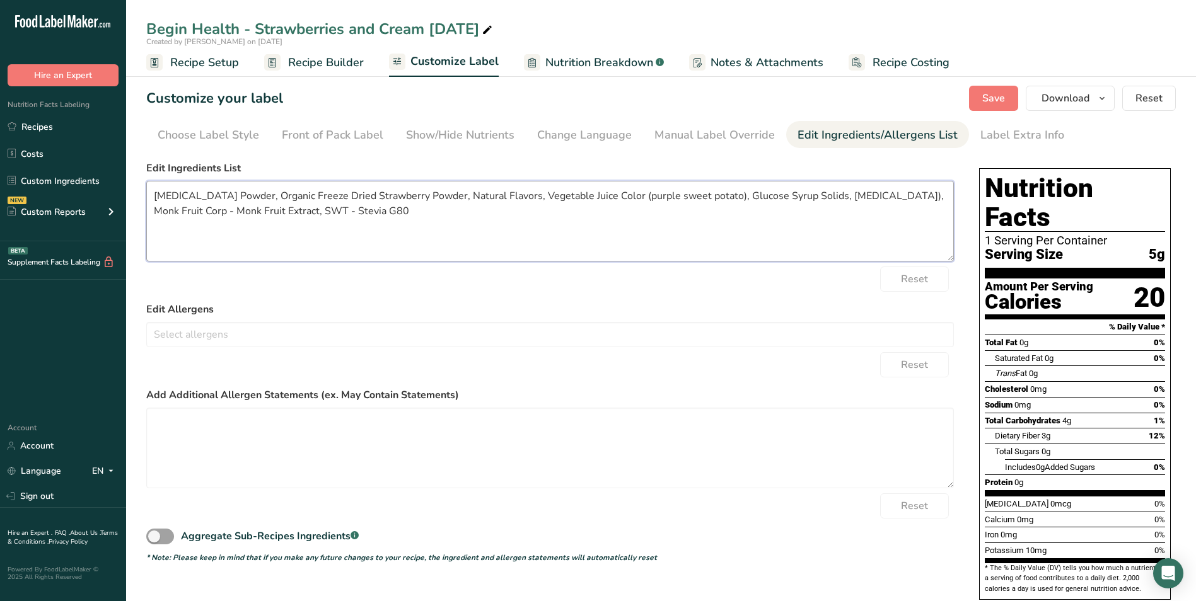
click at [696, 197] on textarea "[MEDICAL_DATA] Powder, Organic Freeze Dried Strawberry Powder, Natural Flavors,…" at bounding box center [549, 221] width 807 height 81
click at [697, 195] on textarea "[MEDICAL_DATA] Powder, Organic Freeze Dried Strawberry Powder, Natural Flavors,…" at bounding box center [549, 221] width 807 height 81
click at [701, 201] on textarea "[MEDICAL_DATA] Powder, Organic Freeze Dried Strawberry Powder, Natural Flavors,…" at bounding box center [549, 221] width 807 height 81
click at [739, 195] on textarea "[MEDICAL_DATA] Powder, Organic Freeze Dried Strawberry Powder, Natural Flavors,…" at bounding box center [549, 221] width 807 height 81
click at [765, 198] on textarea "[MEDICAL_DATA] Powder, Organic Freeze Dried Strawberry Powder, Natural Flavors,…" at bounding box center [549, 221] width 807 height 81
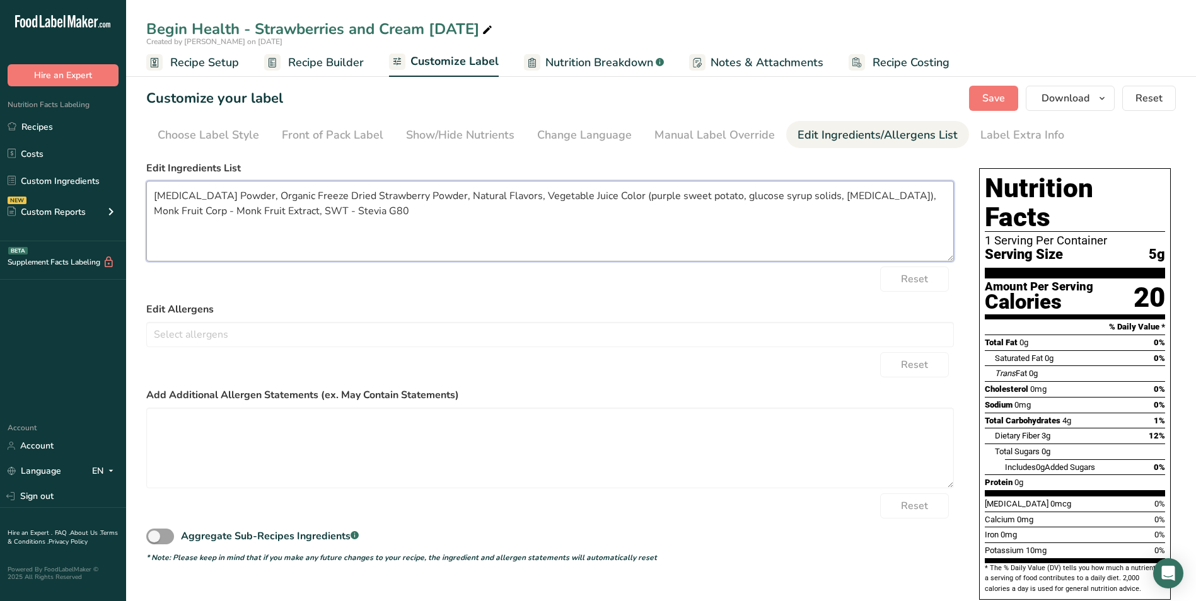
click at [801, 192] on textarea "[MEDICAL_DATA] Powder, Organic Freeze Dried Strawberry Powder, Natural Flavors,…" at bounding box center [549, 221] width 807 height 81
click at [823, 196] on textarea "[MEDICAL_DATA] Powder, Organic Freeze Dried Strawberry Powder, Natural Flavors,…" at bounding box center [549, 221] width 807 height 81
drag, startPoint x: 859, startPoint y: 197, endPoint x: 924, endPoint y: 194, distance: 65.0
click at [924, 194] on textarea "[MEDICAL_DATA] Powder, Organic Freeze Dried Strawberry Powder, Natural Flavors,…" at bounding box center [549, 221] width 807 height 81
drag, startPoint x: 188, startPoint y: 209, endPoint x: 151, endPoint y: 221, distance: 39.1
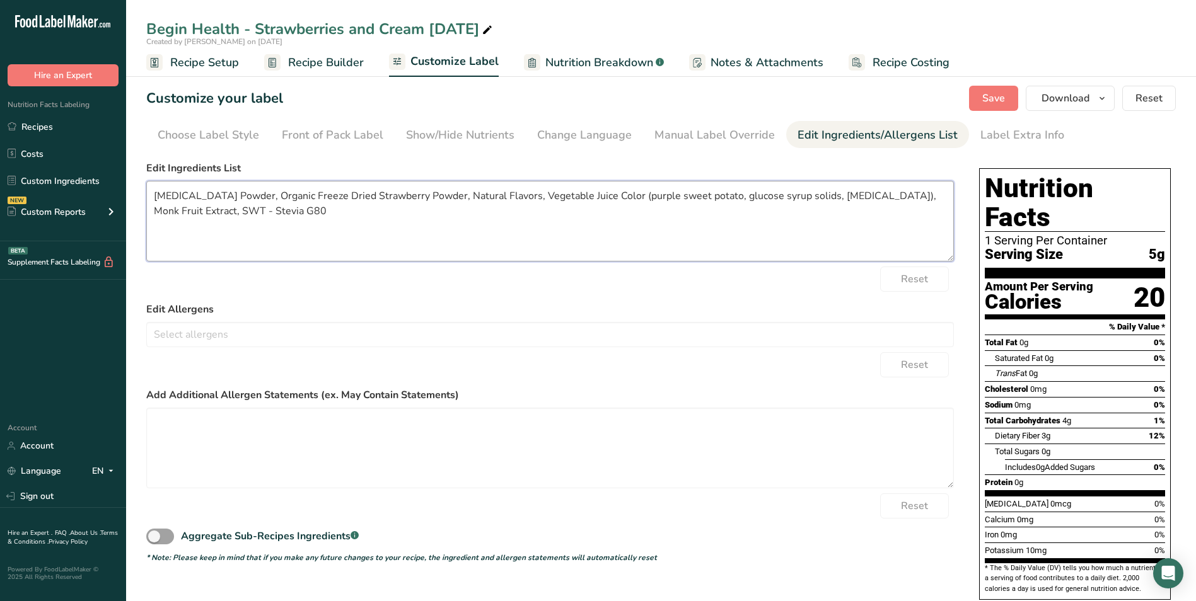
click at [151, 221] on textarea "[MEDICAL_DATA] Powder, Organic Freeze Dried Strawberry Powder, Natural Flavors,…" at bounding box center [549, 221] width 807 height 81
drag, startPoint x: 219, startPoint y: 214, endPoint x: 181, endPoint y: 225, distance: 39.5
click at [181, 225] on textarea "[MEDICAL_DATA] Powder, Organic Freeze Dried Strawberry Powder, Natural Flavors,…" at bounding box center [549, 221] width 807 height 81
click at [953, 90] on button "Save" at bounding box center [993, 98] width 49 height 25
type textarea "[MEDICAL_DATA] Powder, Organic Freeze-Dried Strawberry Powder, Natural Flavors,…"
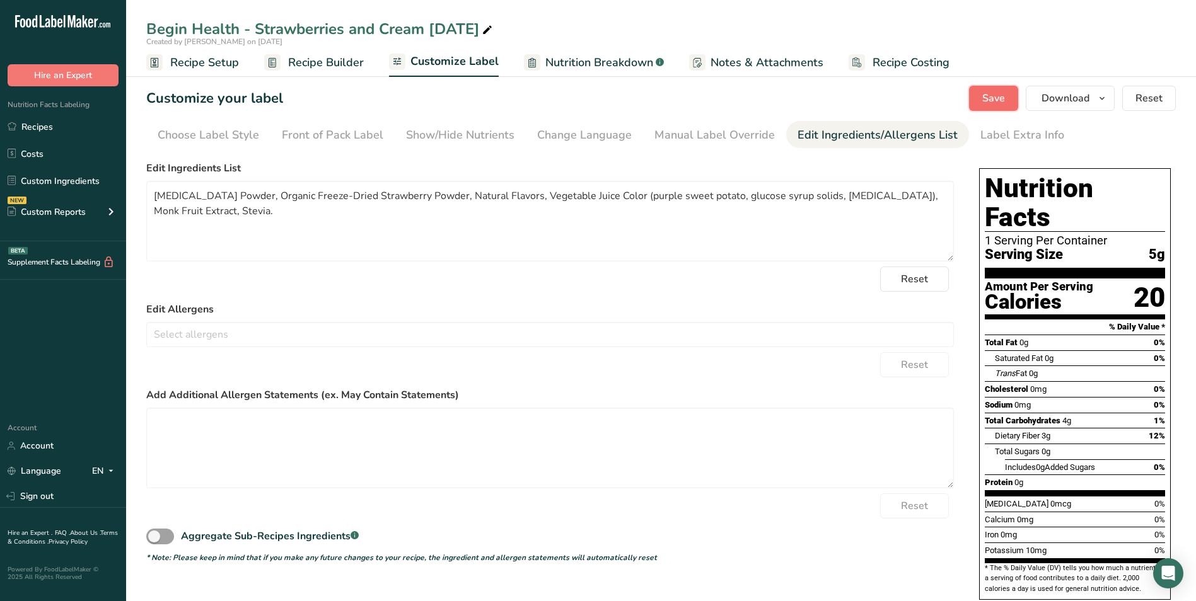
click at [953, 103] on button "Save" at bounding box center [993, 98] width 49 height 25
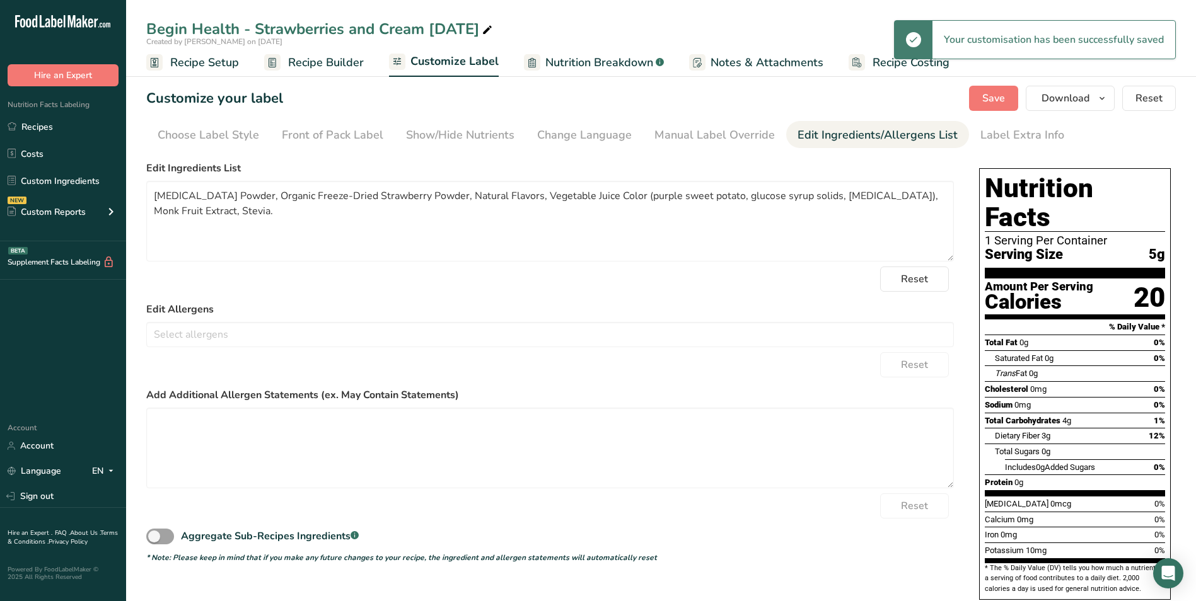
click at [308, 61] on span "Recipe Builder" at bounding box center [326, 62] width 76 height 17
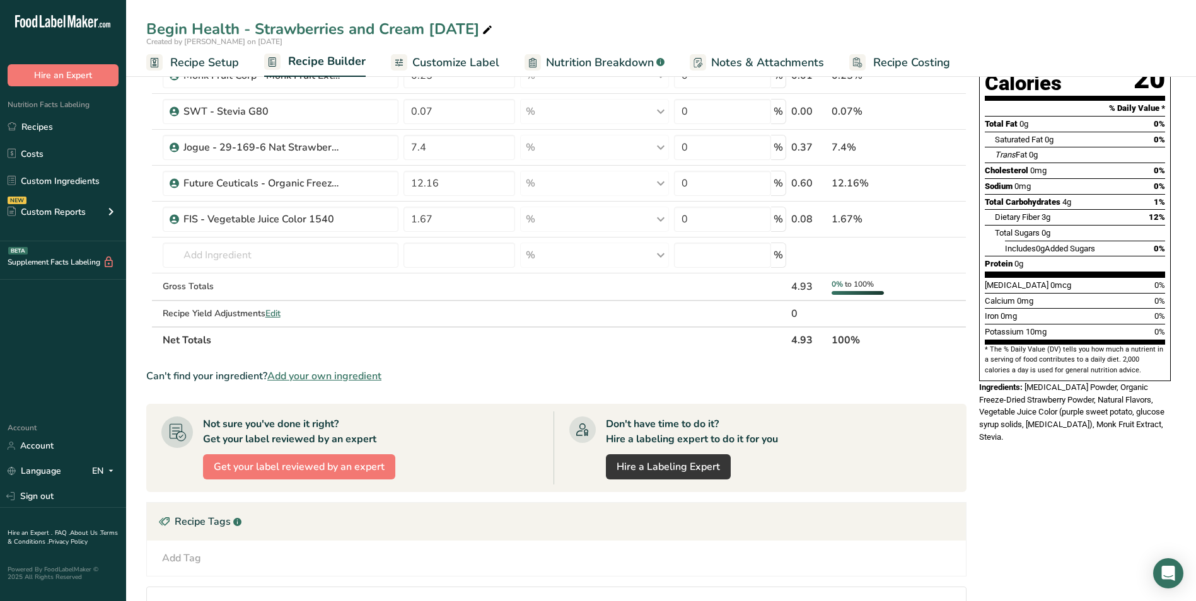
scroll to position [189, 0]
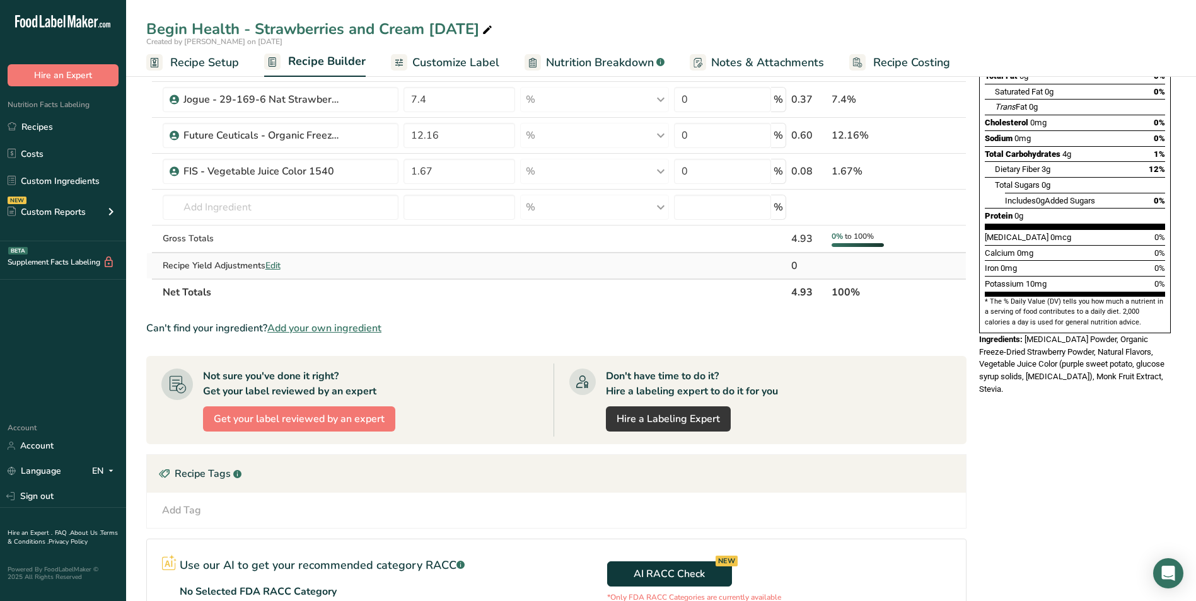
drag, startPoint x: 548, startPoint y: 292, endPoint x: 531, endPoint y: 262, distance: 34.7
click at [548, 291] on th "Net Totals" at bounding box center [474, 292] width 628 height 26
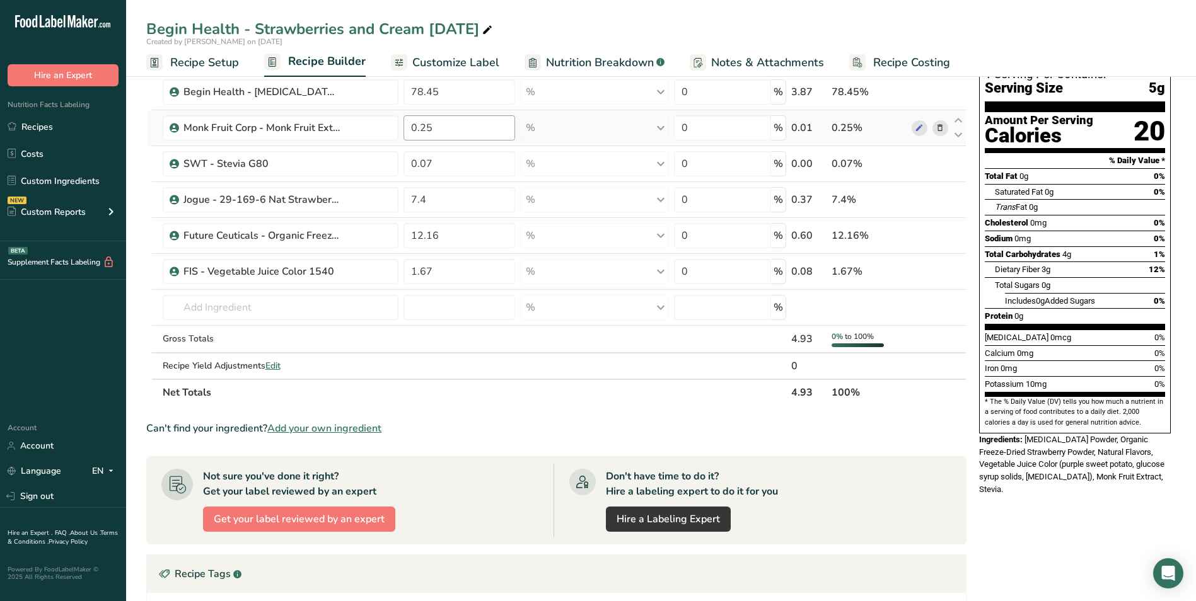
scroll to position [0, 0]
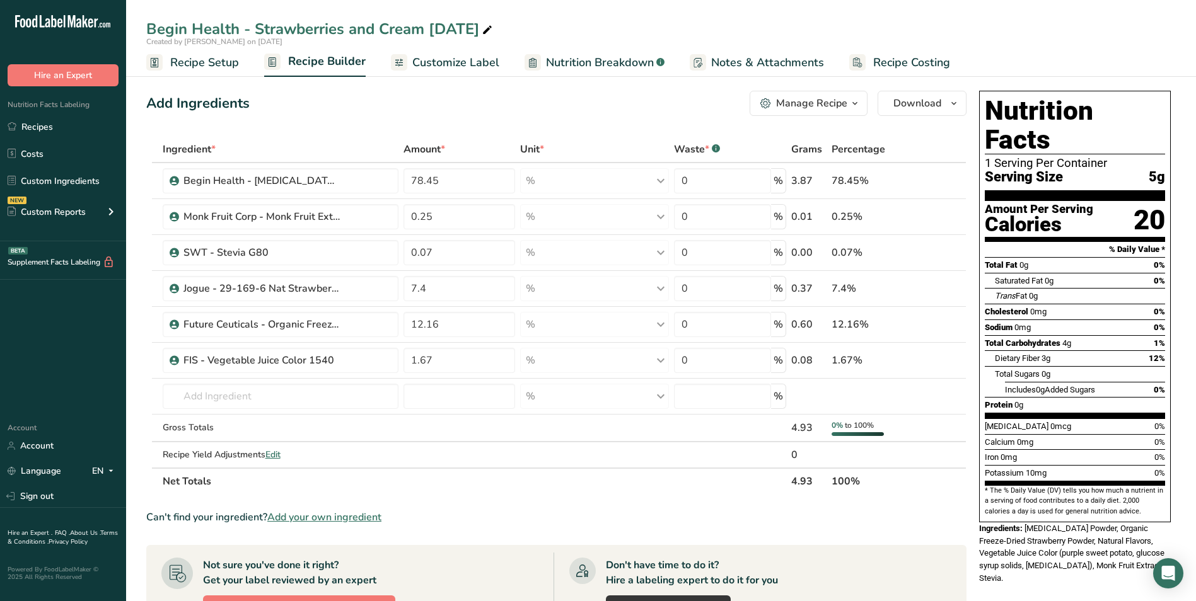
click at [472, 52] on link "Customize Label" at bounding box center [445, 63] width 108 height 28
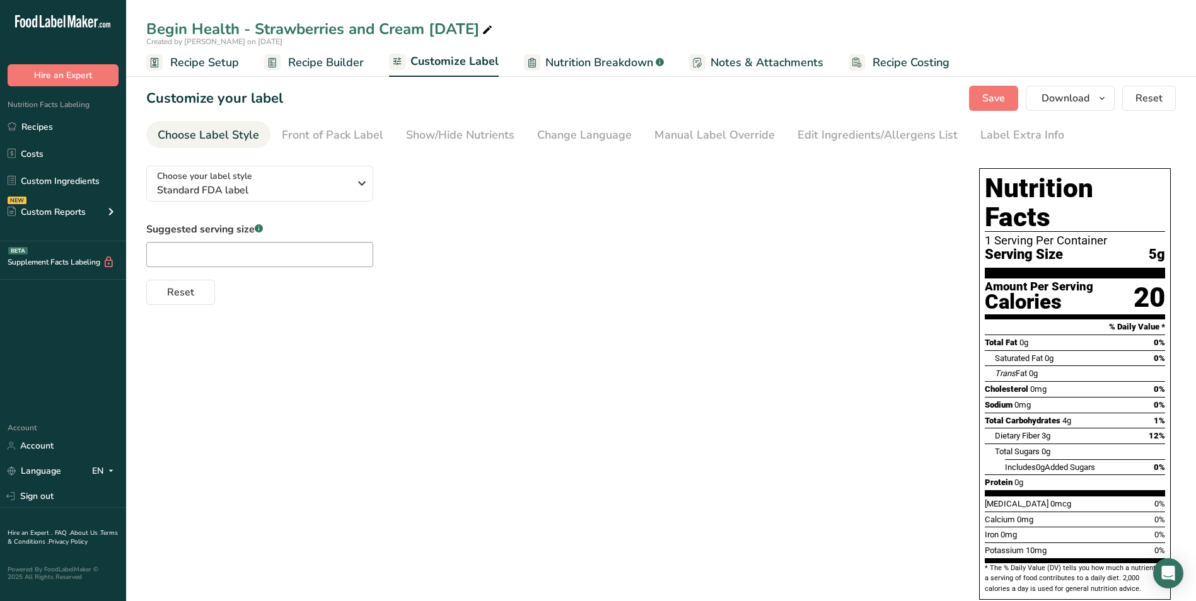
click at [575, 71] on span "Nutrition Breakdown" at bounding box center [599, 62] width 108 height 17
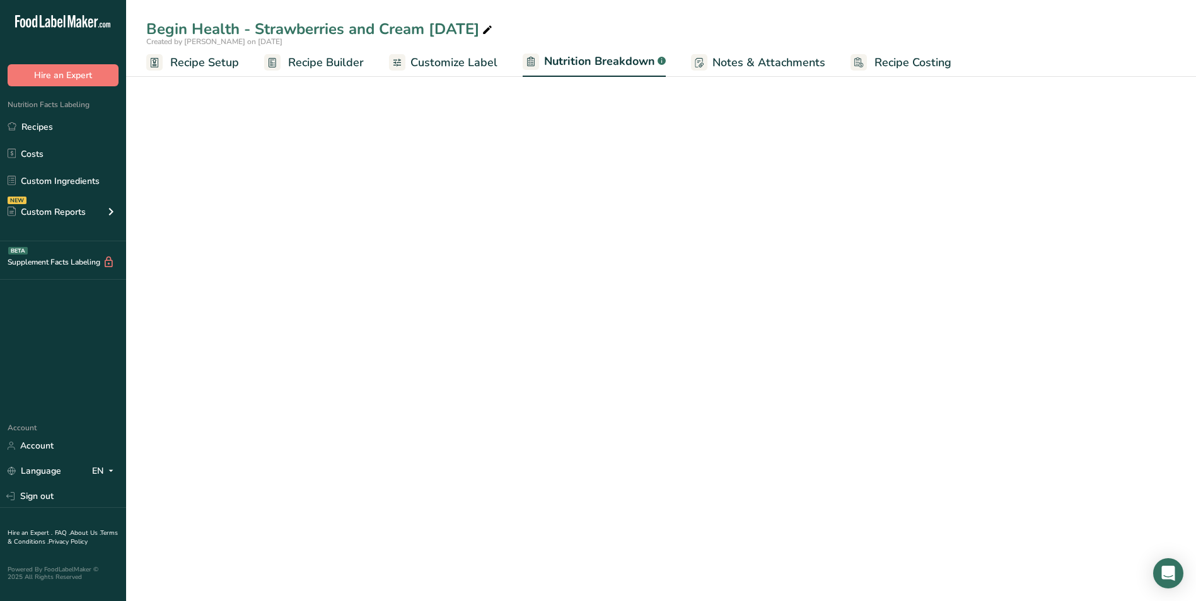
select select "Calories"
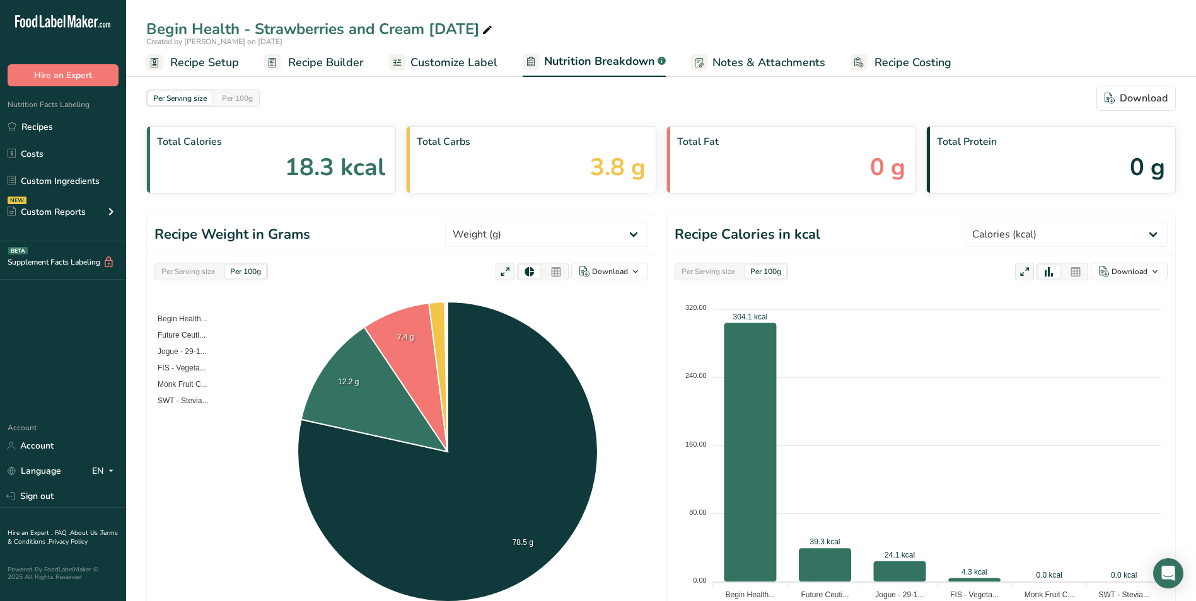
click at [303, 62] on span "Recipe Builder" at bounding box center [326, 62] width 76 height 17
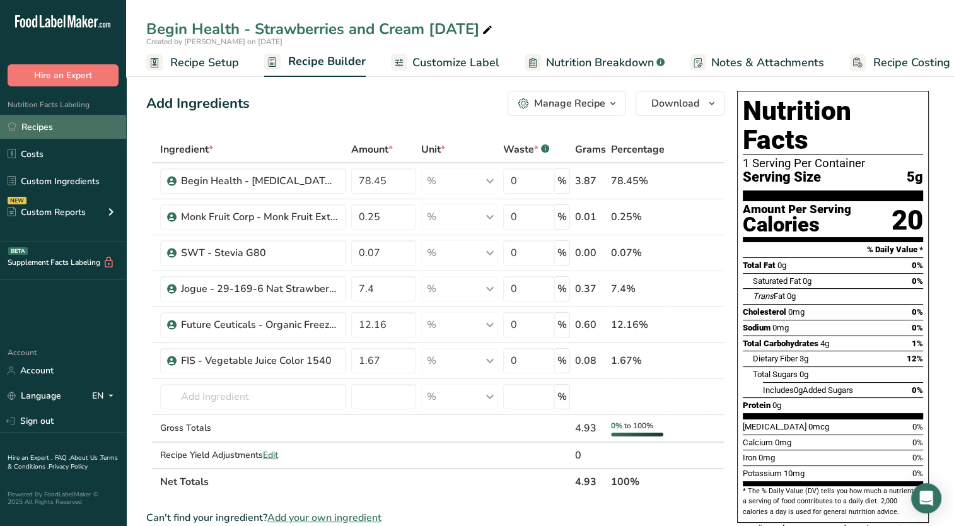
click at [66, 134] on link "Recipes" at bounding box center [63, 127] width 126 height 24
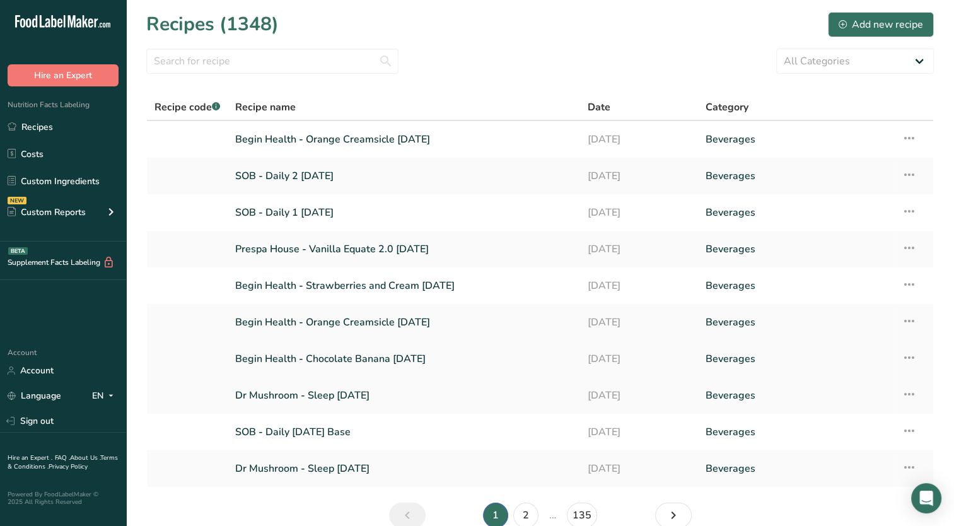
click at [369, 357] on link "Begin Health - Chocolate Banana [DATE]" at bounding box center [403, 358] width 337 height 26
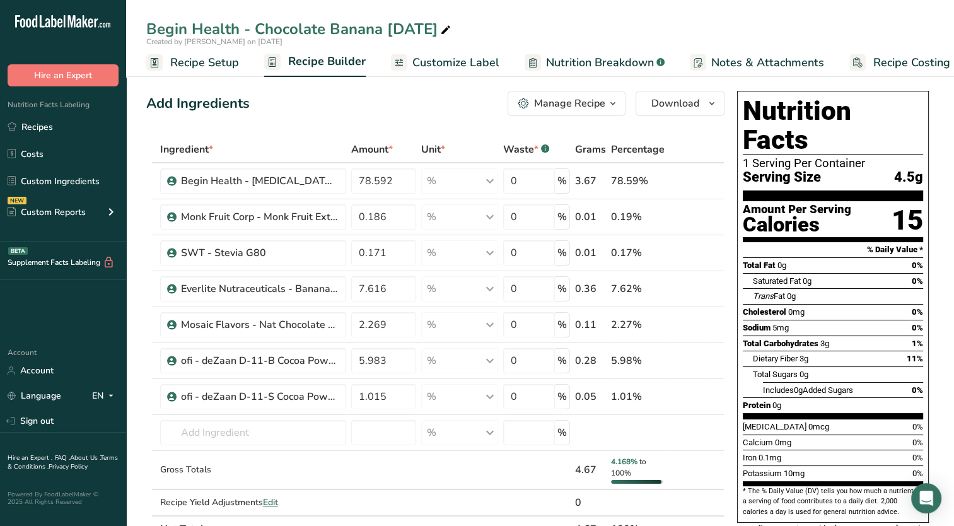
click at [451, 31] on icon at bounding box center [445, 30] width 11 height 18
type input "Begin Health - Chocolate Banana [DATE]"
click at [442, 115] on div "Add Ingredients Manage Recipe Delete Recipe Duplicate Recipe Scale Recipe Save …" at bounding box center [435, 103] width 578 height 25
click at [180, 62] on span "Recipe Setup" at bounding box center [204, 62] width 69 height 17
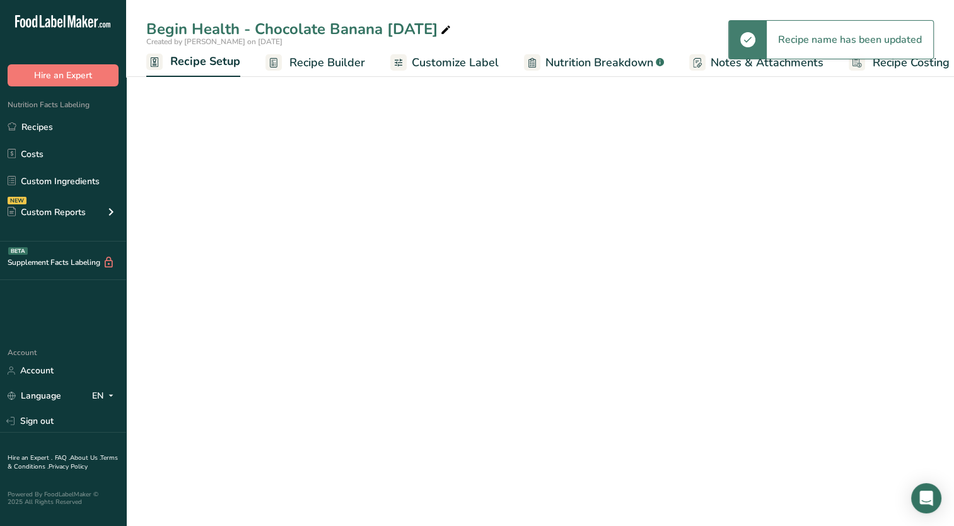
scroll to position [0, 4]
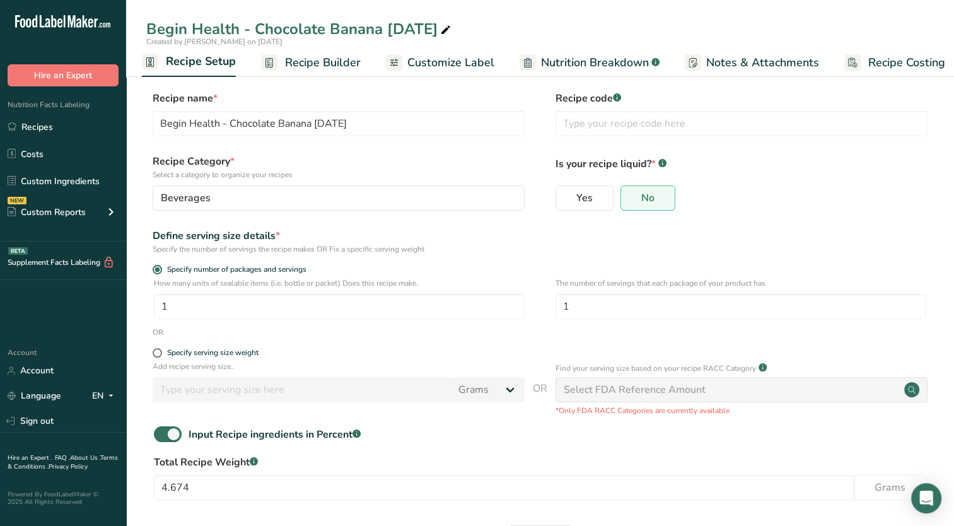
click at [323, 69] on span "Recipe Builder" at bounding box center [323, 62] width 76 height 17
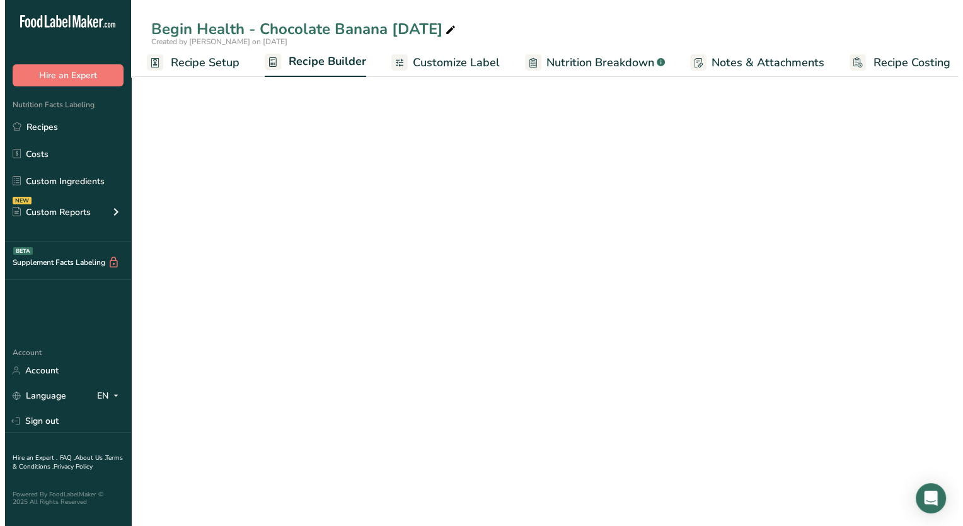
scroll to position [0, 16]
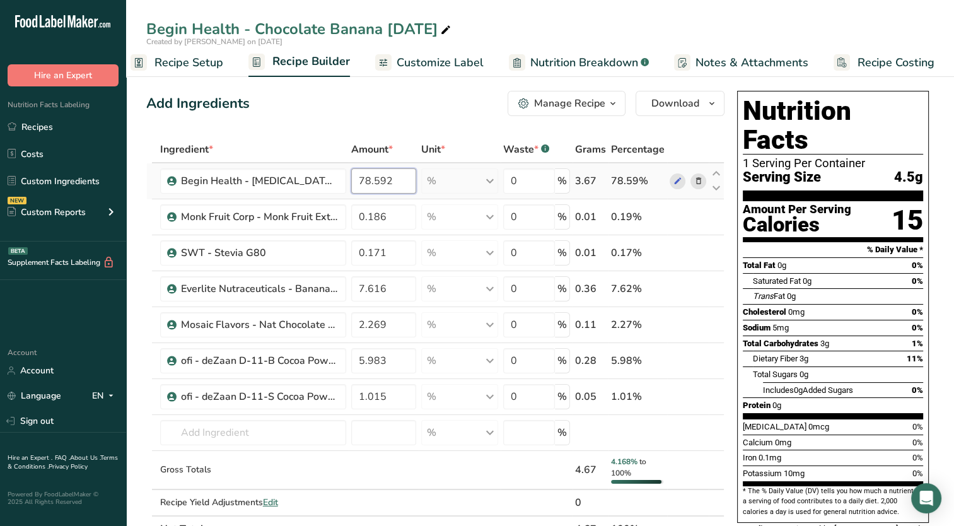
drag, startPoint x: 389, startPoint y: 182, endPoint x: 313, endPoint y: 197, distance: 77.9
click at [313, 197] on tr "Begin Health - [MEDICAL_DATA] Powder 78.592 % Weight Units g kg mg See more Vol…" at bounding box center [435, 181] width 577 height 36
type input "82.796"
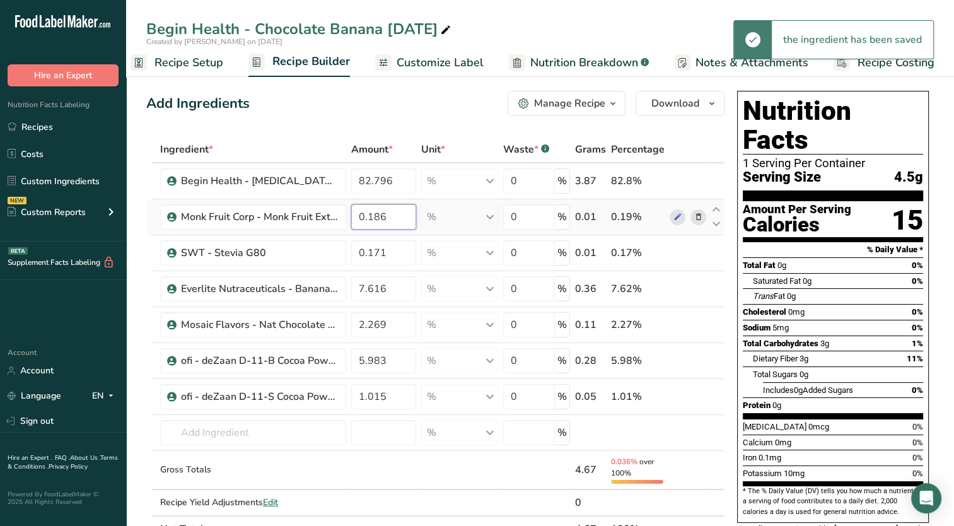
click at [376, 217] on input "0.186" at bounding box center [383, 216] width 65 height 25
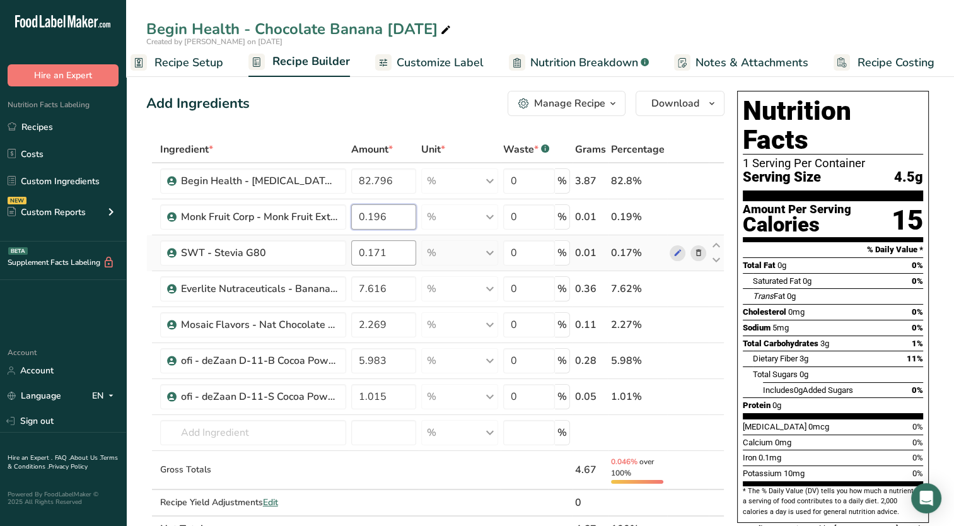
type input "0.196"
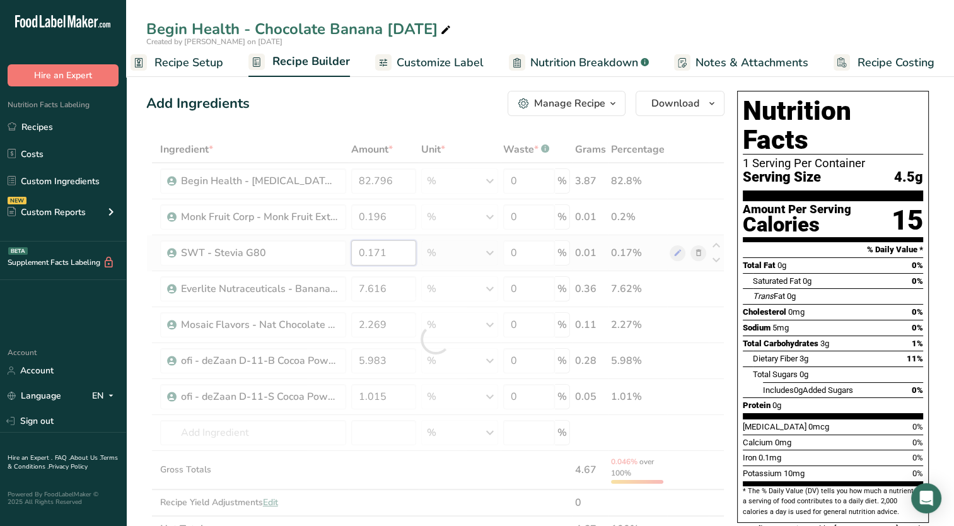
click at [393, 260] on div "Ingredient * Amount * Unit * Waste * .a-a{fill:#347362;}.b-a{fill:#fff;} Grams …" at bounding box center [435, 339] width 578 height 406
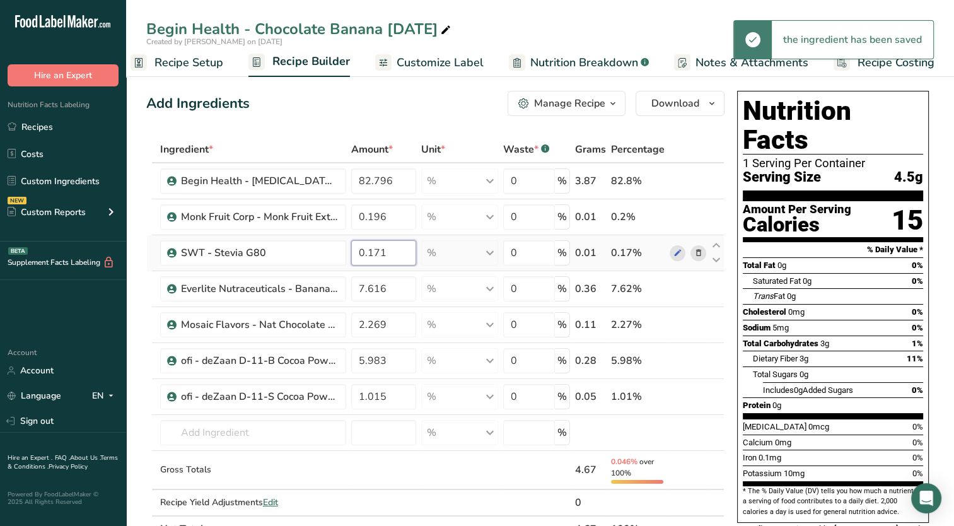
drag, startPoint x: 372, startPoint y: 248, endPoint x: 378, endPoint y: 250, distance: 6.6
click at [378, 250] on input "0.171" at bounding box center [383, 252] width 65 height 25
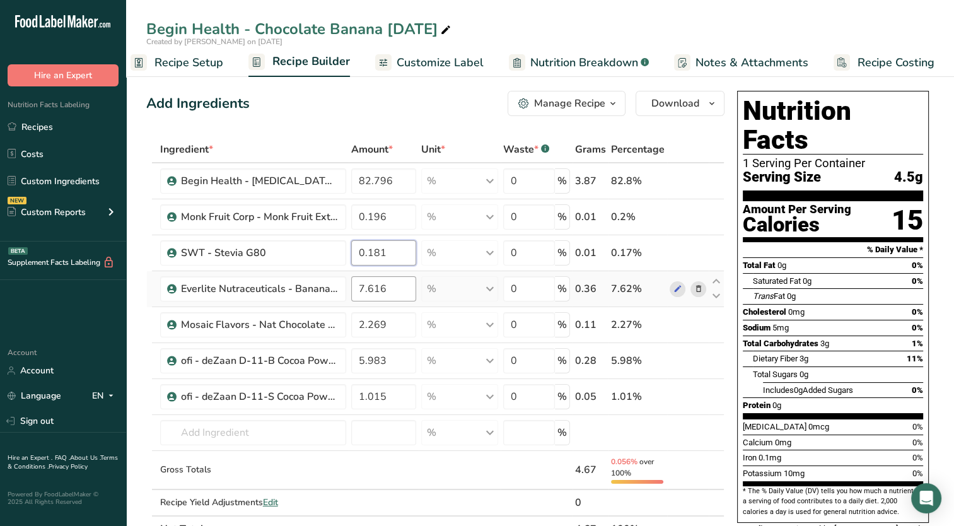
type input "0.181"
click at [391, 288] on div "Ingredient * Amount * Unit * Waste * .a-a{fill:#347362;}.b-a{fill:#fff;} Grams …" at bounding box center [435, 339] width 578 height 406
drag, startPoint x: 388, startPoint y: 286, endPoint x: 353, endPoint y: 292, distance: 35.9
click at [353, 292] on input "7.616" at bounding box center [383, 288] width 65 height 25
type input "8.023"
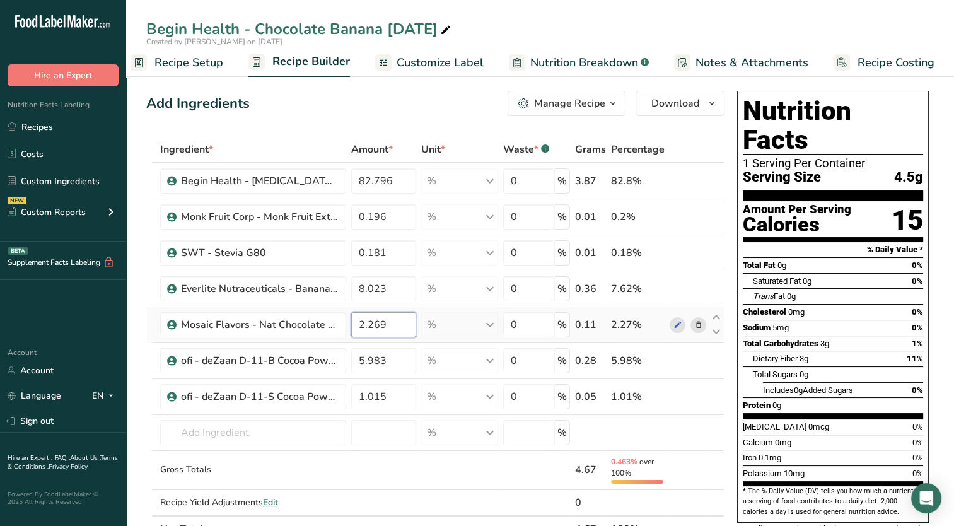
click at [392, 326] on div "Ingredient * Amount * Unit * Waste * .a-a{fill:#347362;}.b-a{fill:#fff;} Grams …" at bounding box center [435, 339] width 578 height 406
drag, startPoint x: 368, startPoint y: 325, endPoint x: 398, endPoint y: 328, distance: 30.4
click at [398, 328] on input "2.269" at bounding box center [383, 324] width 65 height 25
type input "2.390"
click at [395, 362] on div "Ingredient * Amount * Unit * Waste * .a-a{fill:#347362;}.b-a{fill:#fff;} Grams …" at bounding box center [435, 339] width 578 height 406
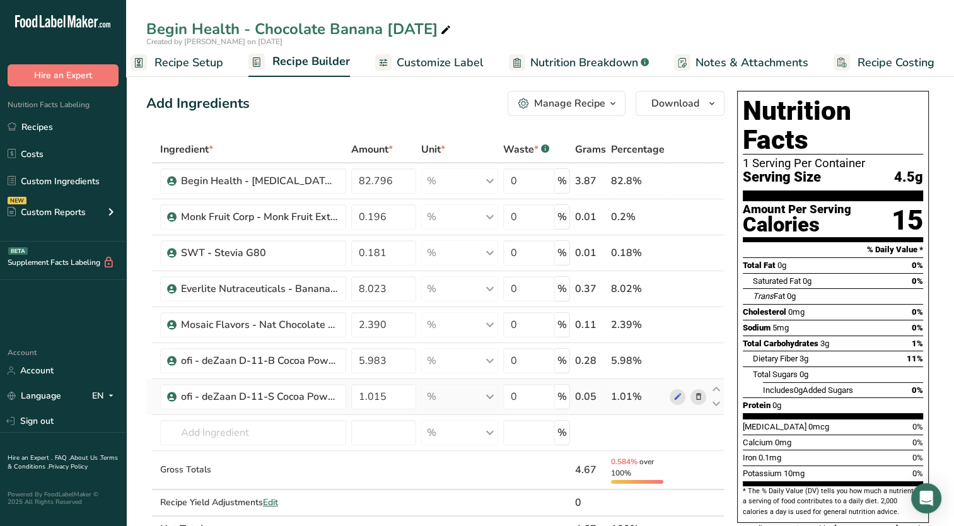
click at [697, 393] on div "Ingredient * Amount * Unit * Waste * .a-a{fill:#347362;}.b-a{fill:#fff;} Grams …" at bounding box center [435, 339] width 578 height 406
click at [702, 392] on icon at bounding box center [697, 396] width 9 height 13
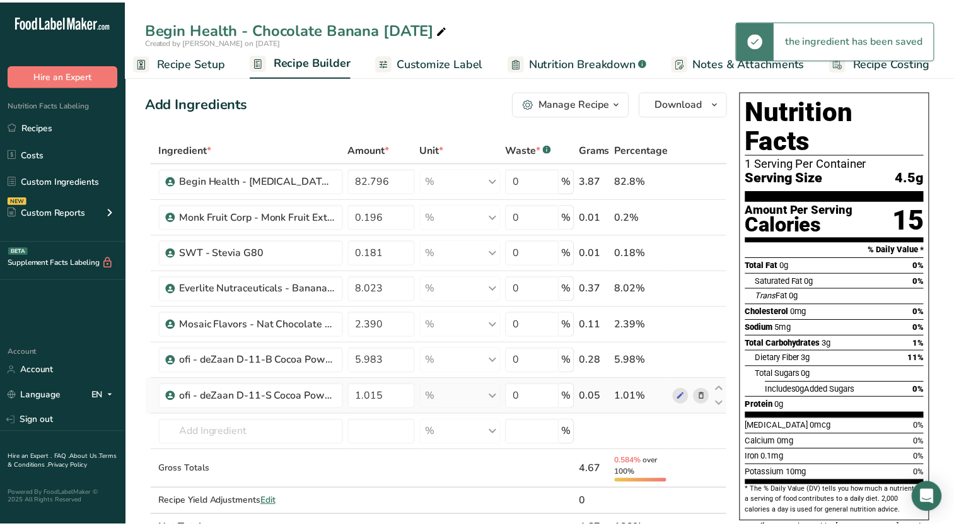
scroll to position [0, 6]
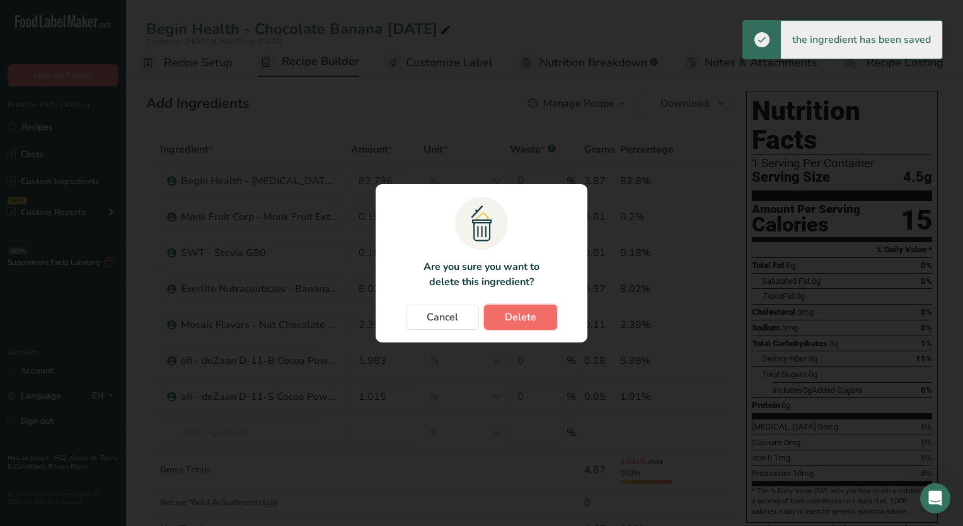
click at [533, 321] on span "Delete" at bounding box center [521, 316] width 32 height 15
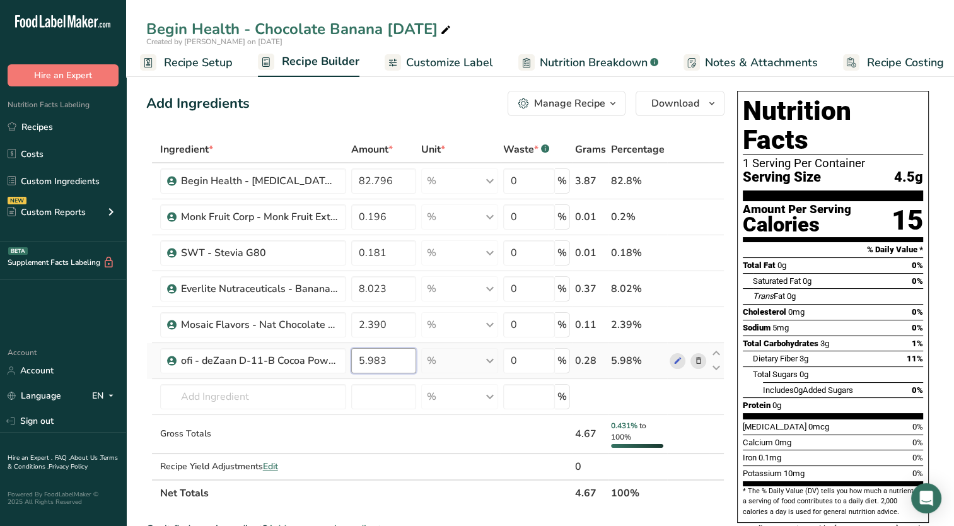
drag, startPoint x: 388, startPoint y: 361, endPoint x: 349, endPoint y: 366, distance: 39.4
click at [349, 366] on td "5.983" at bounding box center [384, 361] width 70 height 36
type input "0.955"
click at [298, 393] on div "Ingredient * Amount * Unit * Waste * .a-a{fill:#347362;}.b-a{fill:#fff;} Grams …" at bounding box center [435, 321] width 578 height 370
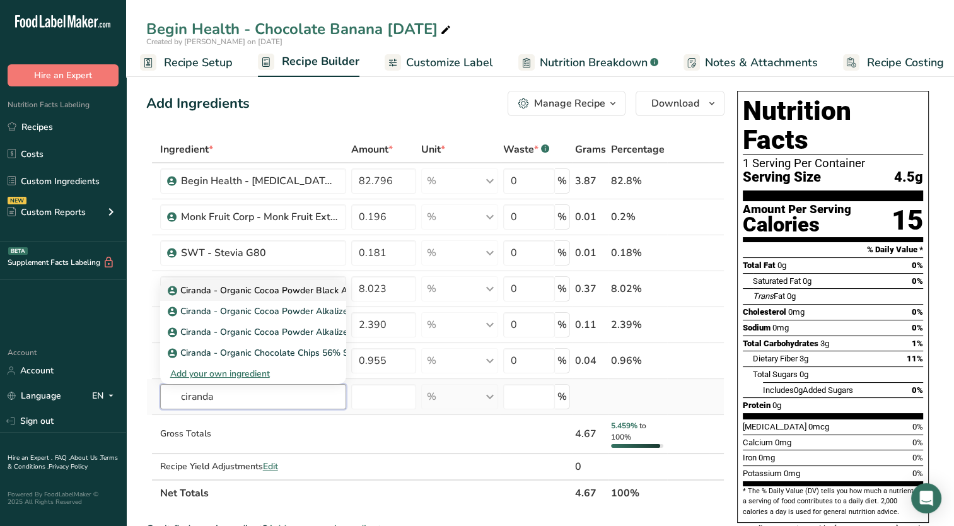
type input "ciranda"
click at [308, 291] on p "Ciranda - Organic Cocoa Powder Black Alkaline 10/12 Silver" at bounding box center [297, 290] width 254 height 13
type input "Ciranda - Organic Cocoa Powder Black Alkaline 10/12 Silver"
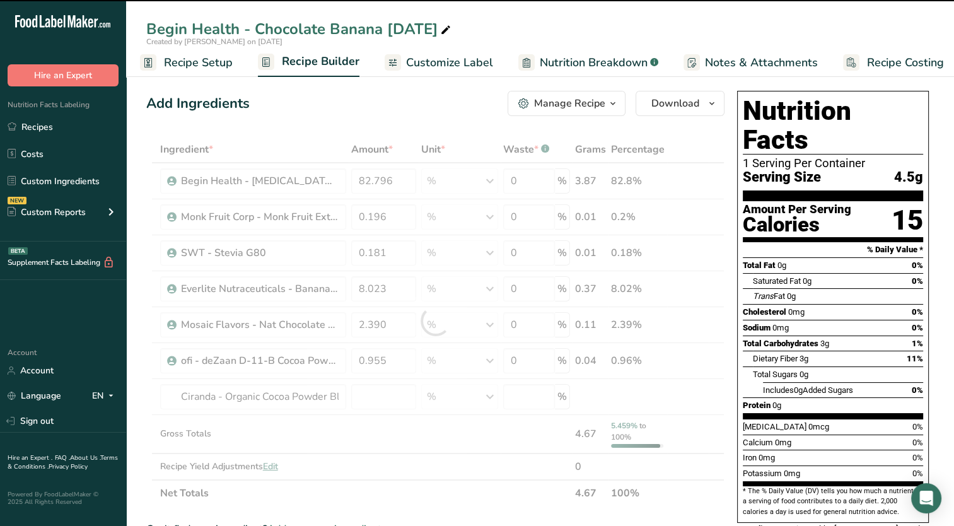
type input "0"
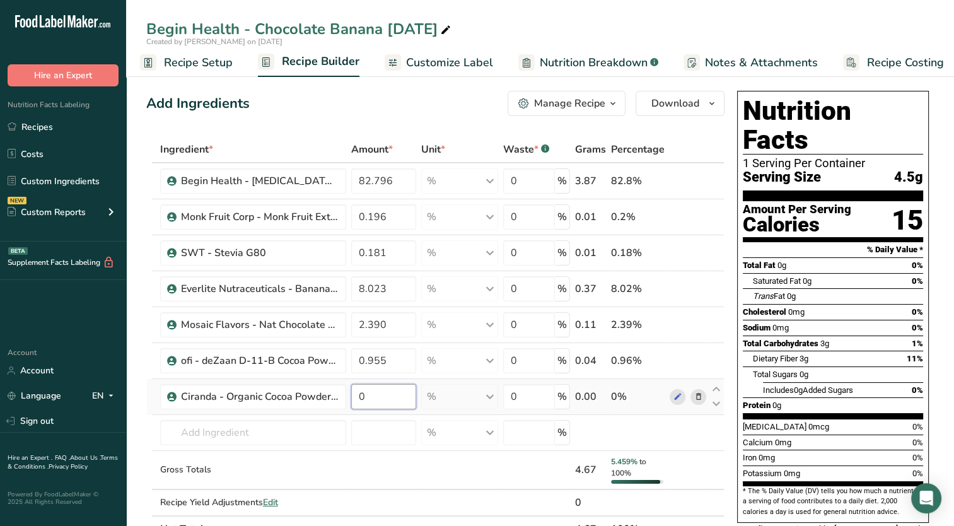
click at [403, 402] on input "0" at bounding box center [383, 396] width 65 height 25
type input "0.955"
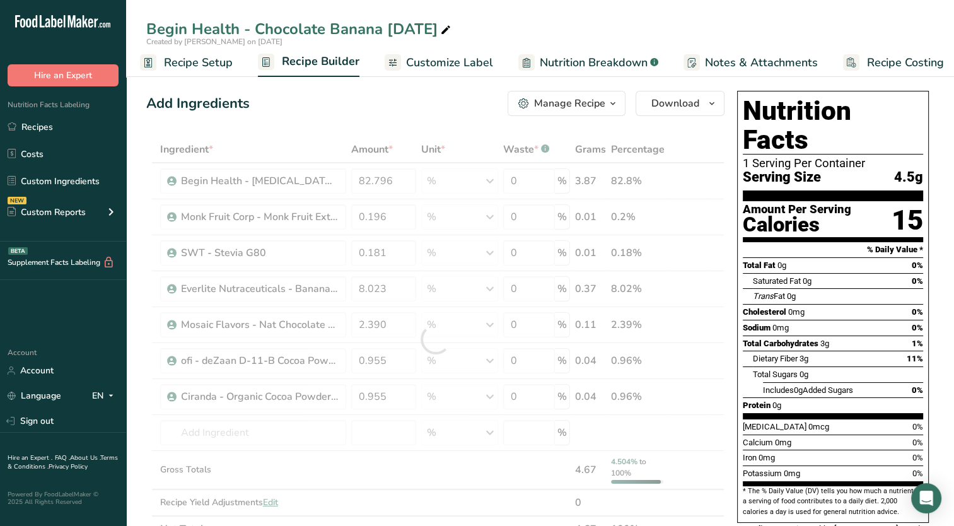
click at [845, 366] on div "Total Sugars 0g" at bounding box center [838, 374] width 170 height 16
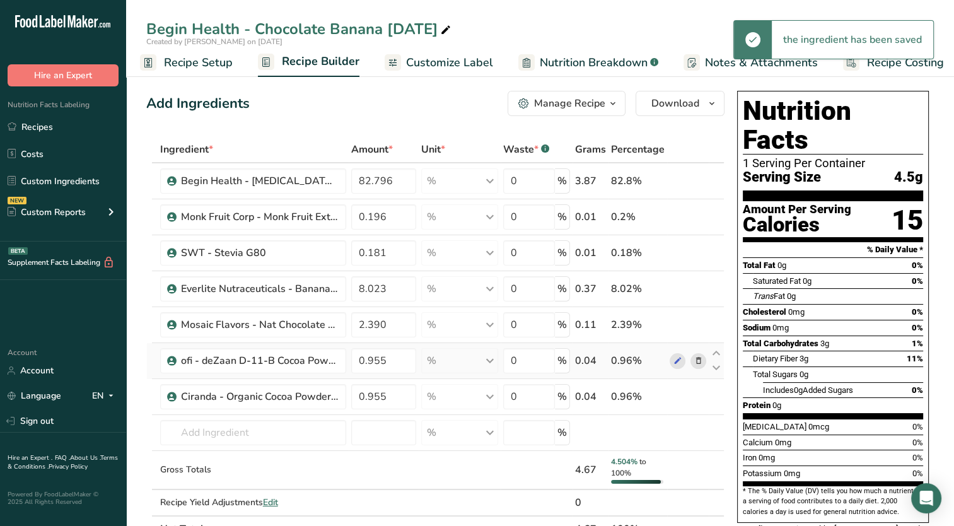
click at [702, 354] on icon at bounding box center [697, 360] width 9 height 13
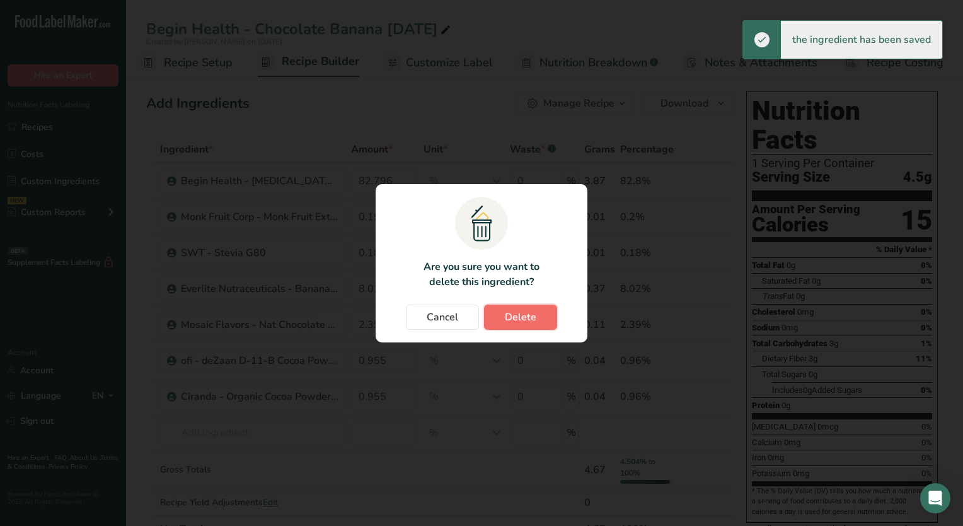
click at [511, 312] on span "Delete" at bounding box center [521, 316] width 32 height 15
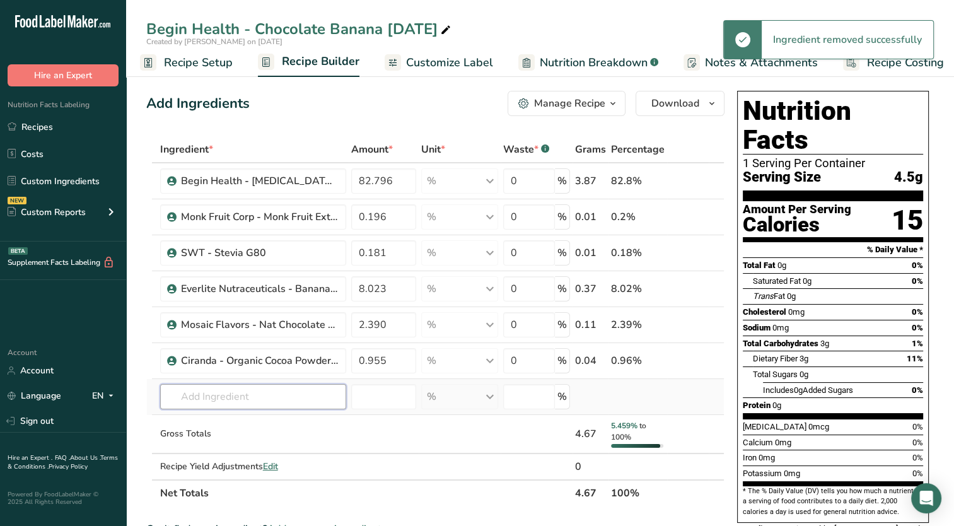
click at [313, 388] on input "text" at bounding box center [253, 396] width 186 height 25
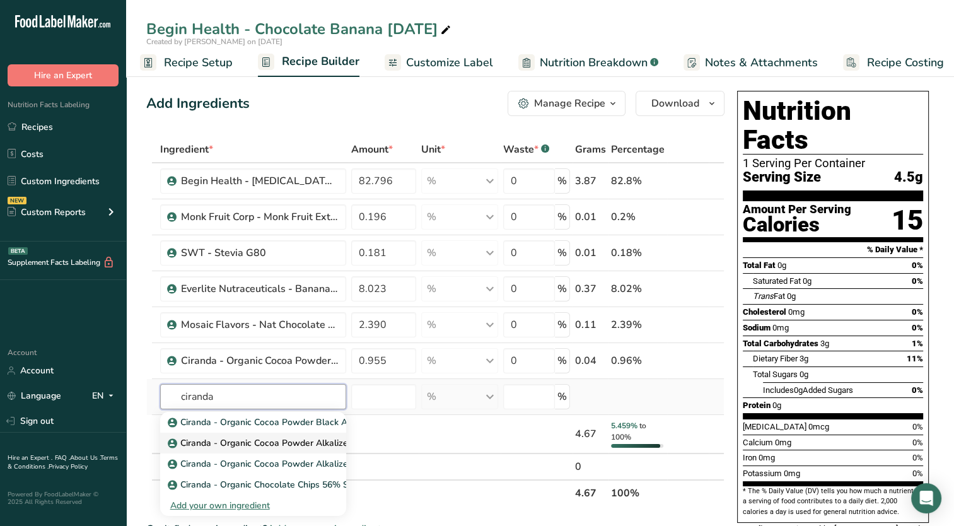
type input "ciranda"
click at [290, 440] on p "Ciranda - Organic Cocoa Powder Alkalized 10/12 Silver" at bounding box center [286, 442] width 233 height 13
type input "Ciranda - Organic Cocoa Powder Alkalized 10/12 Silver"
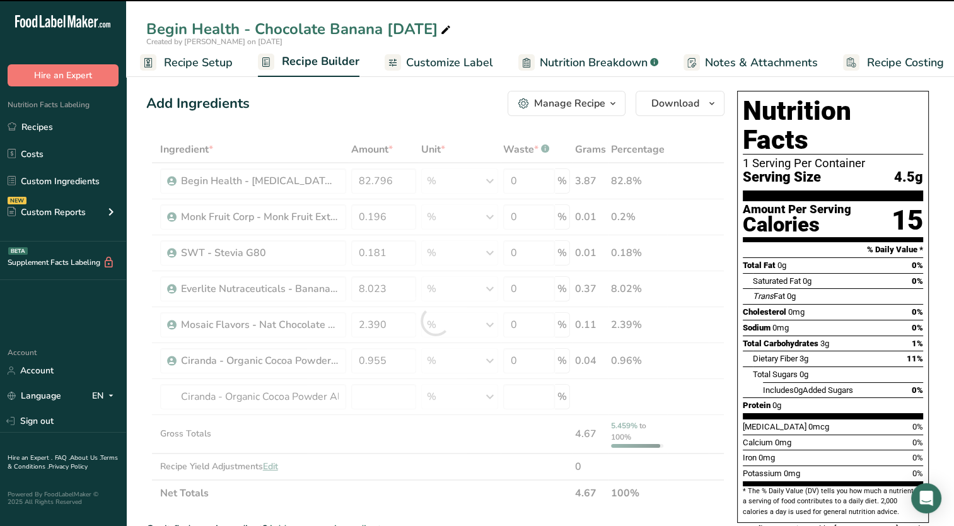
type input "0"
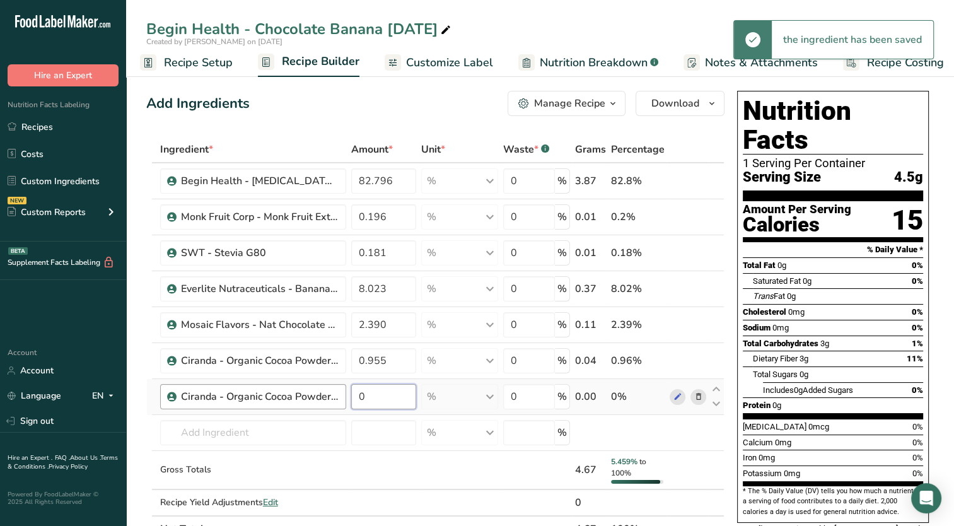
drag, startPoint x: 374, startPoint y: 398, endPoint x: 335, endPoint y: 407, distance: 39.3
click at [335, 407] on tr "Ciranda - Organic Cocoa Powder Alkalized 10/12 Silver 0 % Weight Units g kg mg …" at bounding box center [435, 397] width 577 height 36
type input "1.070"
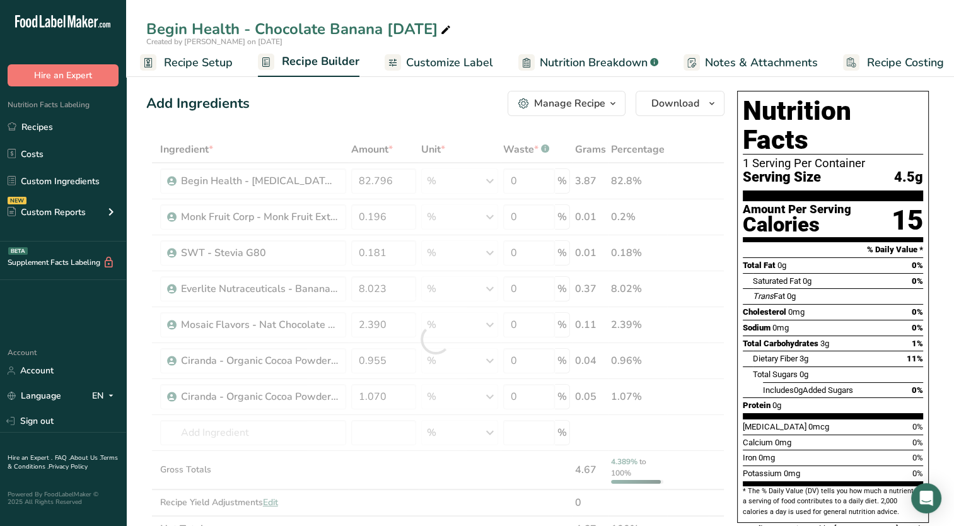
click at [784, 350] on div "Dietary Fiber 3g 11%" at bounding box center [838, 358] width 170 height 16
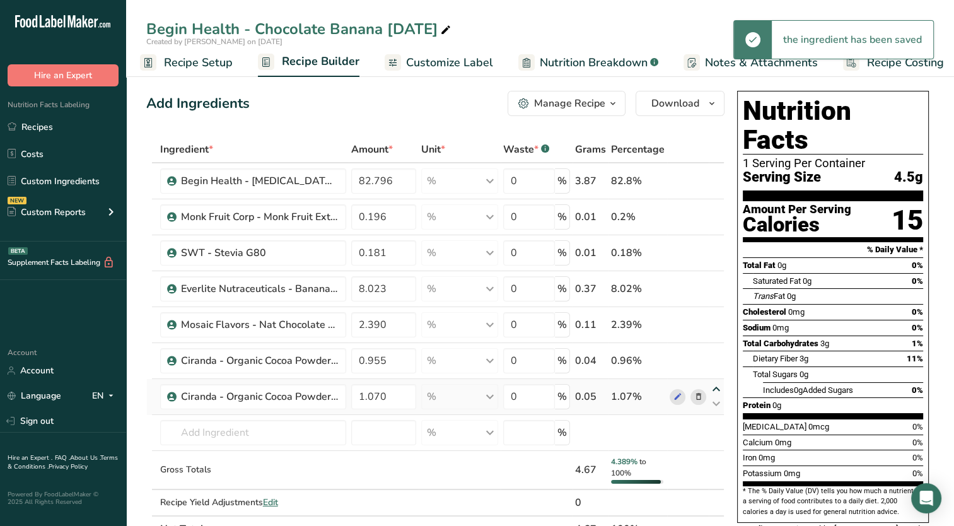
click at [718, 385] on icon at bounding box center [715, 389] width 15 height 9
type input "1.07"
type input "0.955"
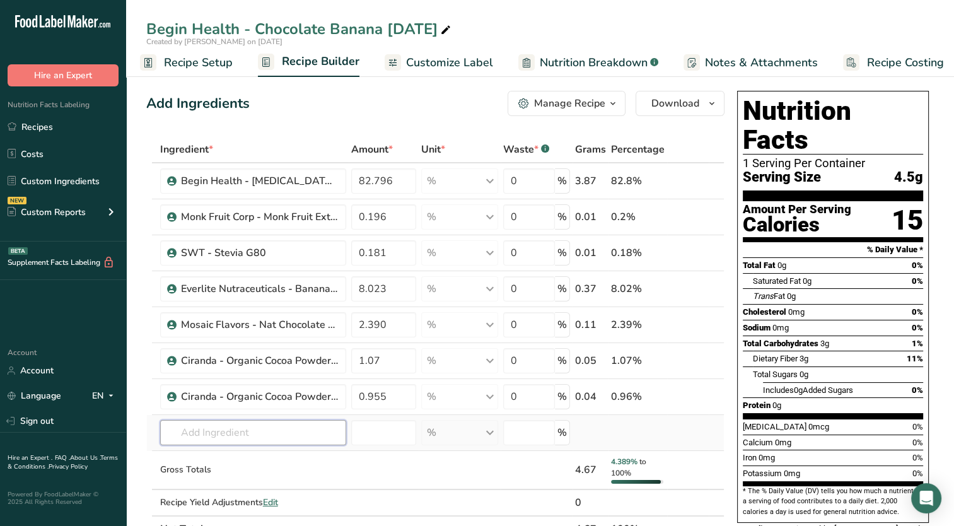
click at [202, 427] on input "text" at bounding box center [253, 432] width 186 height 25
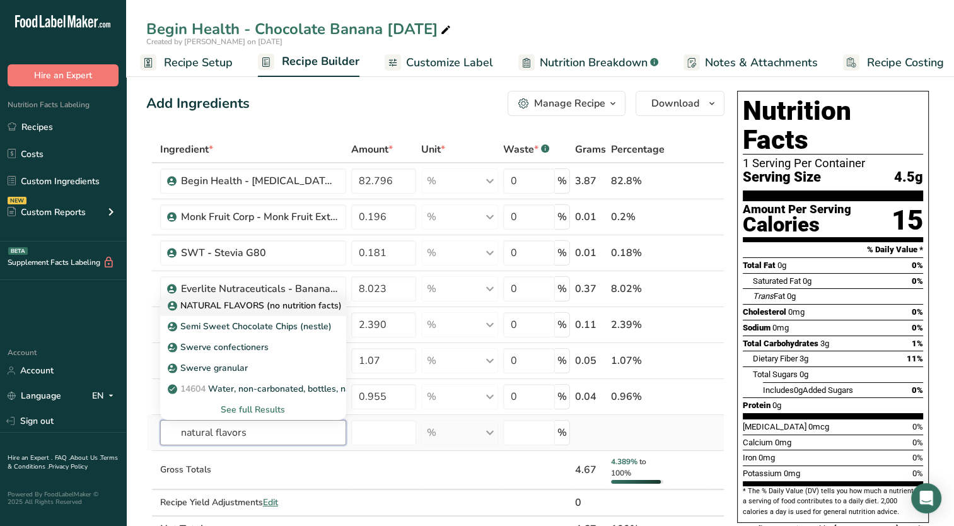
type input "natural flavors"
click at [241, 306] on p "NATURAL FLAVORS (no nutrition facts)" at bounding box center [255, 305] width 171 height 13
type input "NATURAL FLAVORS (no nutrition facts)"
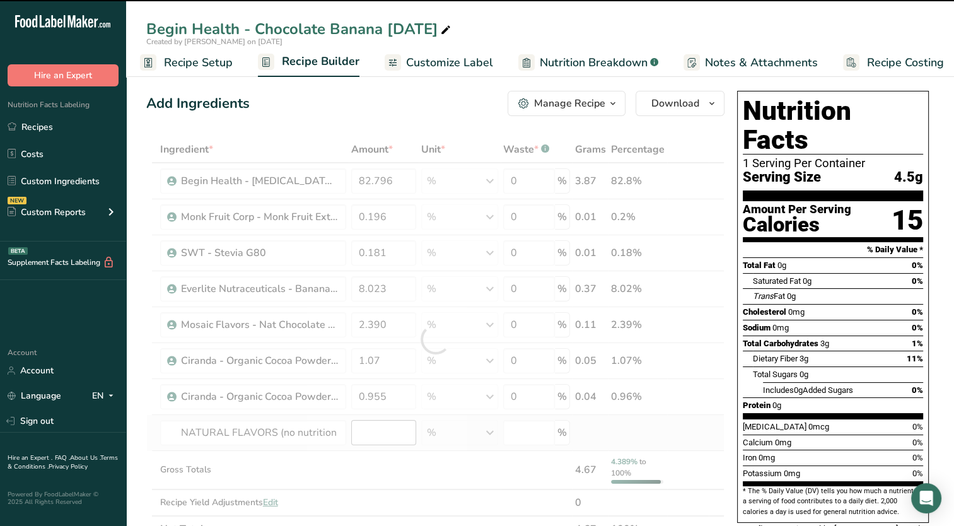
type input "0"
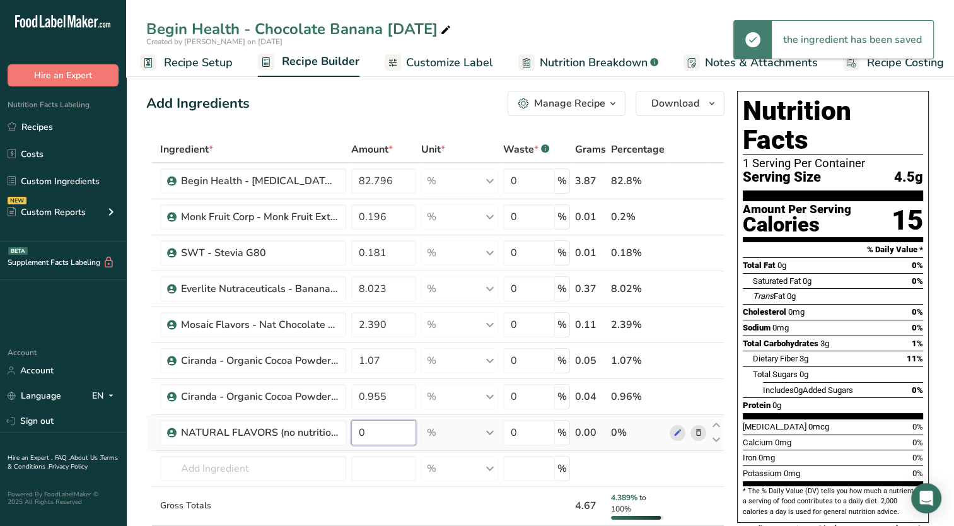
click at [378, 436] on input "0" at bounding box center [383, 432] width 65 height 25
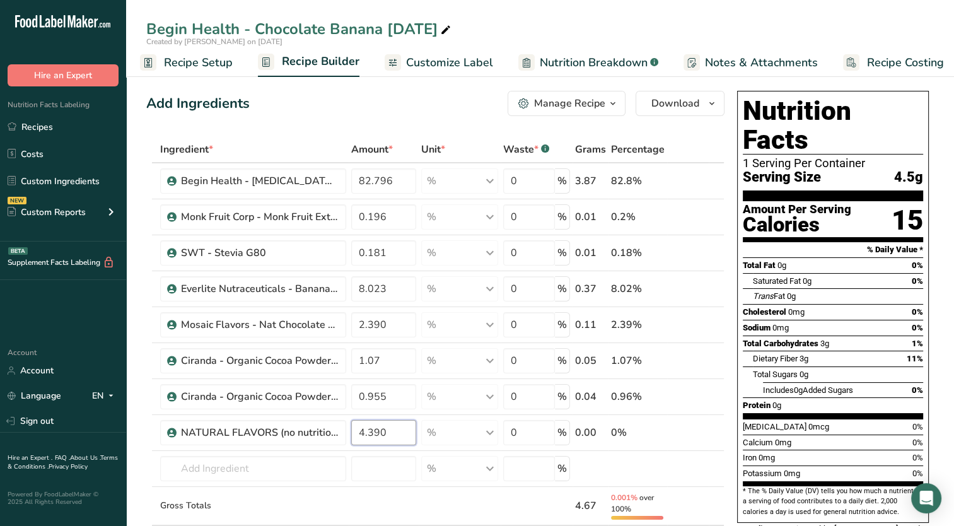
type input "4.390"
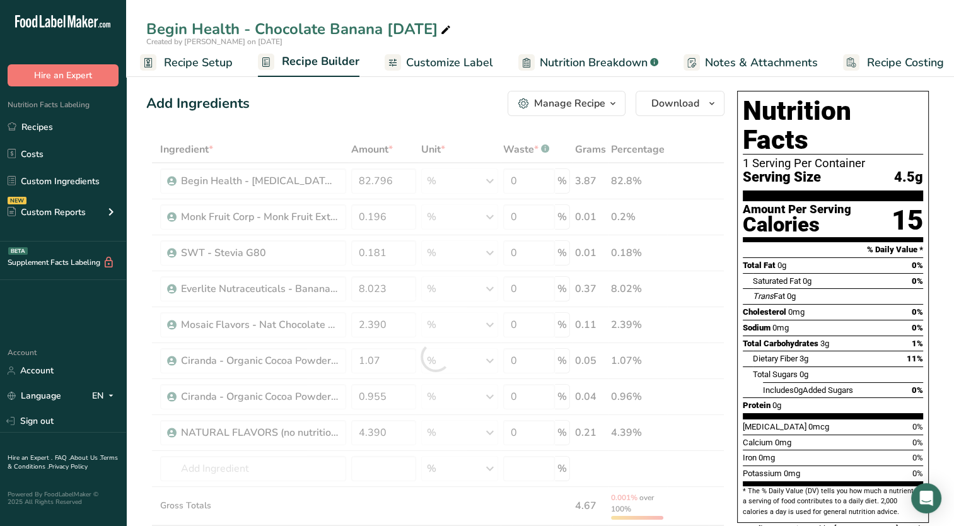
click at [806, 397] on div "Protein 0g" at bounding box center [833, 405] width 180 height 16
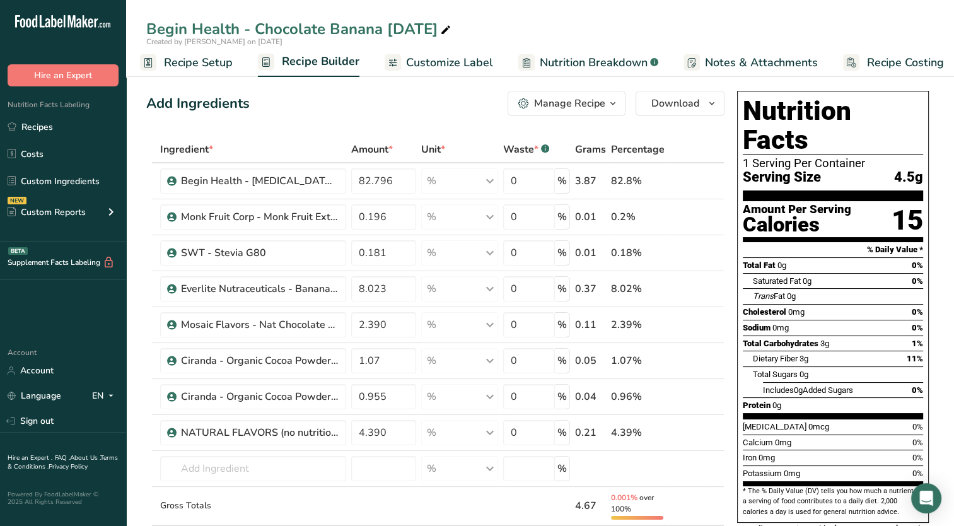
click at [459, 62] on span "Customize Label" at bounding box center [449, 62] width 87 height 17
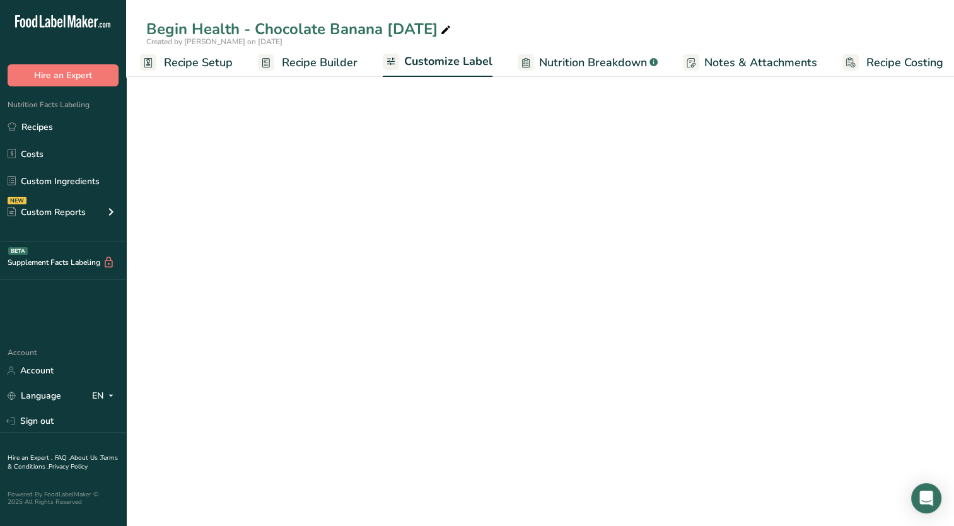
scroll to position [0, 16]
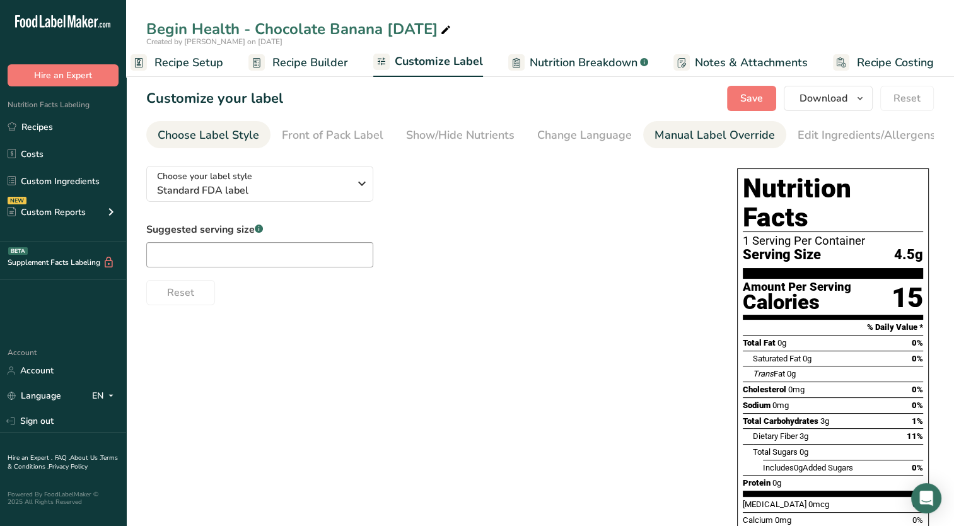
click at [704, 130] on div "Manual Label Override" at bounding box center [714, 135] width 120 height 17
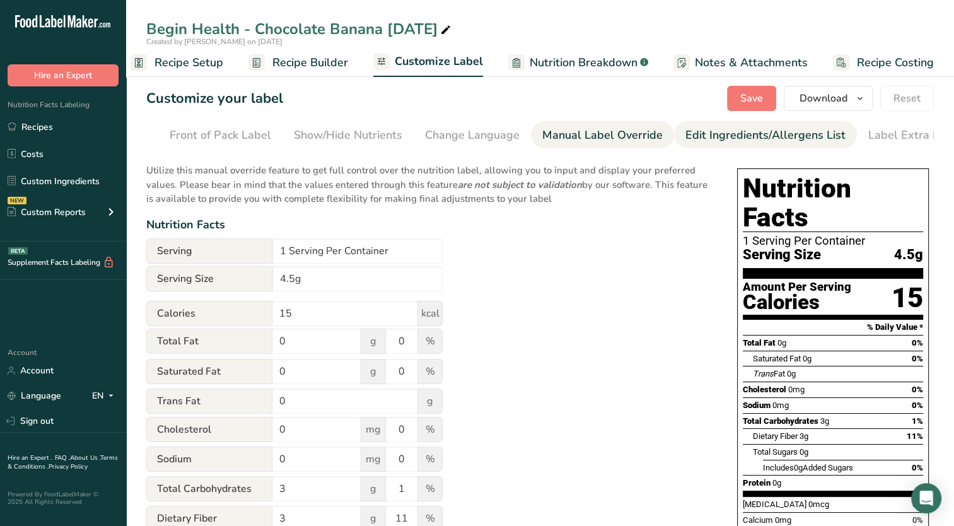
scroll to position [0, 129]
click at [745, 140] on div "Edit Ingredients/Allergens List" at bounding box center [749, 135] width 160 height 17
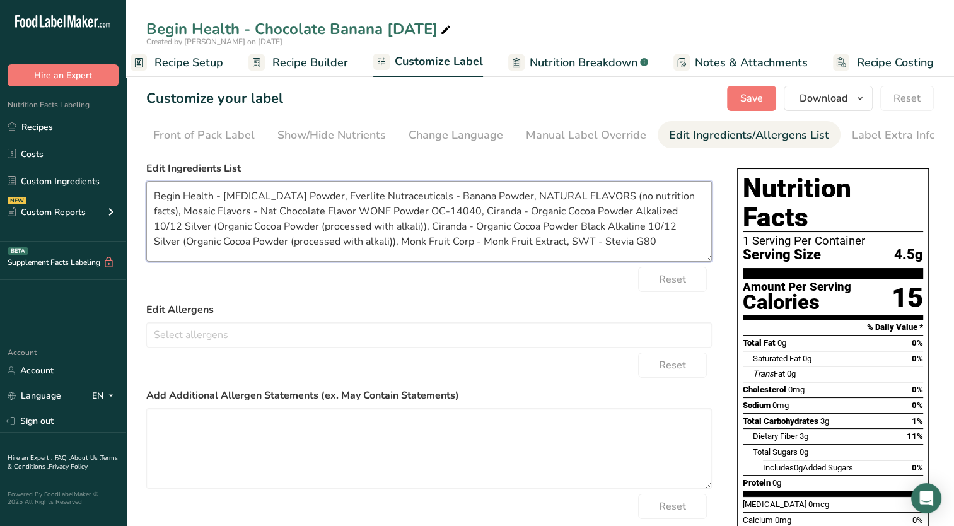
drag, startPoint x: 223, startPoint y: 198, endPoint x: 130, endPoint y: 193, distance: 92.8
click at [130, 193] on section "Customize your label Save Download Choose what to show on your downloaded label…" at bounding box center [540, 411] width 828 height 691
drag, startPoint x: 347, startPoint y: 199, endPoint x: 234, endPoint y: 198, distance: 112.2
click at [234, 198] on textarea "[MEDICAL_DATA] Powder, Everlite Nutraceuticals - Banana Powder, NATURAL FLAVORS…" at bounding box center [428, 221] width 565 height 81
drag, startPoint x: 321, startPoint y: 198, endPoint x: 490, endPoint y: 198, distance: 169.6
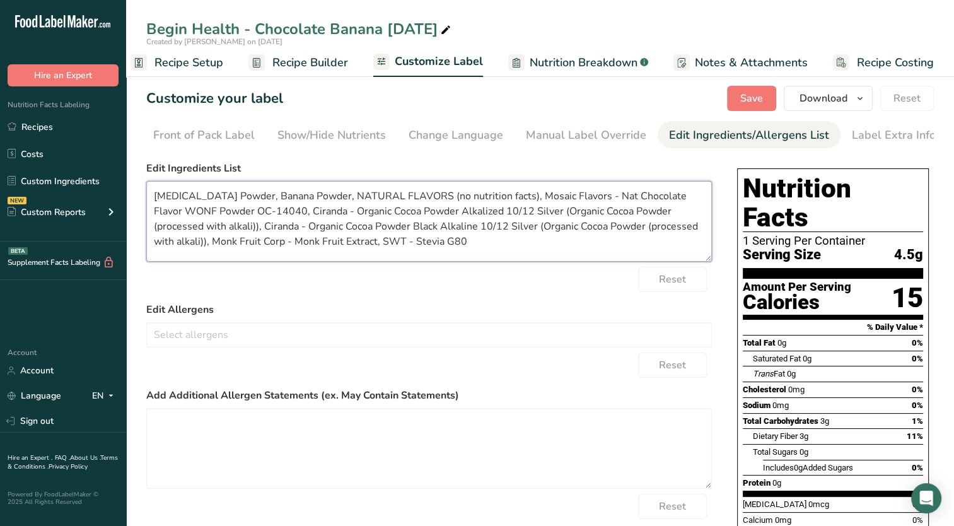
click at [490, 198] on textarea "[MEDICAL_DATA] Powder, Banana Powder, NATURAL FLAVORS (no nutrition facts), Mos…" at bounding box center [428, 221] width 565 height 81
drag, startPoint x: 386, startPoint y: 198, endPoint x: 711, endPoint y: 168, distance: 326.6
click at [711, 168] on div "Choose your label style Standard FDA label USA (FDA) Standard FDA label Tabular…" at bounding box center [539, 446] width 787 height 581
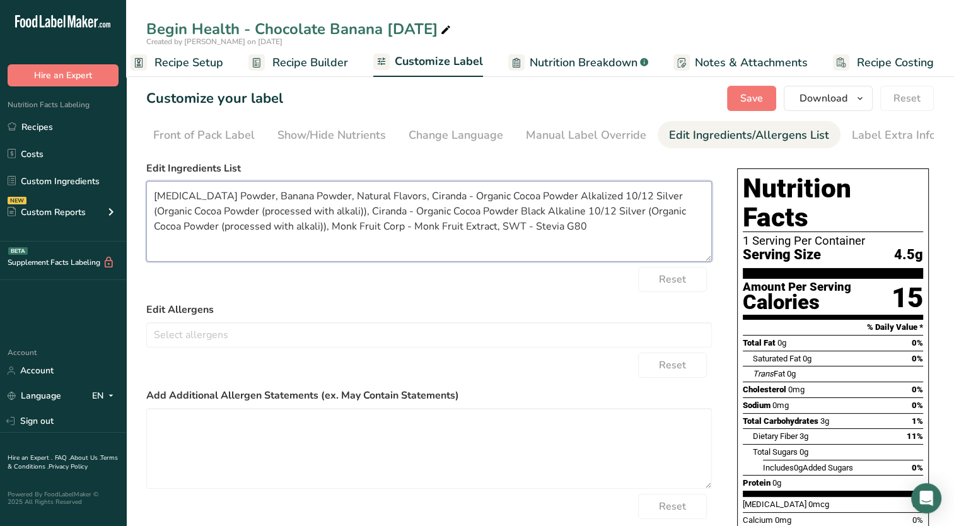
drag, startPoint x: 388, startPoint y: 200, endPoint x: 434, endPoint y: 201, distance: 46.0
click at [434, 201] on textarea "[MEDICAL_DATA] Powder, Banana Powder, Natural Flavors, Ciranda - Organic Cocoa …" at bounding box center [428, 221] width 565 height 81
drag, startPoint x: 491, startPoint y: 197, endPoint x: 584, endPoint y: 203, distance: 92.8
click at [584, 203] on textarea "[MEDICAL_DATA] Powder, Banana Powder, Natural Flavors, Organic Cocoa Powder Alk…" at bounding box center [428, 221] width 565 height 81
drag, startPoint x: 598, startPoint y: 199, endPoint x: 388, endPoint y: 192, distance: 209.4
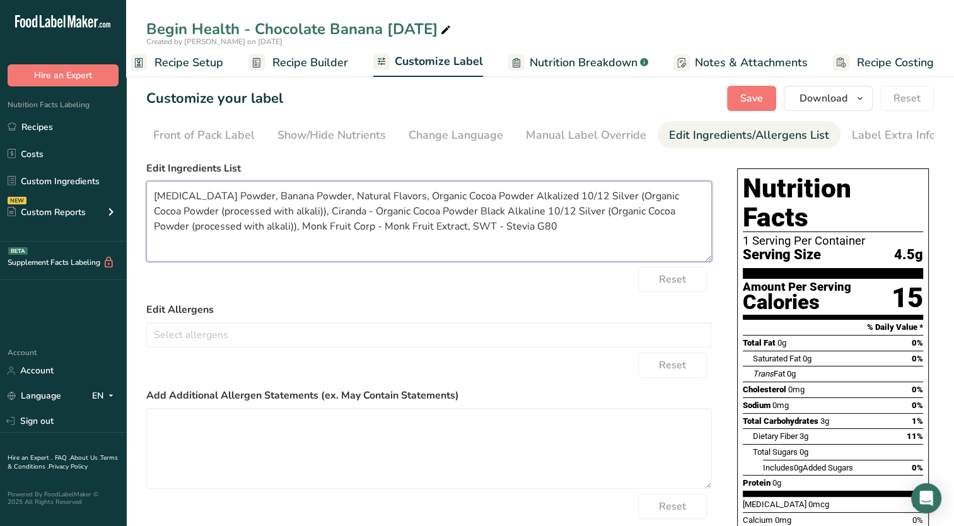
click at [388, 192] on textarea "[MEDICAL_DATA] Powder, Banana Powder, Natural Flavors, Organic Cocoa Powder Alk…" at bounding box center [428, 221] width 565 height 81
click at [594, 199] on textarea "[MEDICAL_DATA] Powder, Banana Powder, Natural Flavors, Organic Cocoa Powder (pr…" at bounding box center [428, 221] width 565 height 81
drag, startPoint x: 600, startPoint y: 200, endPoint x: 565, endPoint y: 209, distance: 36.2
click at [565, 209] on textarea "[MEDICAL_DATA] Powder, Banana Powder, Natural Flavors, Organic Cocoa Powder (pr…" at bounding box center [428, 221] width 565 height 81
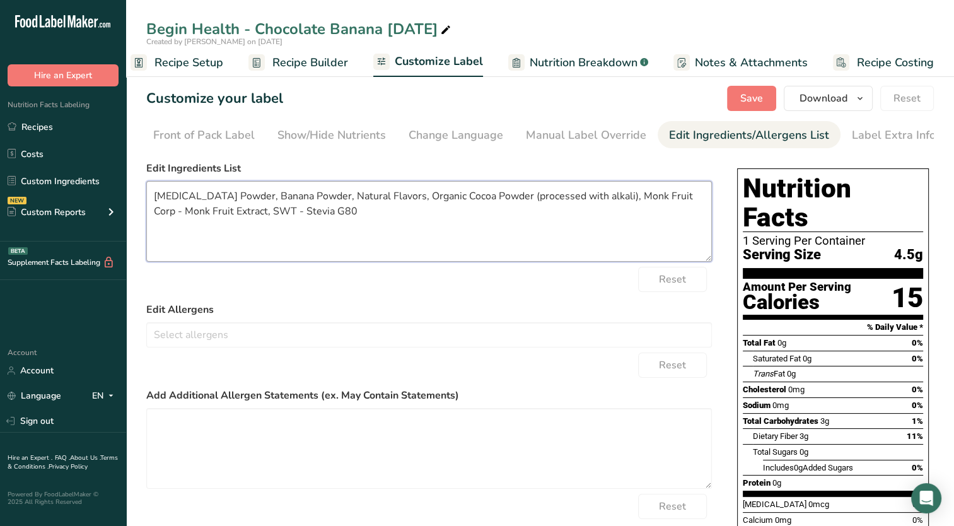
drag, startPoint x: 600, startPoint y: 197, endPoint x: 691, endPoint y: 197, distance: 91.4
click at [691, 197] on textarea "[MEDICAL_DATA] Powder, Banana Powder, Natural Flavors, Organic Cocoa Powder (pr…" at bounding box center [428, 221] width 565 height 81
drag, startPoint x: 187, startPoint y: 214, endPoint x: 150, endPoint y: 216, distance: 37.2
click at [150, 216] on textarea "[MEDICAL_DATA] Powder, Banana Powder, Natural Flavors, Organic Cocoa Powder (pr…" at bounding box center [428, 221] width 565 height 81
drag, startPoint x: 212, startPoint y: 214, endPoint x: 180, endPoint y: 223, distance: 32.9
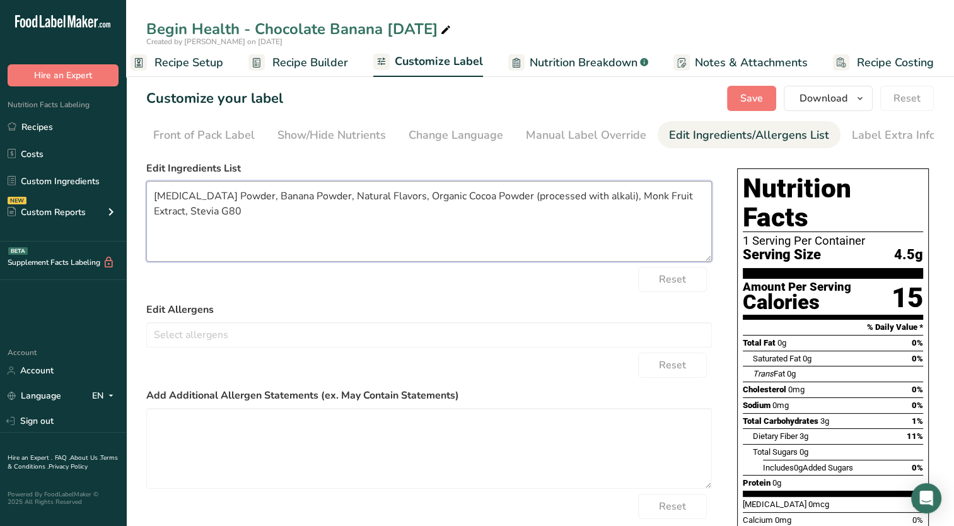
click at [180, 223] on textarea "[MEDICAL_DATA] Powder, Banana Powder, Natural Flavors, Organic Cocoa Powder (pr…" at bounding box center [428, 221] width 565 height 81
type textarea "[MEDICAL_DATA] Powder, Banana Powder, Natural Flavors, Organic Cocoa Powder (pr…"
drag, startPoint x: 533, startPoint y: 298, endPoint x: 748, endPoint y: 279, distance: 215.8
click at [533, 298] on form "Edit Ingredients List [MEDICAL_DATA] Powder, Banana Powder, Natural Flavors, Or…" at bounding box center [428, 362] width 565 height 403
click at [744, 101] on span "Save" at bounding box center [751, 98] width 23 height 15
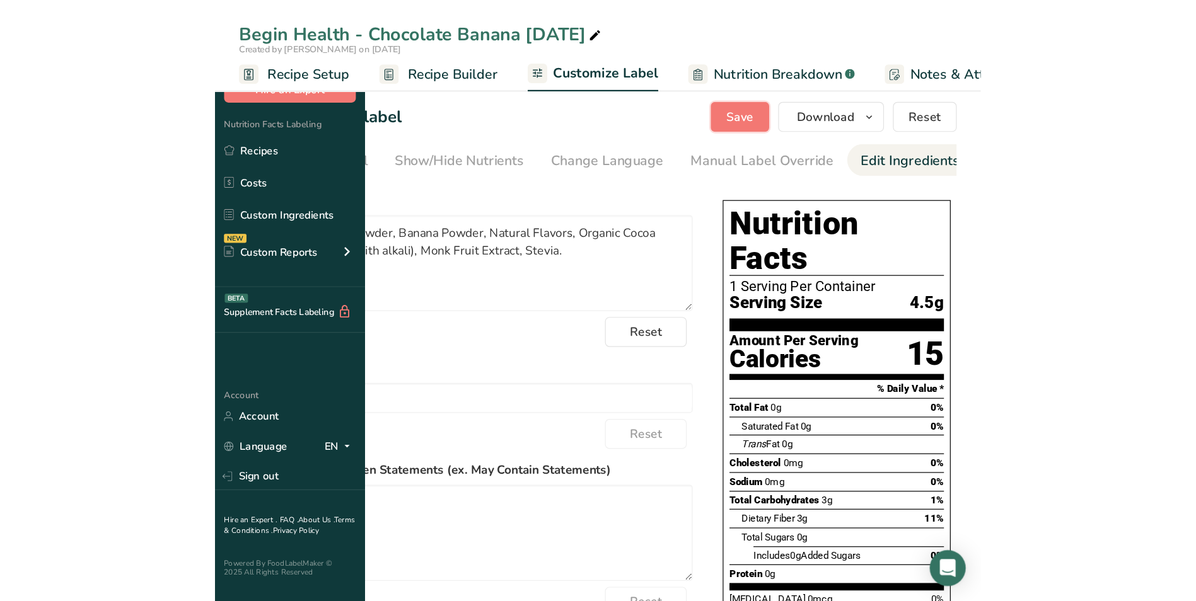
scroll to position [0, 0]
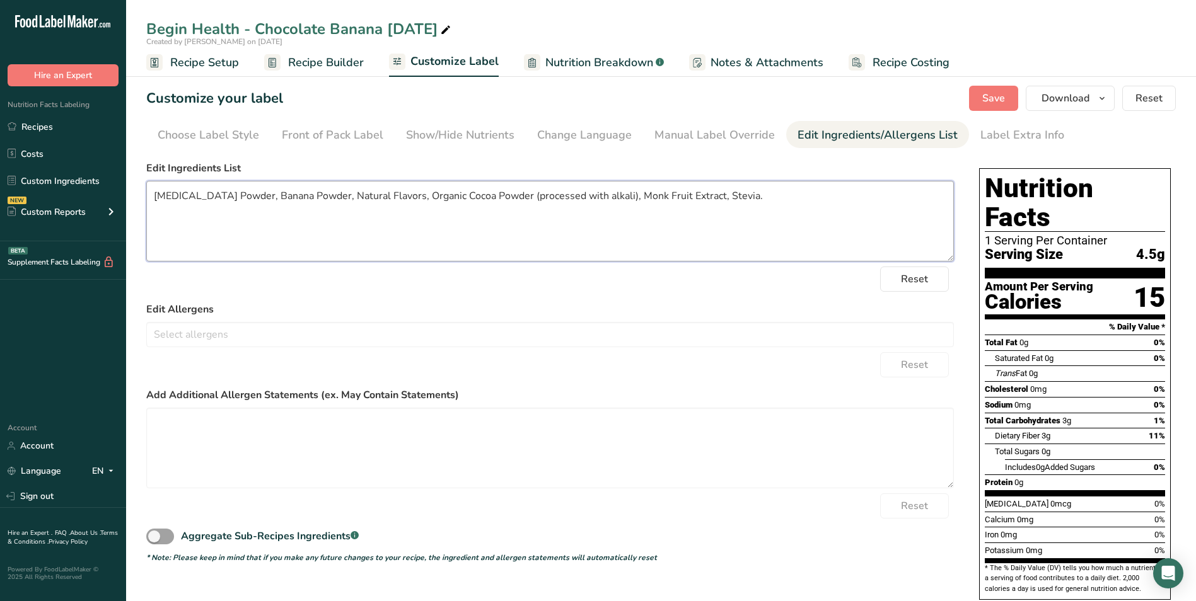
drag, startPoint x: 736, startPoint y: 200, endPoint x: 136, endPoint y: 189, distance: 600.2
click at [136, 189] on section "Customize your label Save Download Choose what to show on your downloaded label…" at bounding box center [661, 368] width 1070 height 604
click at [953, 105] on button "Save" at bounding box center [993, 98] width 49 height 25
